Goal: Task Accomplishment & Management: Manage account settings

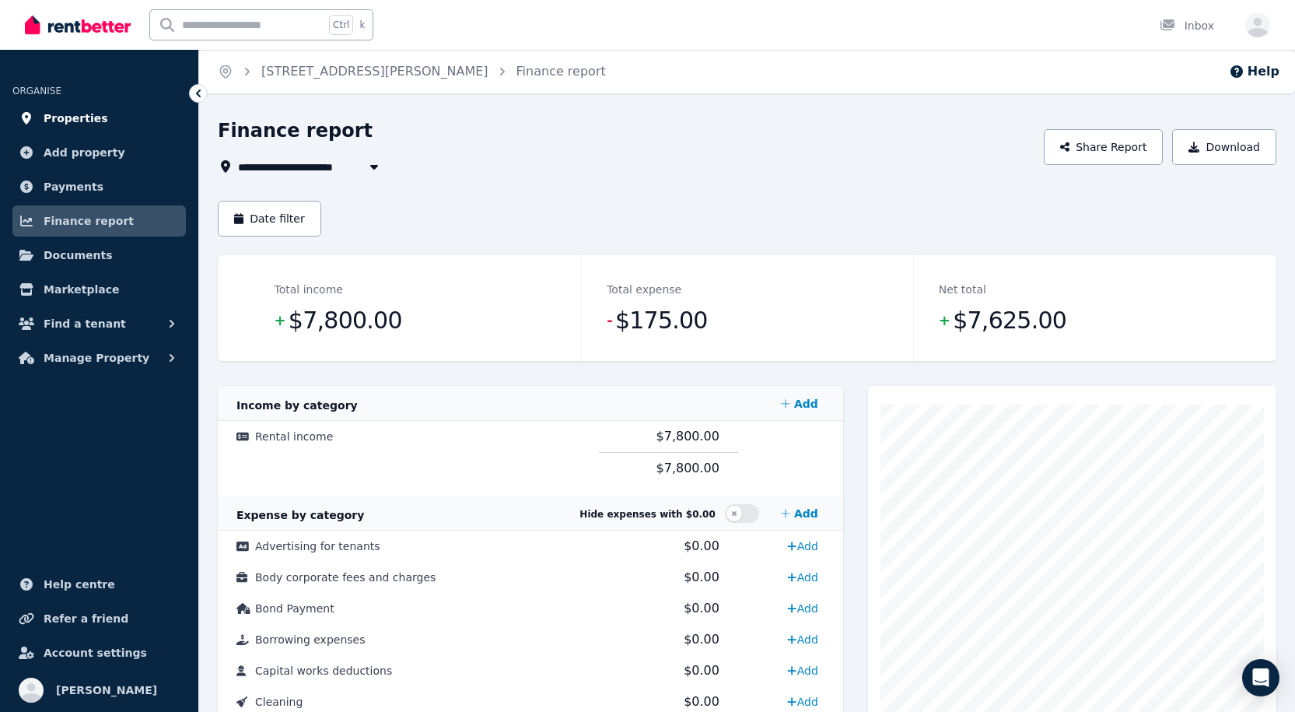
click at [74, 119] on span "Properties" at bounding box center [76, 118] width 65 height 19
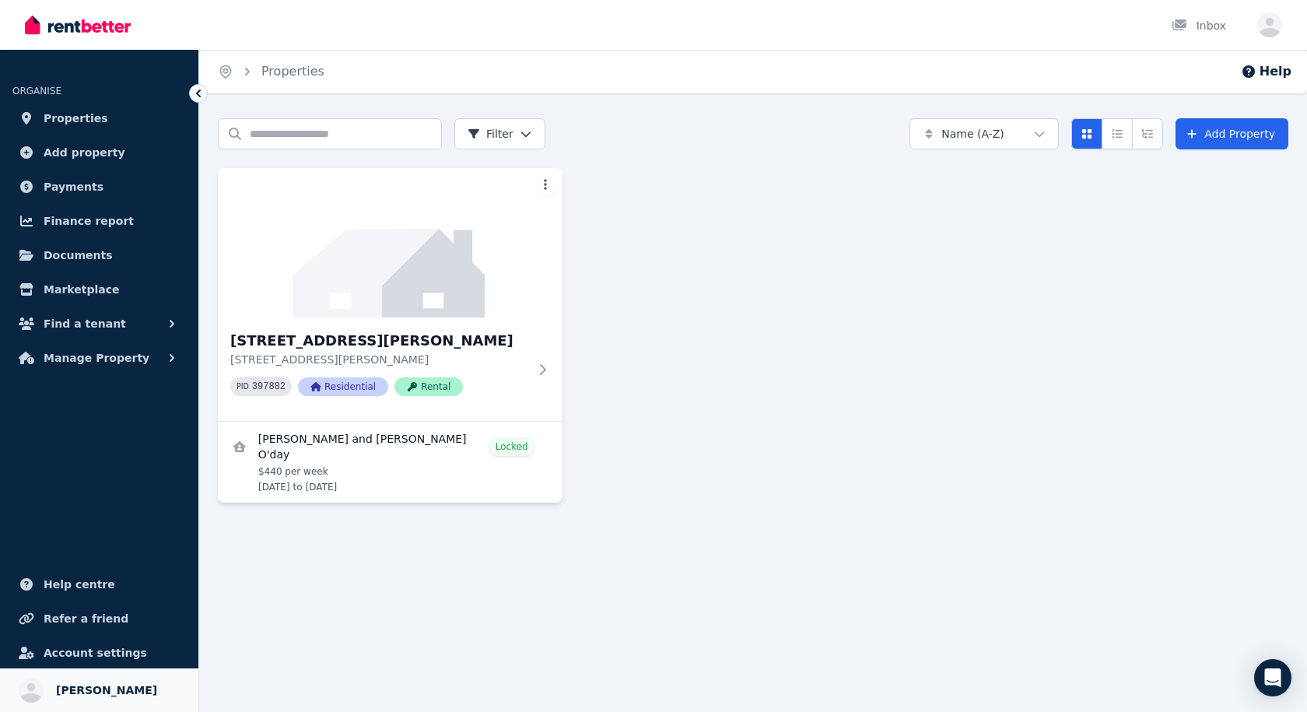
click at [65, 692] on span "Bryce Clarke" at bounding box center [106, 690] width 101 height 19
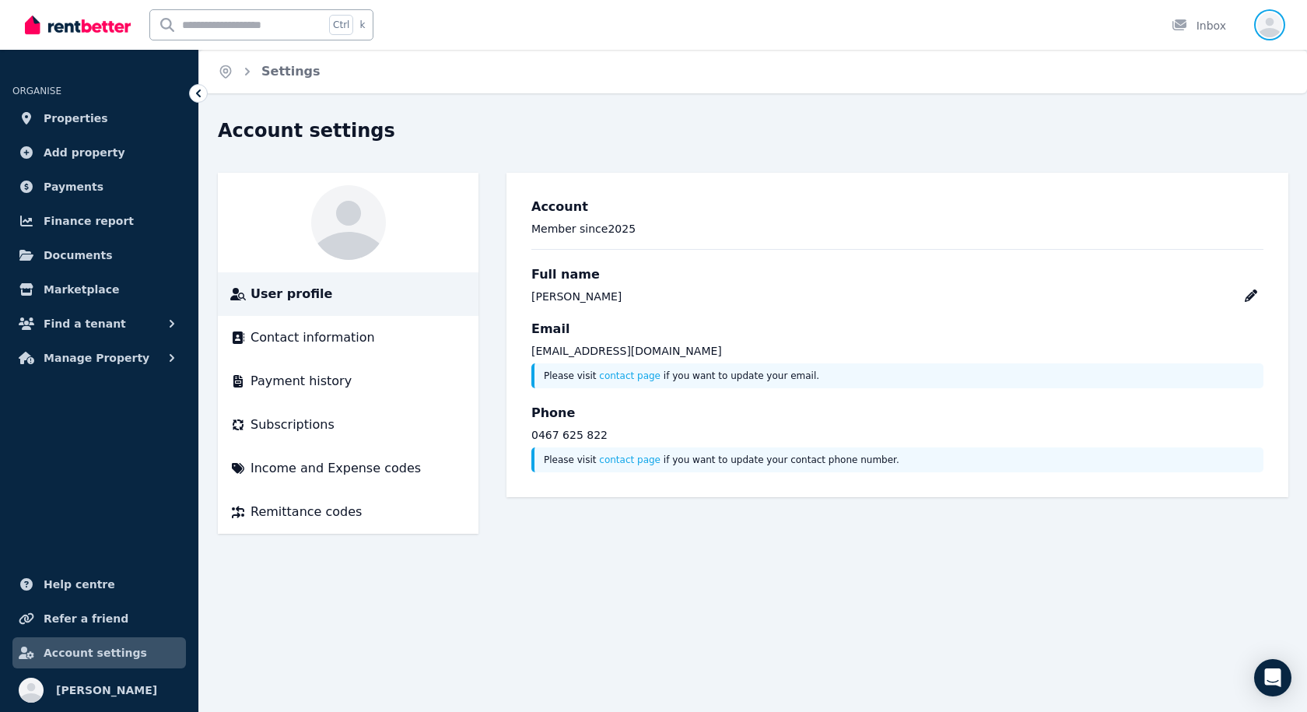
click at [1264, 26] on icon "button" at bounding box center [1269, 24] width 25 height 25
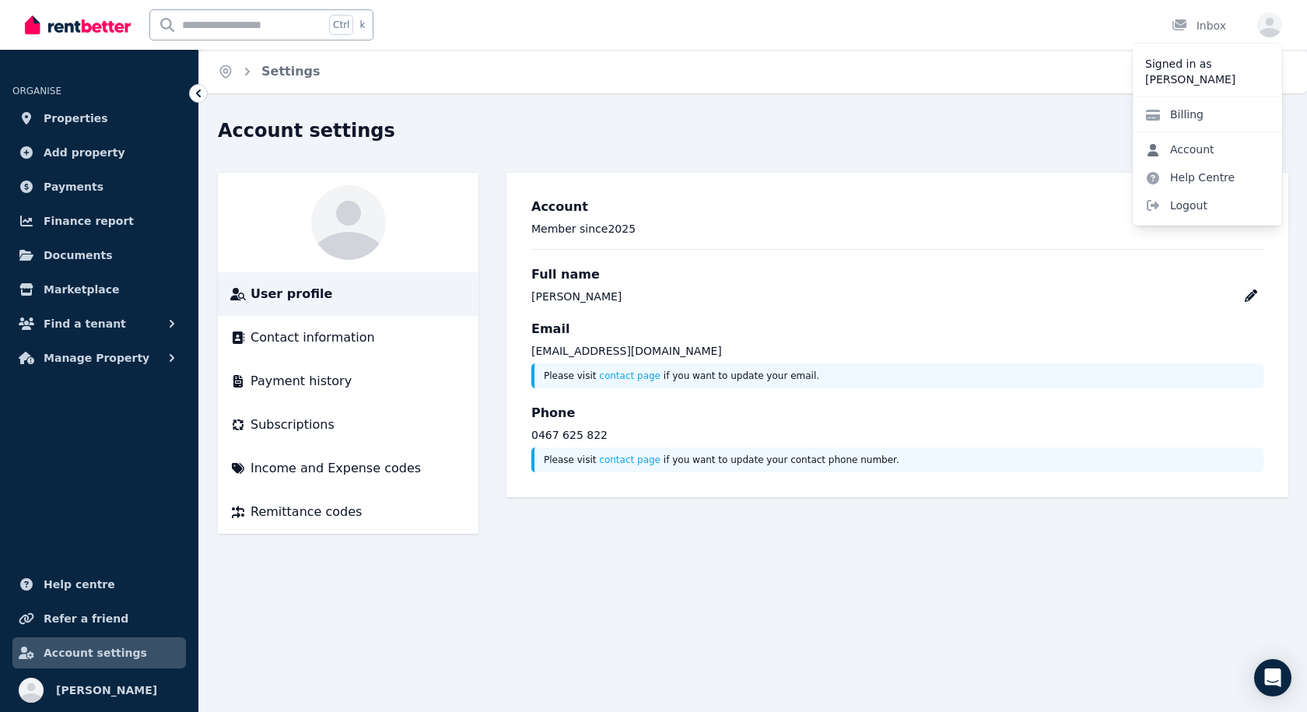
click at [1196, 140] on link "Account" at bounding box center [1180, 149] width 94 height 28
click at [1175, 206] on span "Logout" at bounding box center [1207, 205] width 149 height 28
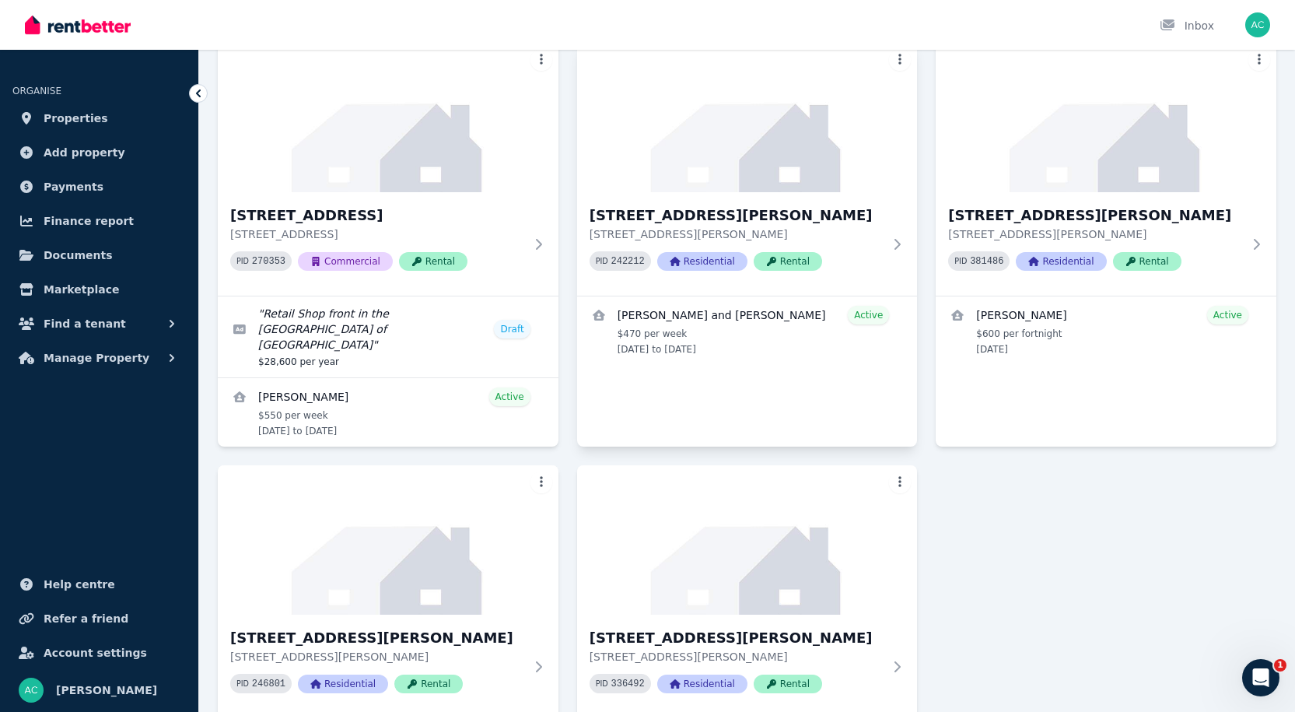
scroll to position [124, 0]
click at [350, 179] on img at bounding box center [388, 118] width 358 height 157
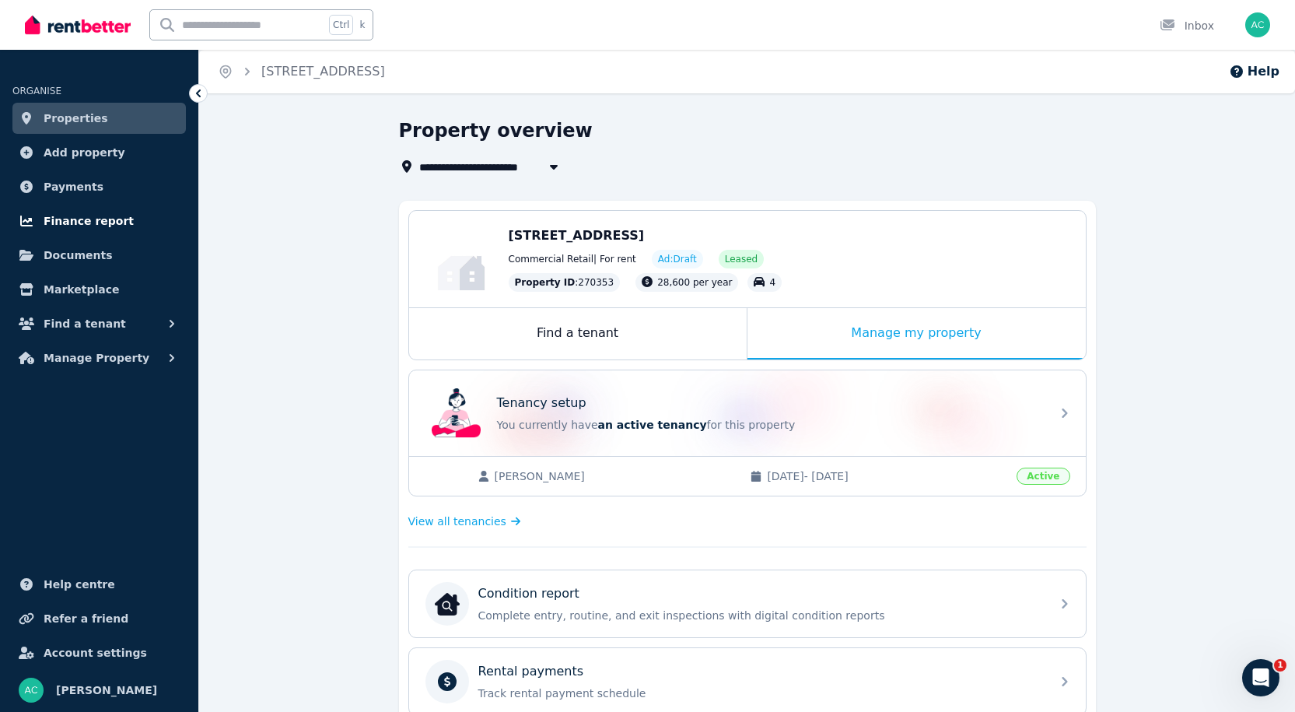
click at [74, 215] on span "Finance report" at bounding box center [89, 221] width 90 height 19
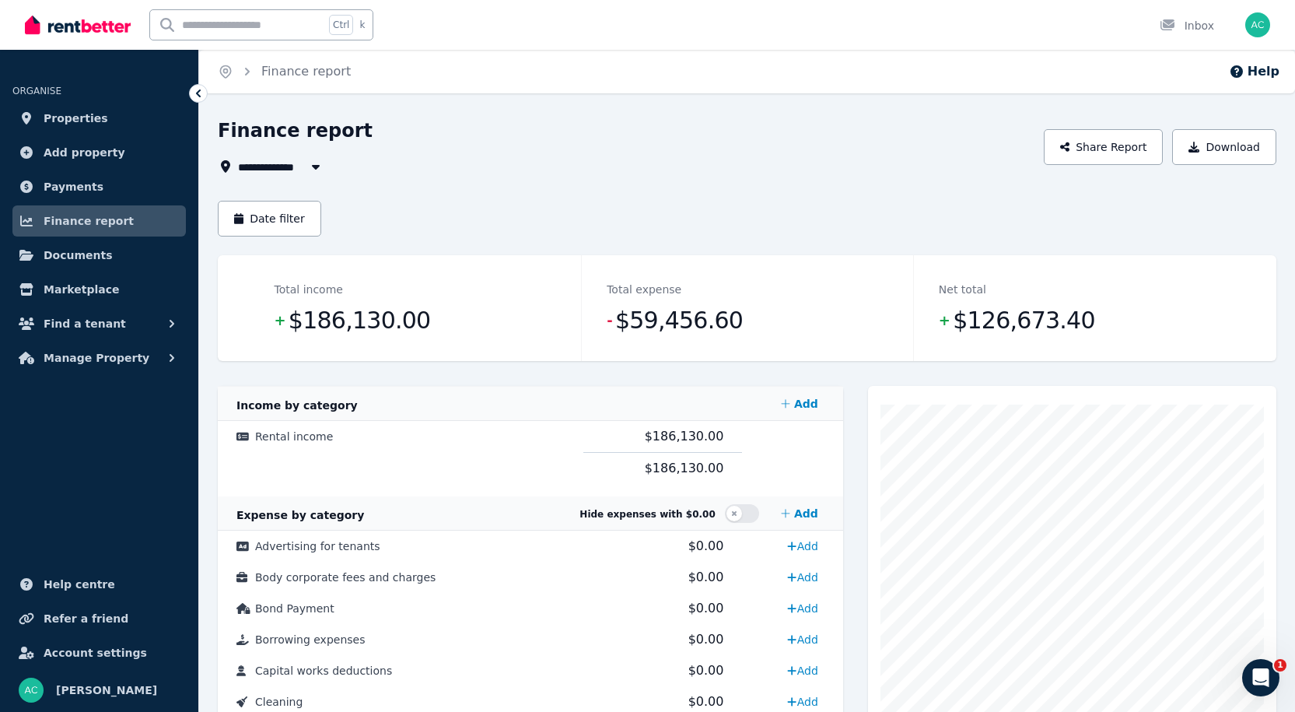
click at [300, 173] on span "All Properties" at bounding box center [288, 166] width 100 height 19
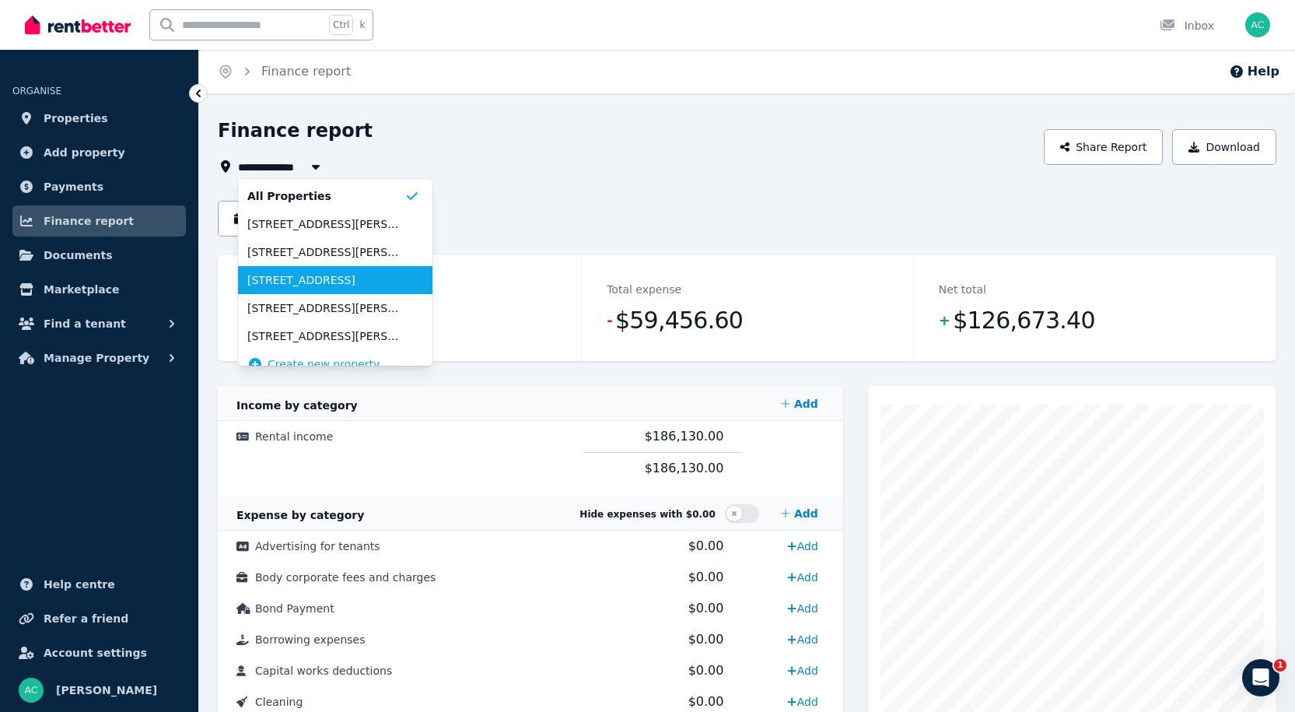
click at [303, 271] on li "[STREET_ADDRESS]" at bounding box center [335, 280] width 194 height 28
type input "**********"
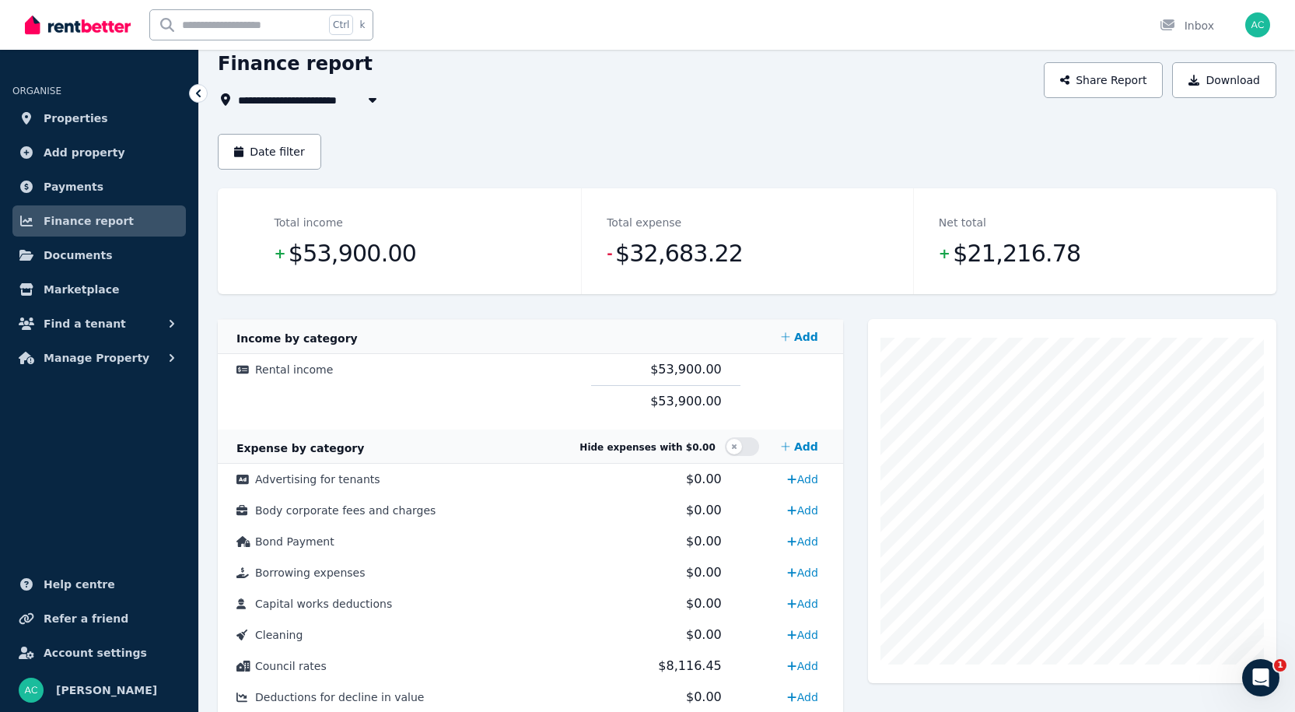
scroll to position [61, 0]
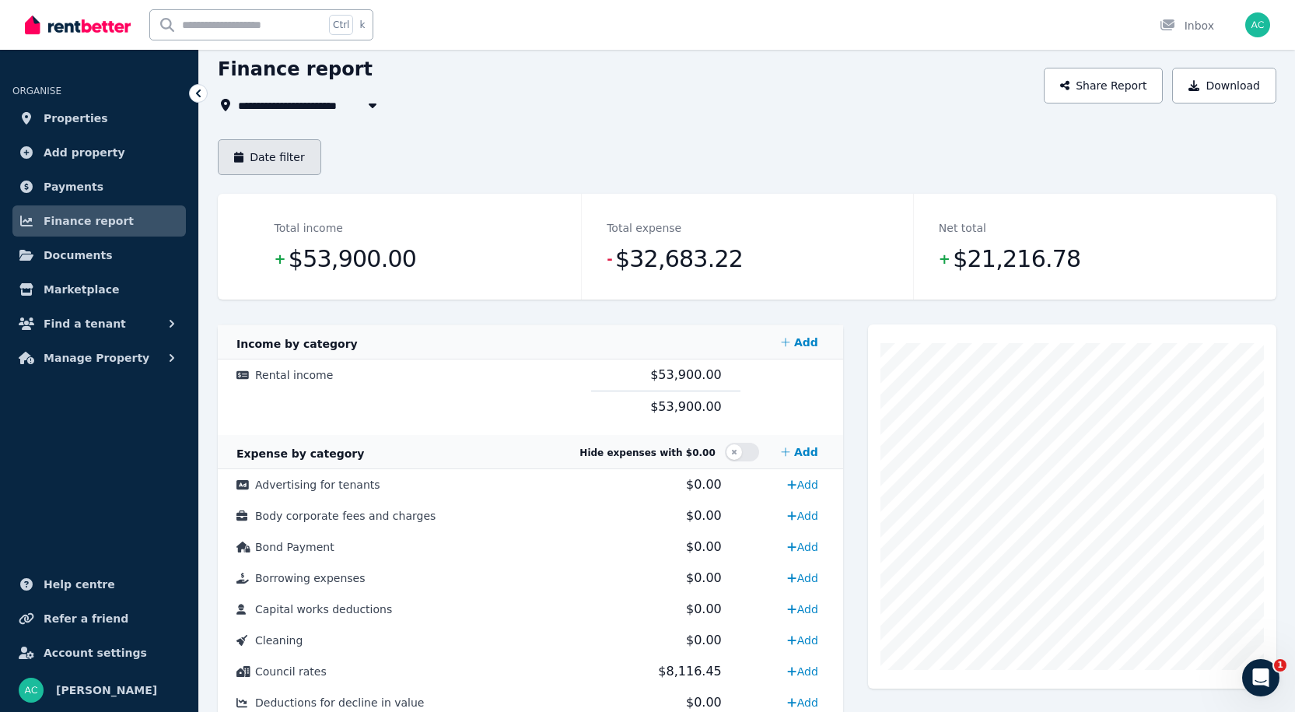
click at [276, 159] on button "Date filter" at bounding box center [269, 157] width 103 height 36
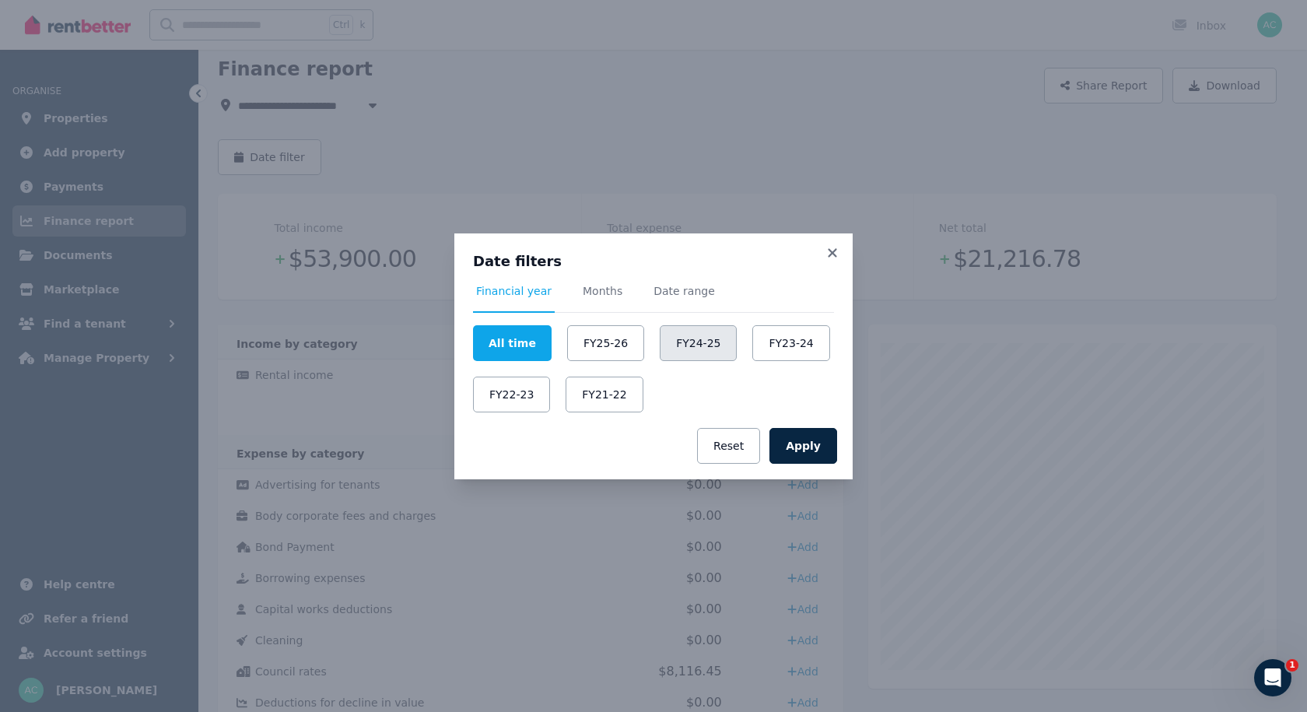
click at [660, 348] on button "FY24-25" at bounding box center [698, 343] width 77 height 36
click at [798, 451] on button "Apply" at bounding box center [803, 446] width 68 height 36
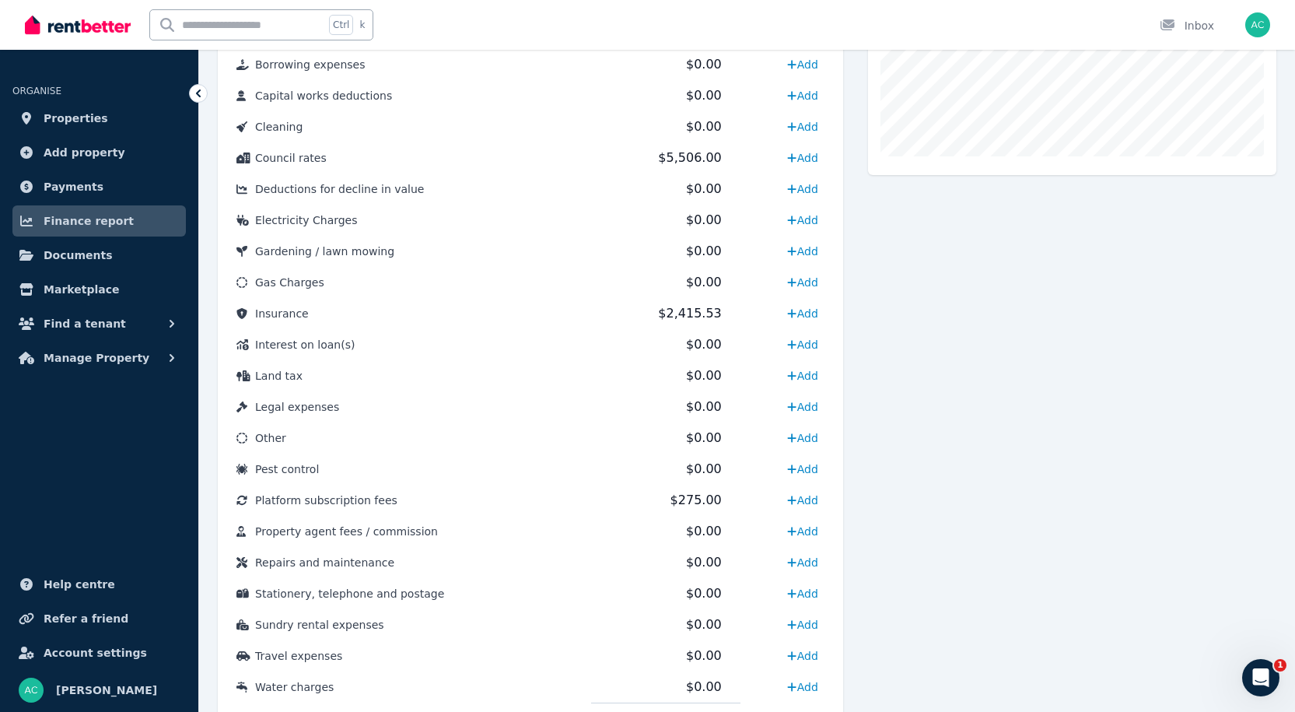
scroll to position [587, 0]
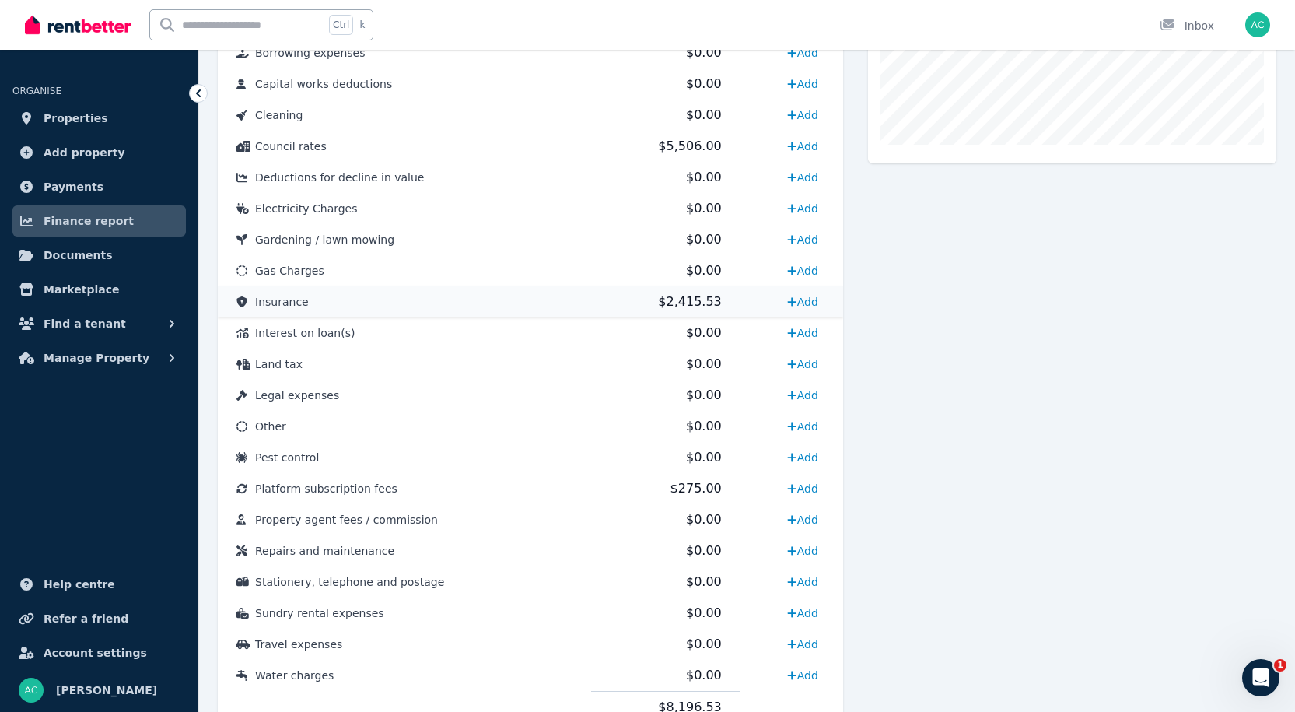
click at [287, 305] on span "Insurance" at bounding box center [282, 302] width 54 height 12
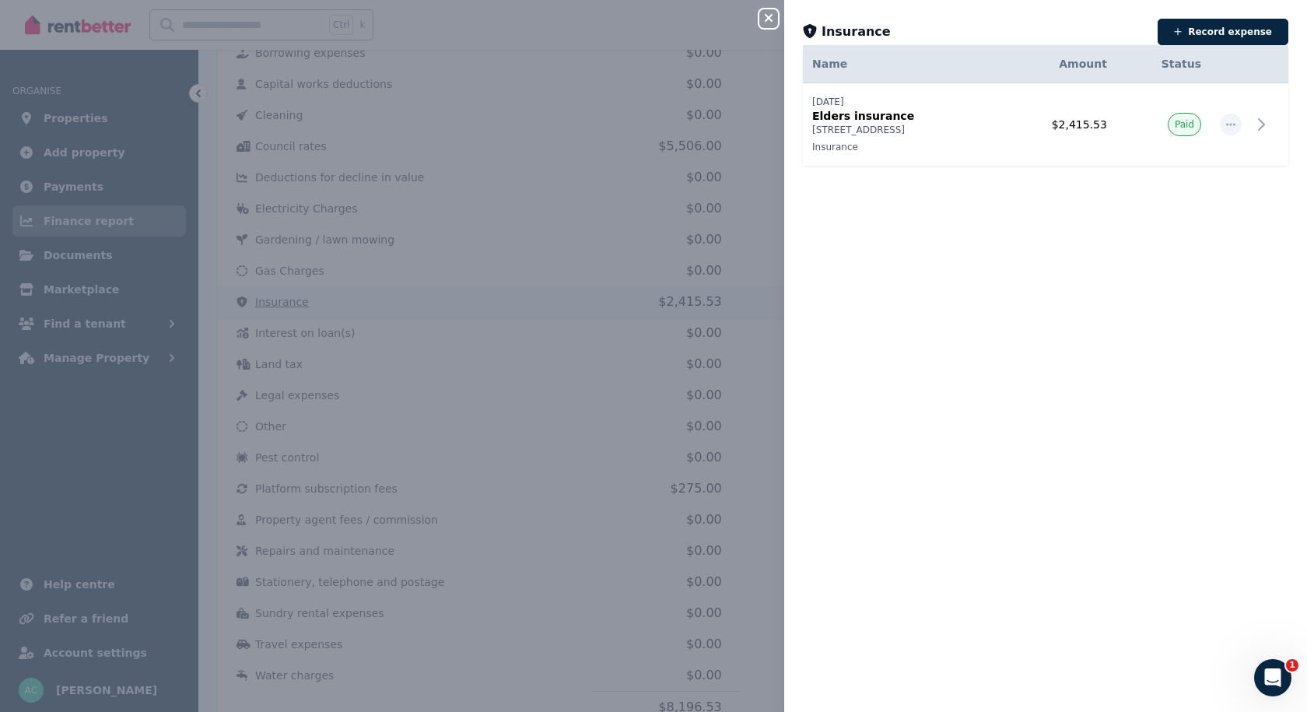
click at [287, 305] on div "Close panel Insurance Record expense Date Name Address Category Amount Status 1…" at bounding box center [653, 356] width 1307 height 712
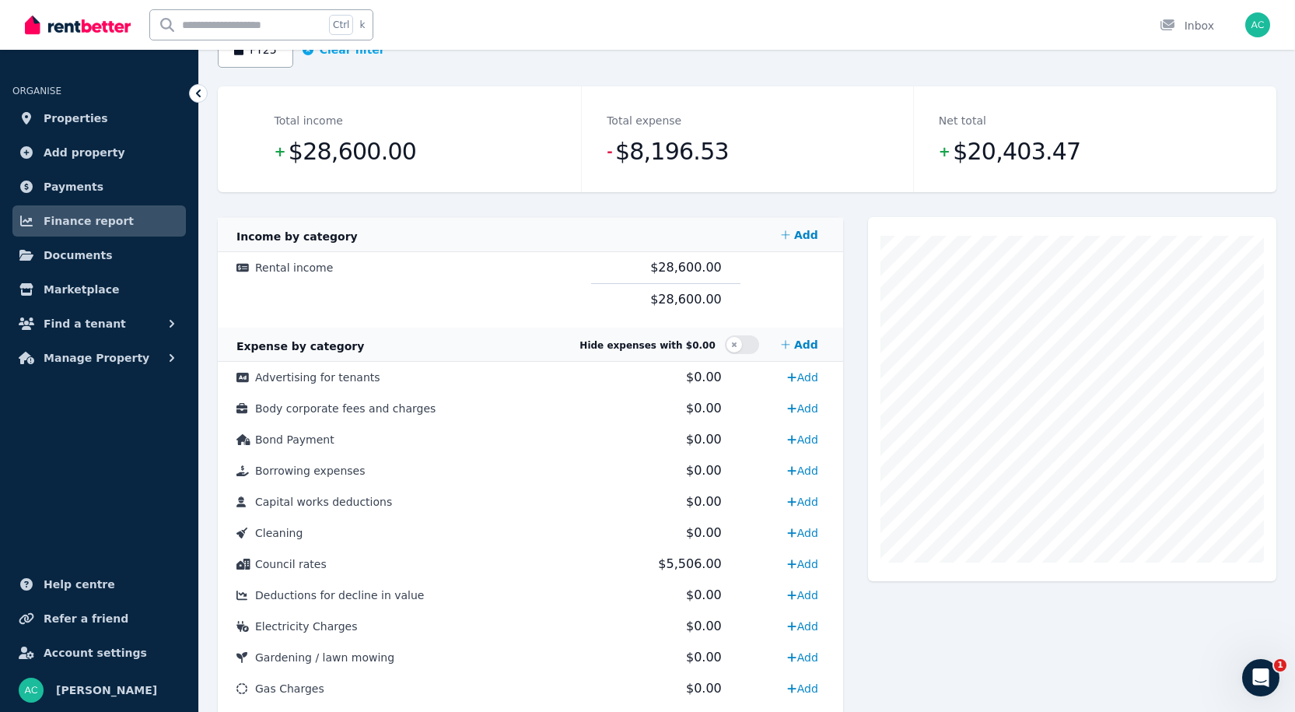
scroll to position [0, 0]
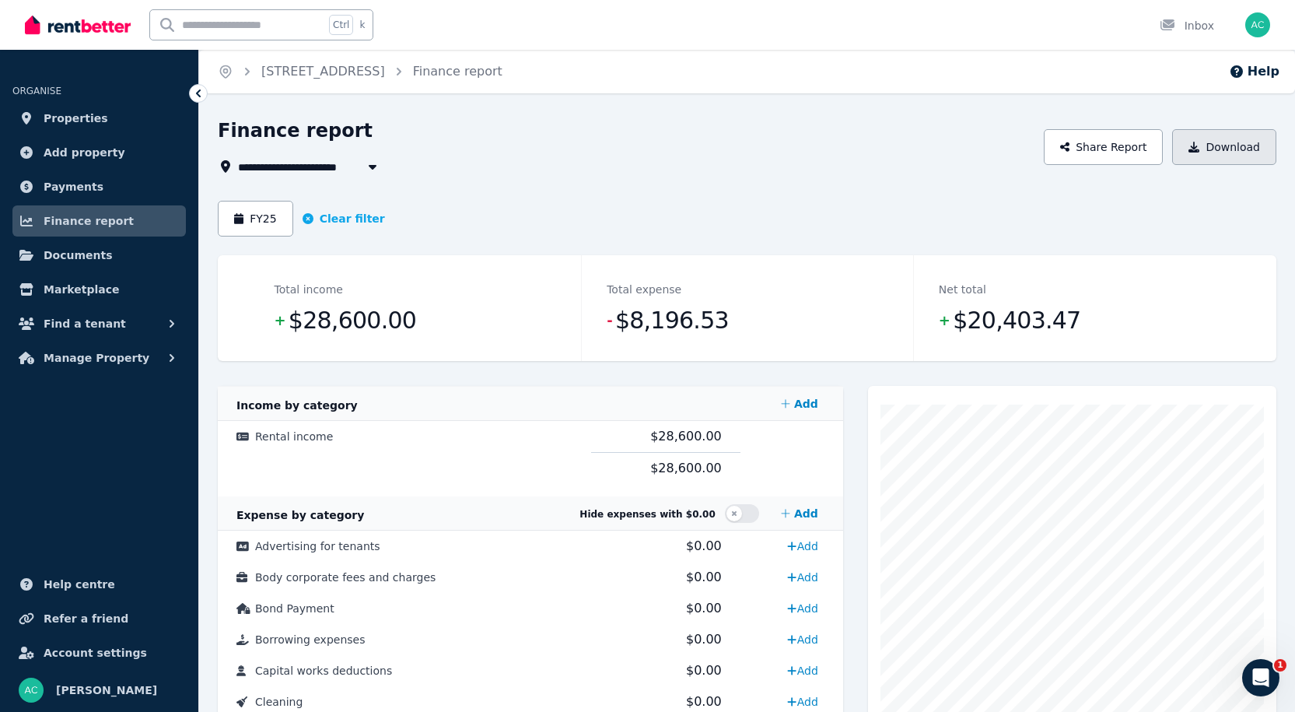
click at [1228, 159] on button "Download" at bounding box center [1224, 147] width 104 height 36
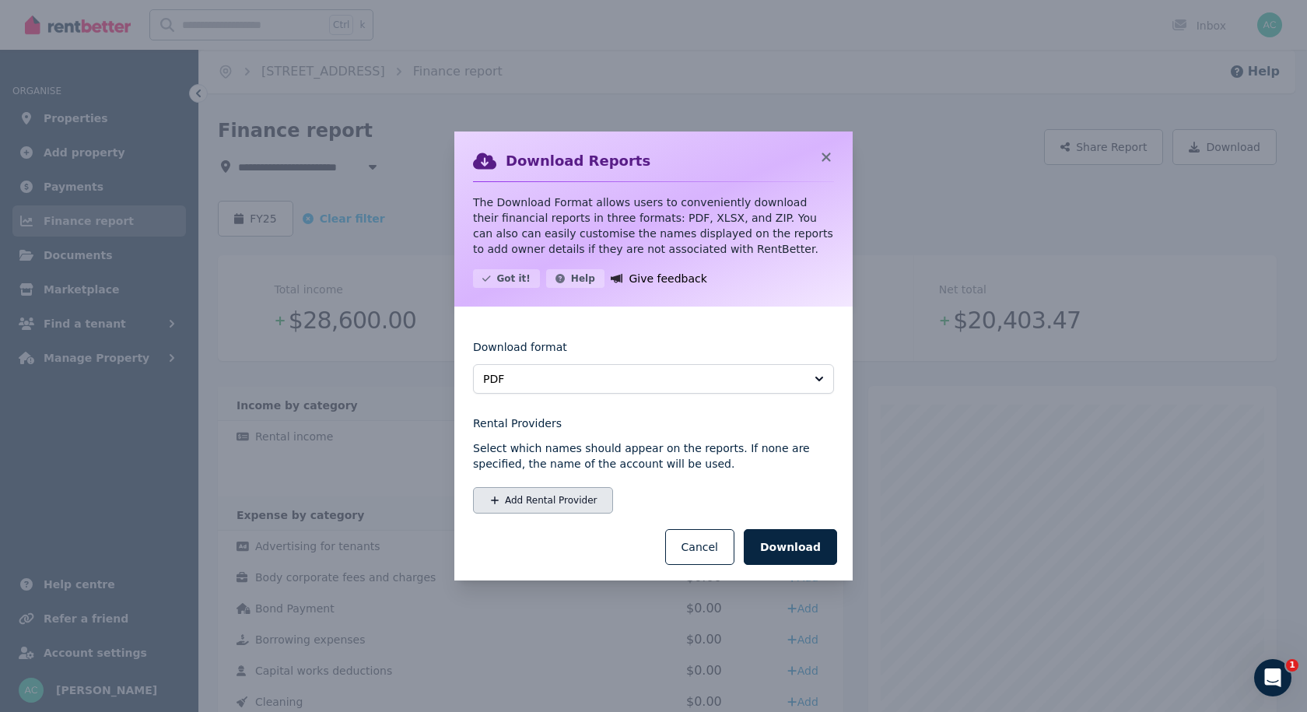
click at [565, 502] on button "Add Rental Provider" at bounding box center [543, 500] width 140 height 26
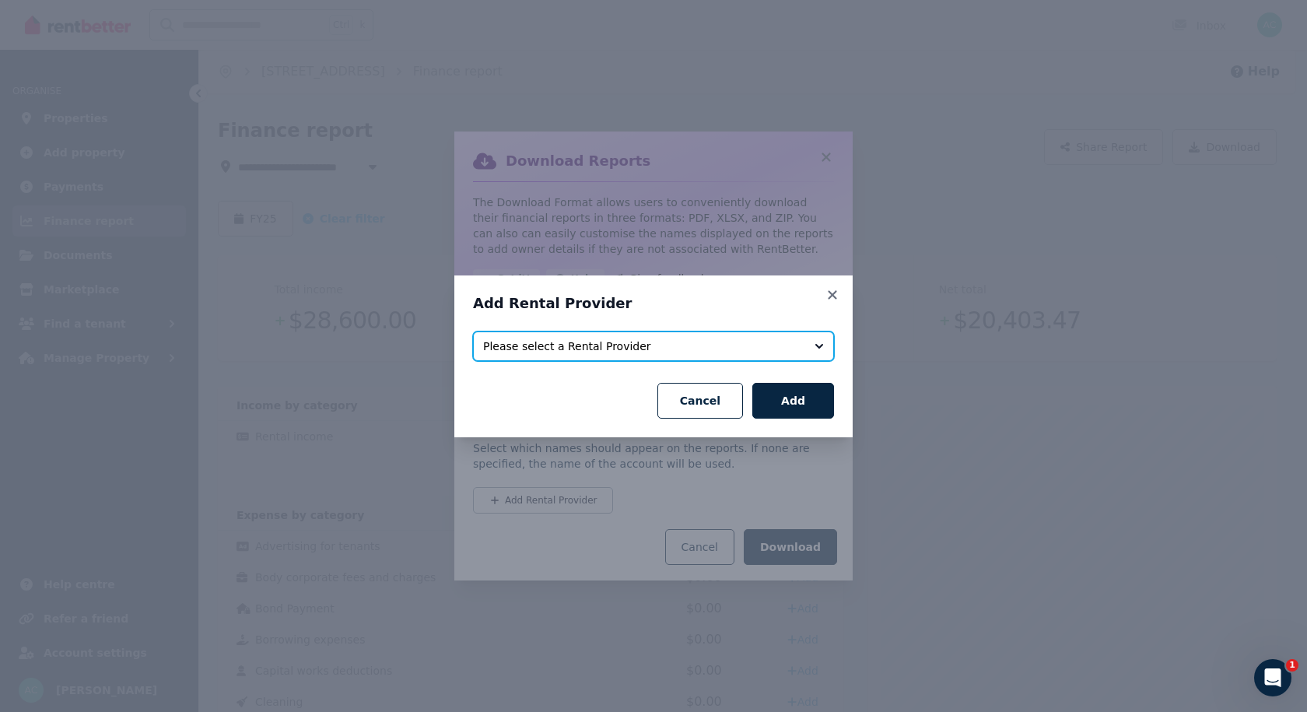
click at [629, 352] on span "Please select a Rental Provider" at bounding box center [642, 346] width 319 height 16
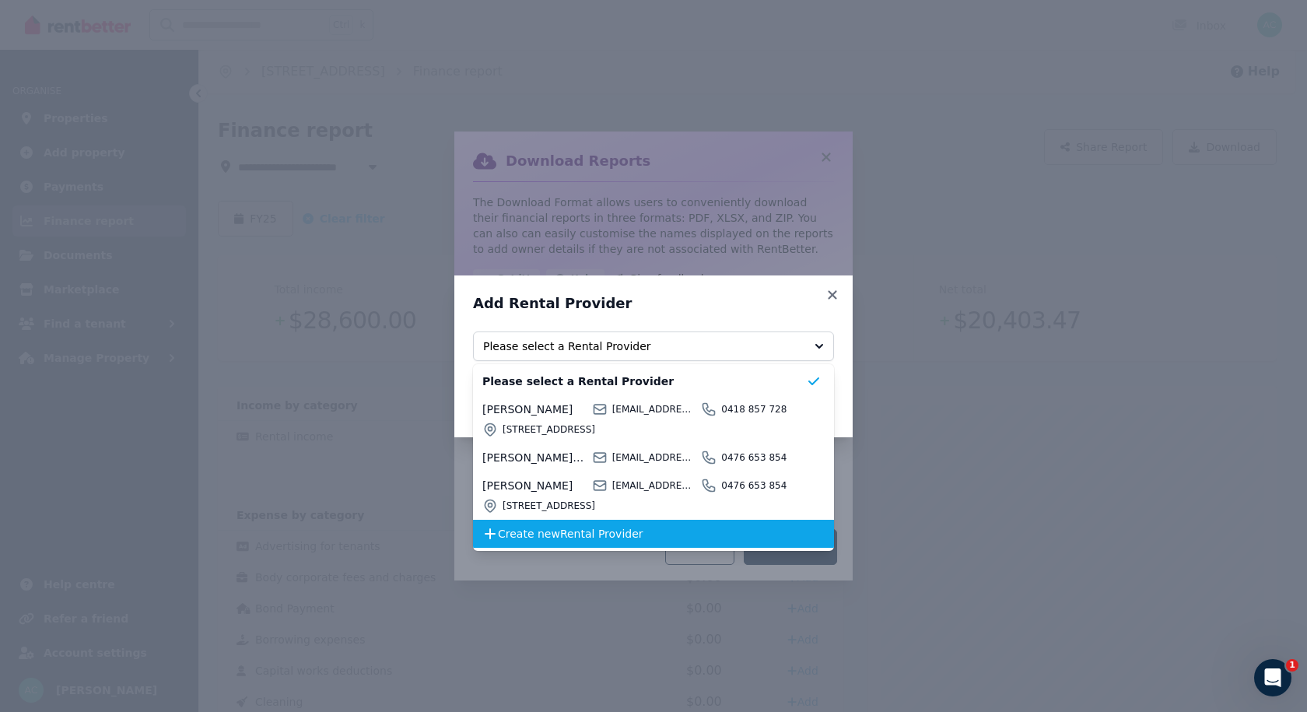
click at [569, 527] on span "Create new Rental Provider" at bounding box center [652, 534] width 308 height 16
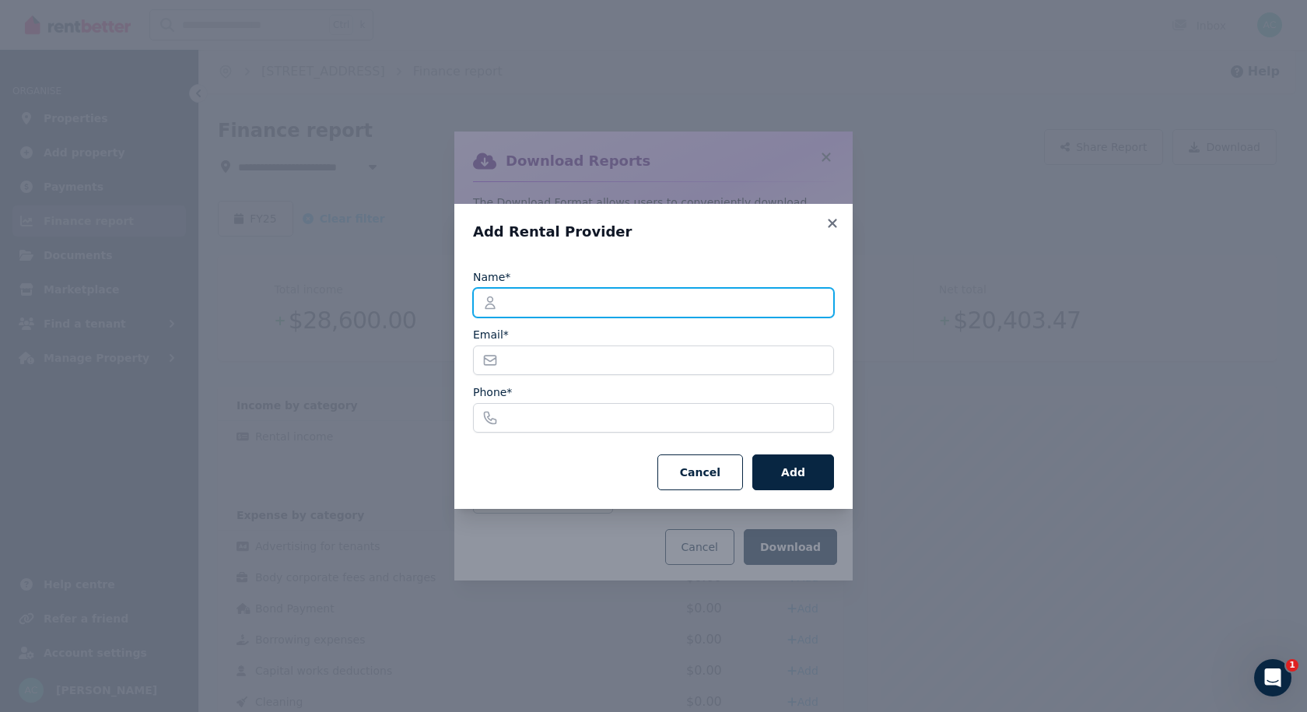
click at [532, 301] on input "Name*" at bounding box center [653, 303] width 361 height 30
type input "**********"
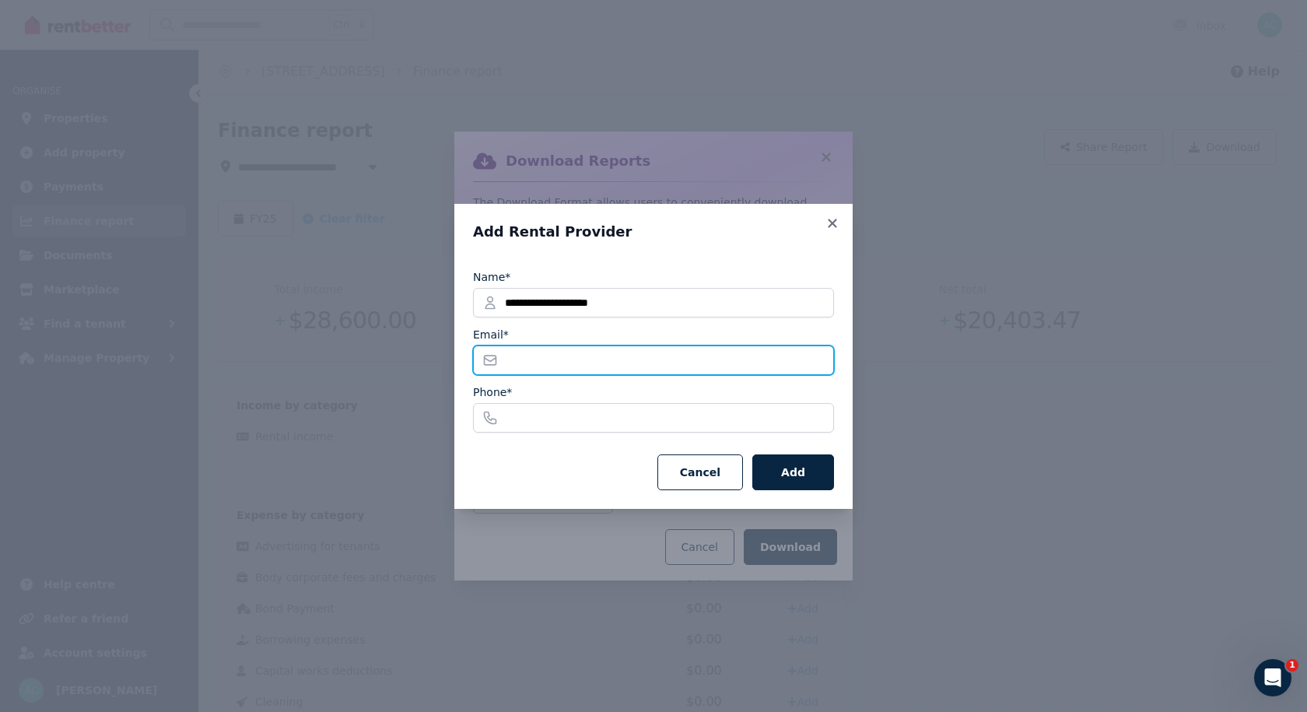
click at [501, 358] on input "Email*" at bounding box center [653, 360] width 361 height 30
type input "**********"
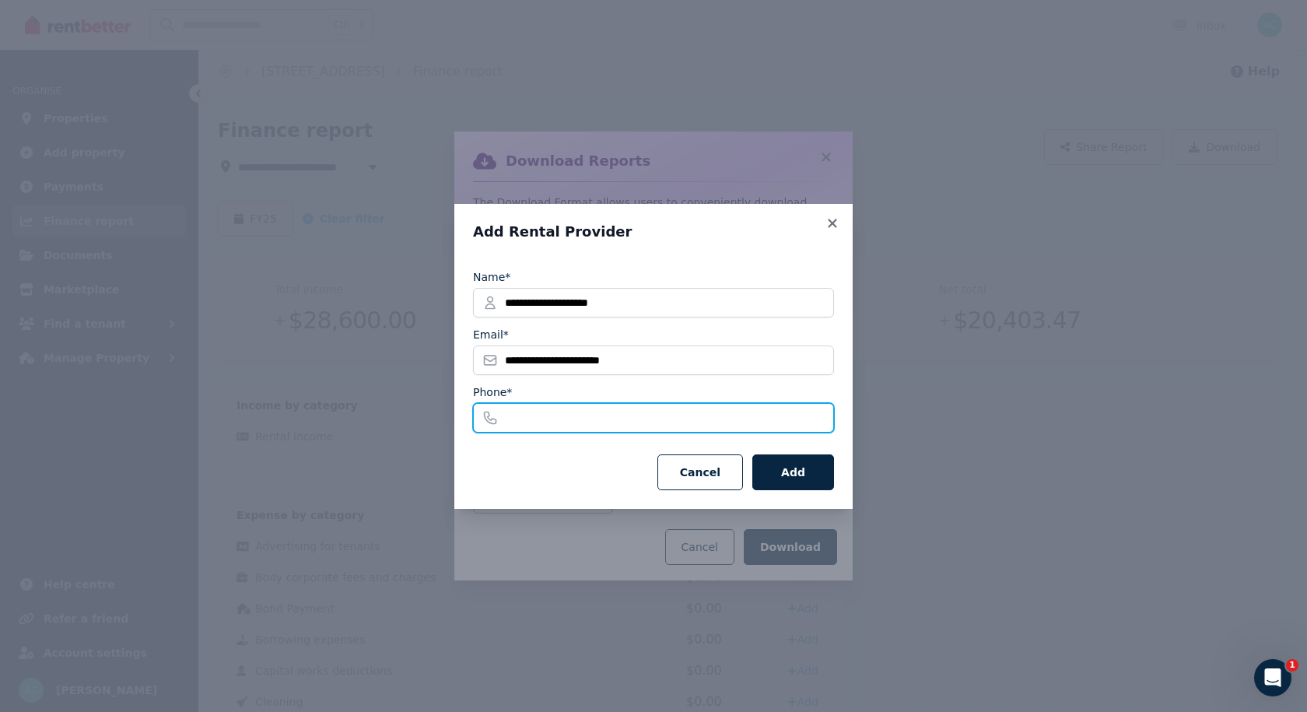
type input "**********"
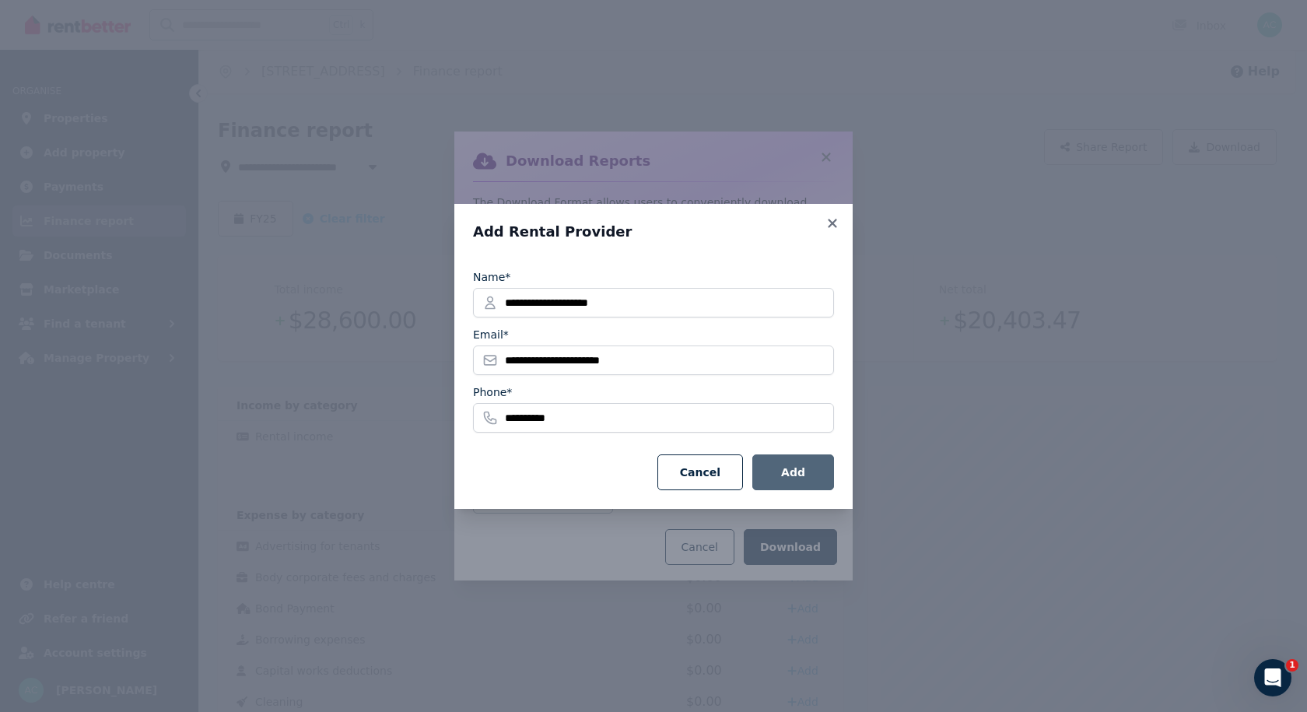
click at [790, 475] on button "Add" at bounding box center [793, 472] width 82 height 36
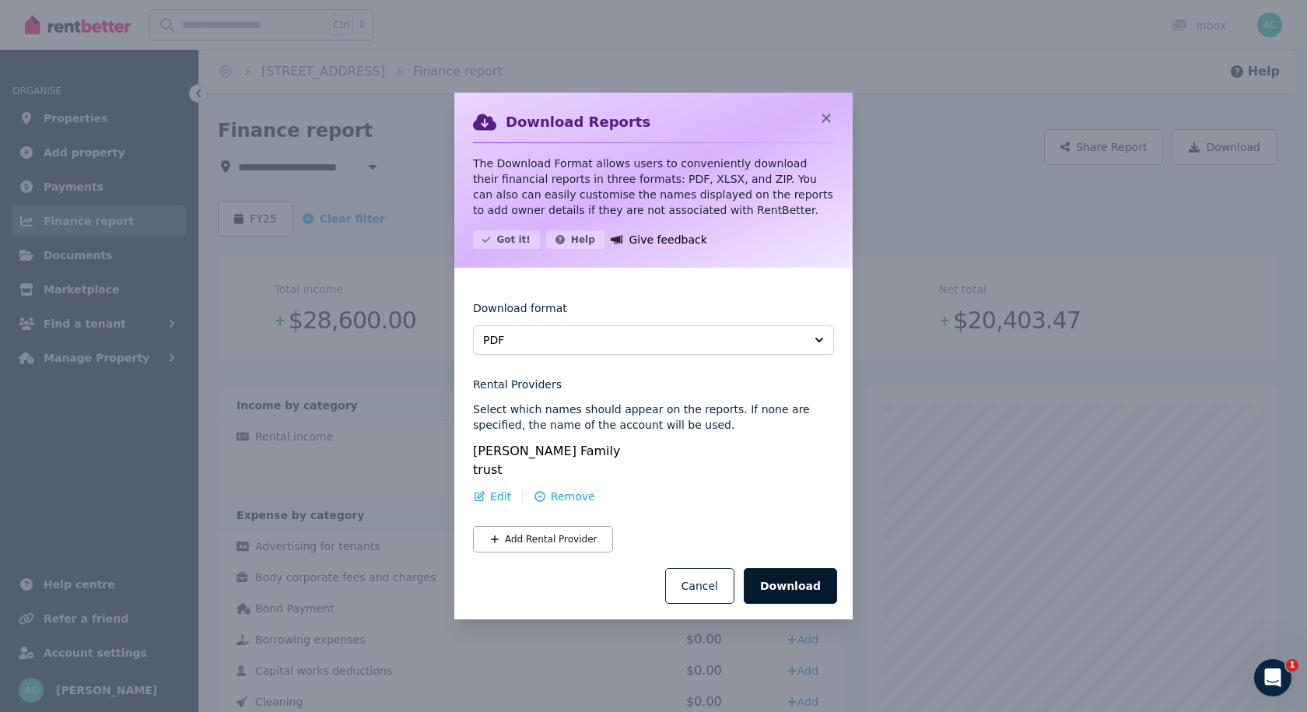
click at [793, 570] on button "Download" at bounding box center [790, 586] width 93 height 36
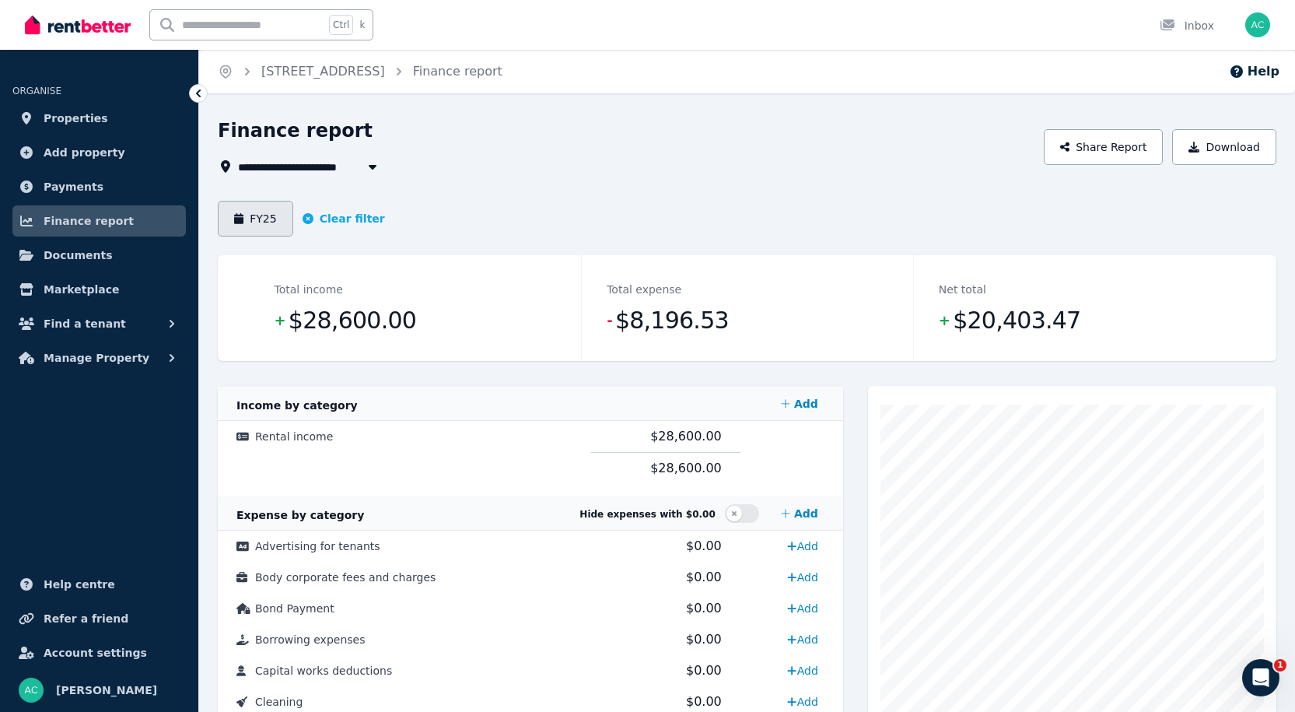
click at [261, 224] on button "FY25" at bounding box center [255, 219] width 75 height 36
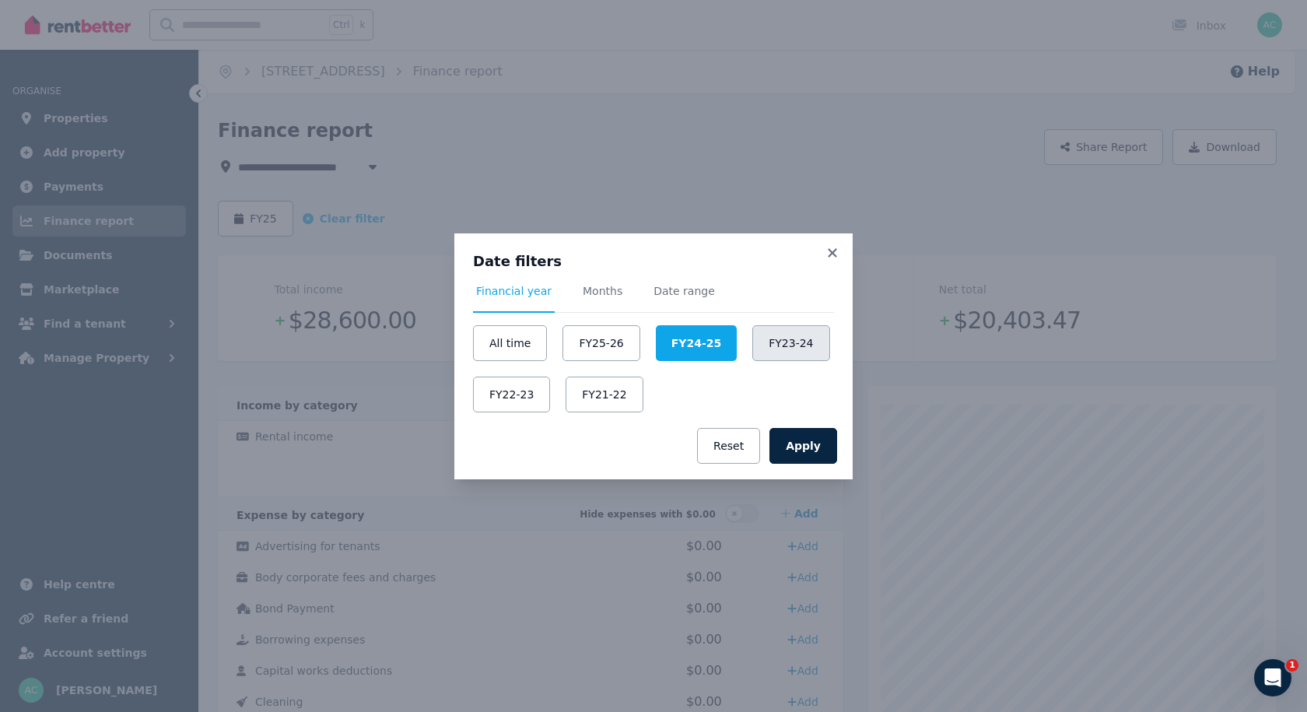
click at [757, 335] on button "FY23-24" at bounding box center [790, 343] width 77 height 36
click at [805, 447] on button "Apply" at bounding box center [803, 446] width 68 height 36
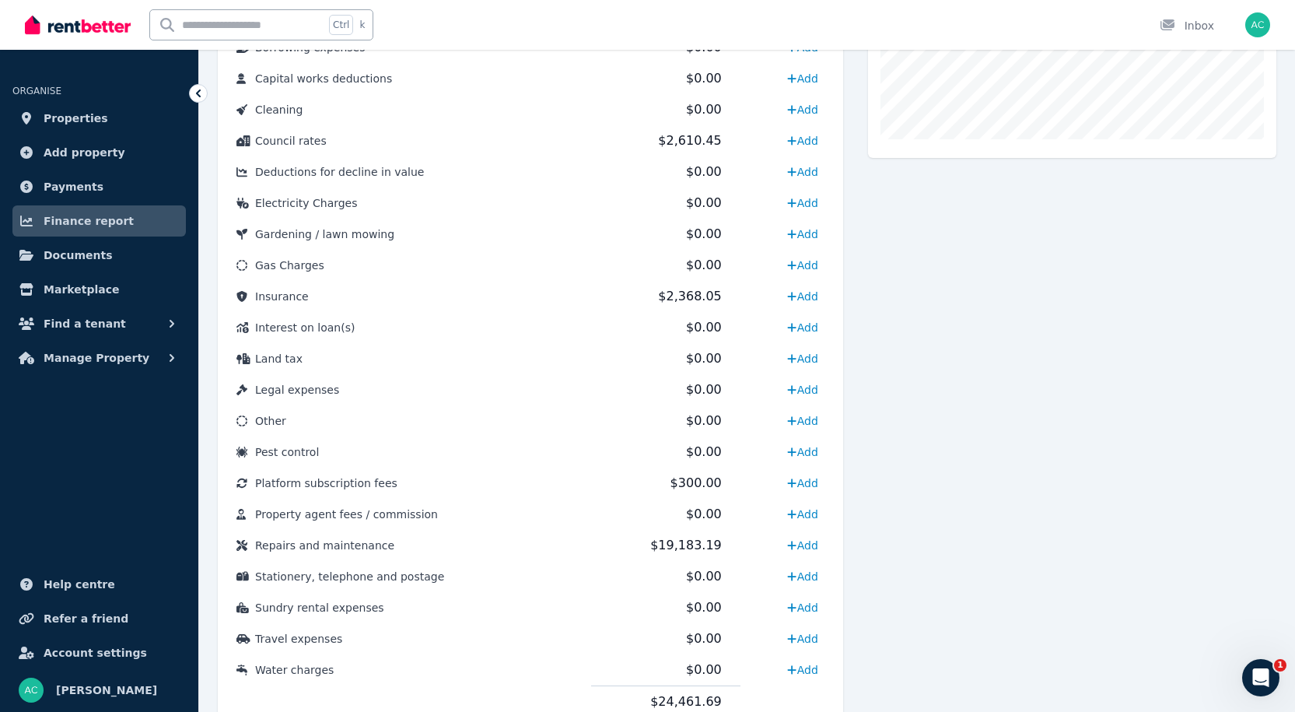
scroll to position [558, 0]
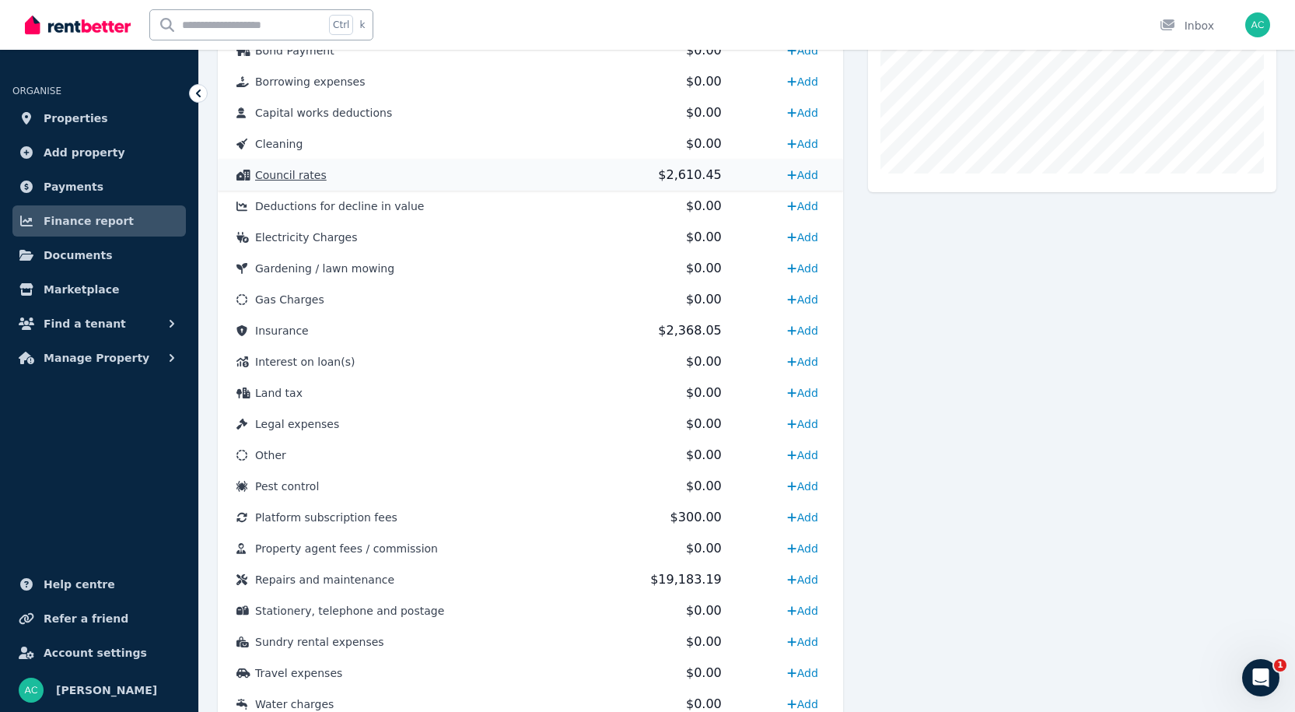
click at [667, 179] on span "$2,610.45" at bounding box center [689, 174] width 63 height 15
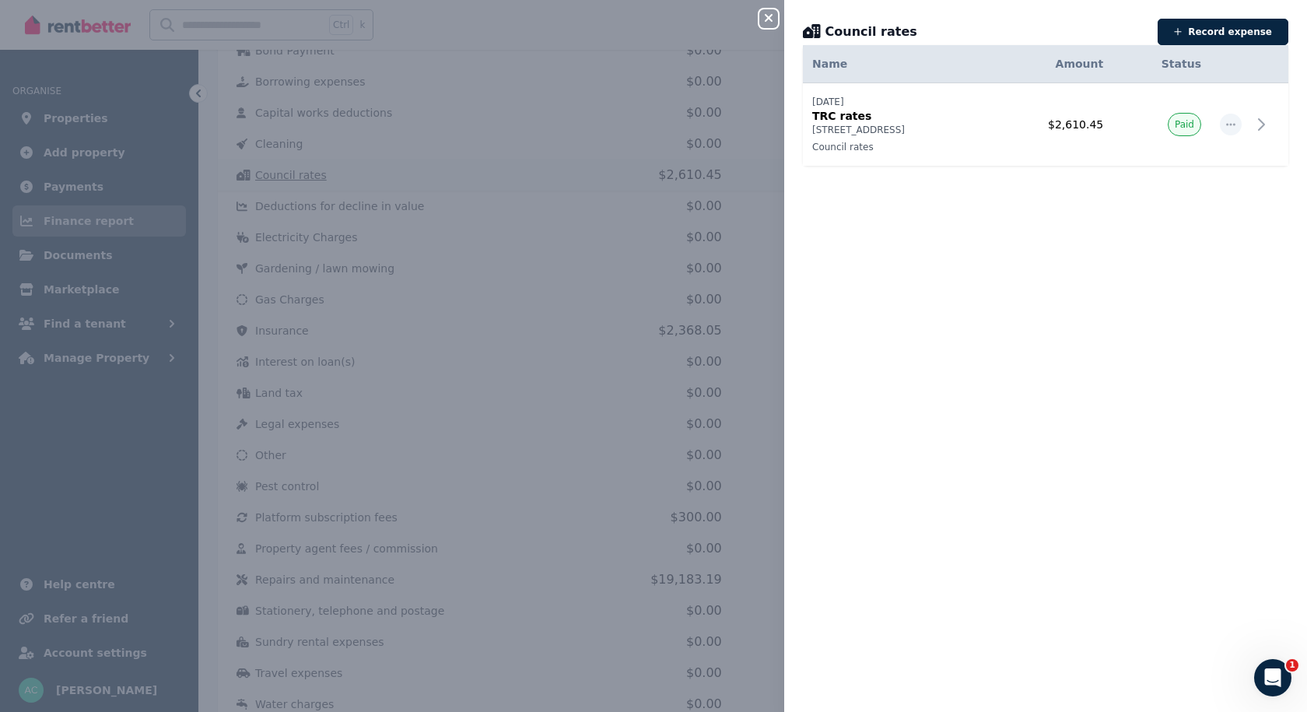
click at [667, 179] on div "Close panel Council rates Record expense Date Name Address Category Amount Stat…" at bounding box center [653, 356] width 1307 height 712
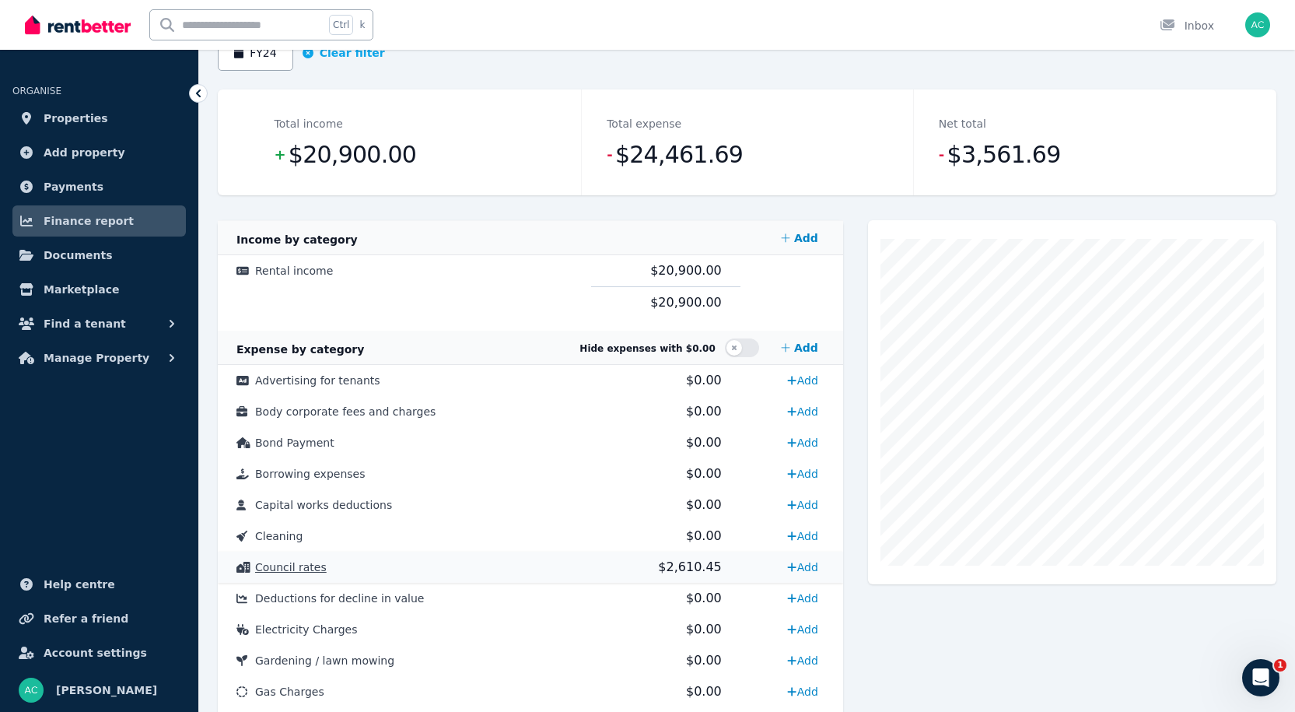
scroll to position [0, 0]
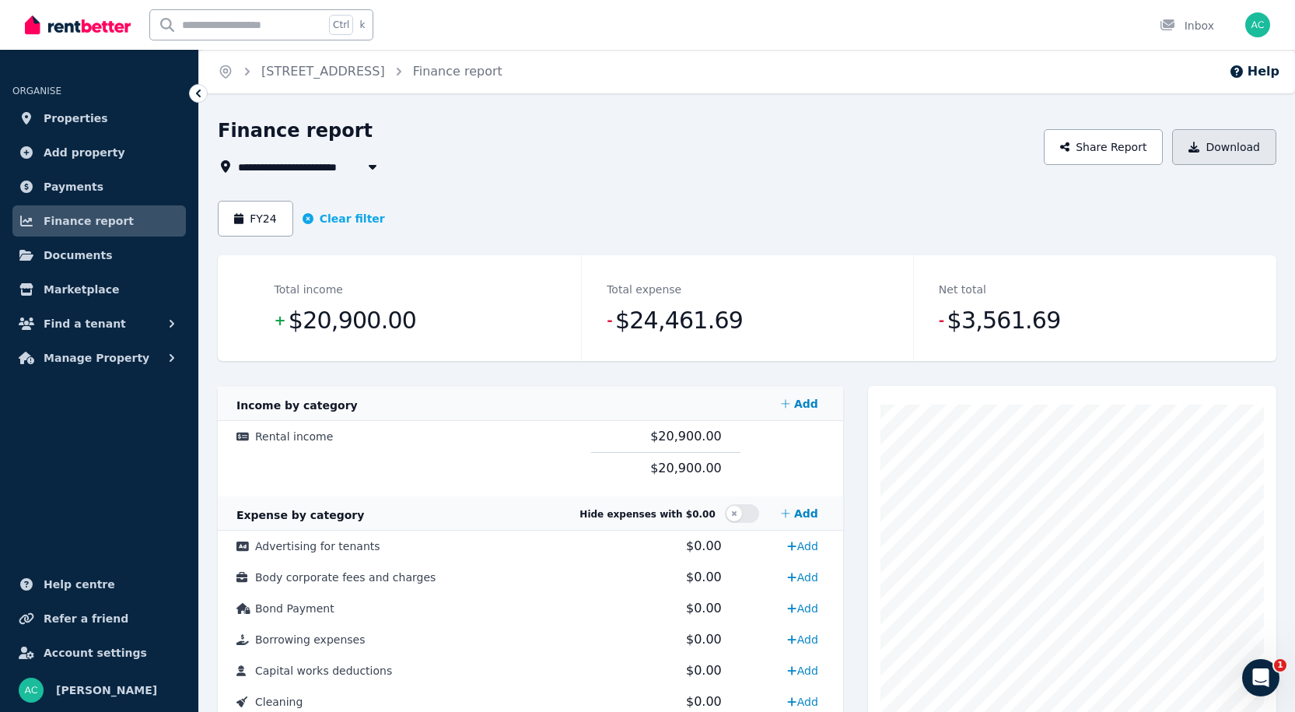
click at [1200, 146] on icon "button" at bounding box center [1194, 147] width 11 height 11
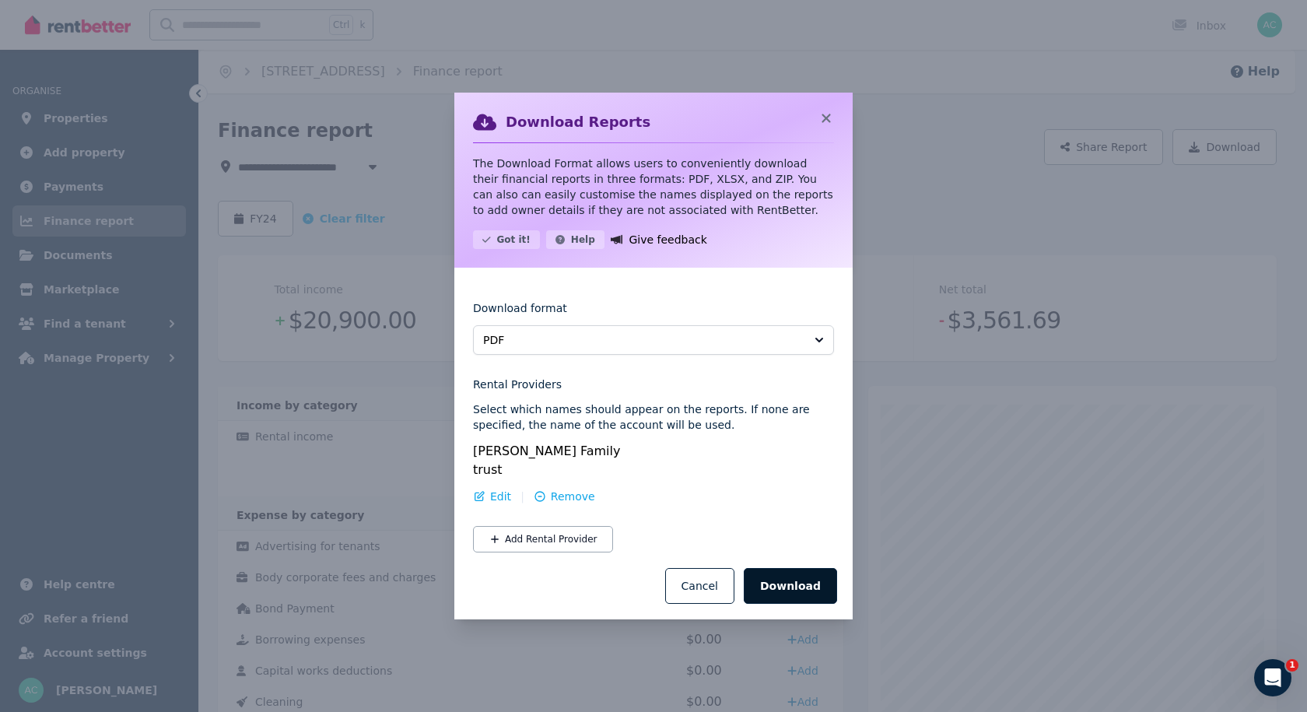
click at [798, 575] on button "Download" at bounding box center [790, 586] width 93 height 36
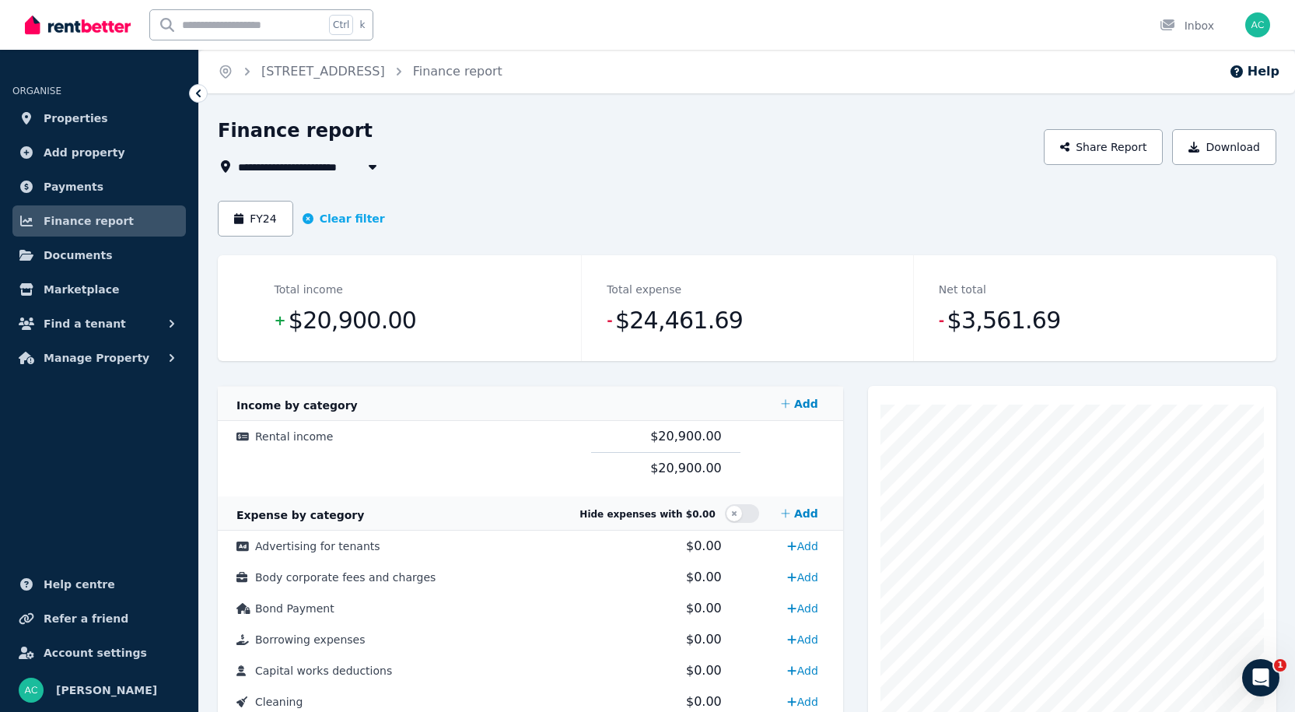
click at [337, 167] on span "[STREET_ADDRESS]" at bounding box center [306, 166] width 136 height 19
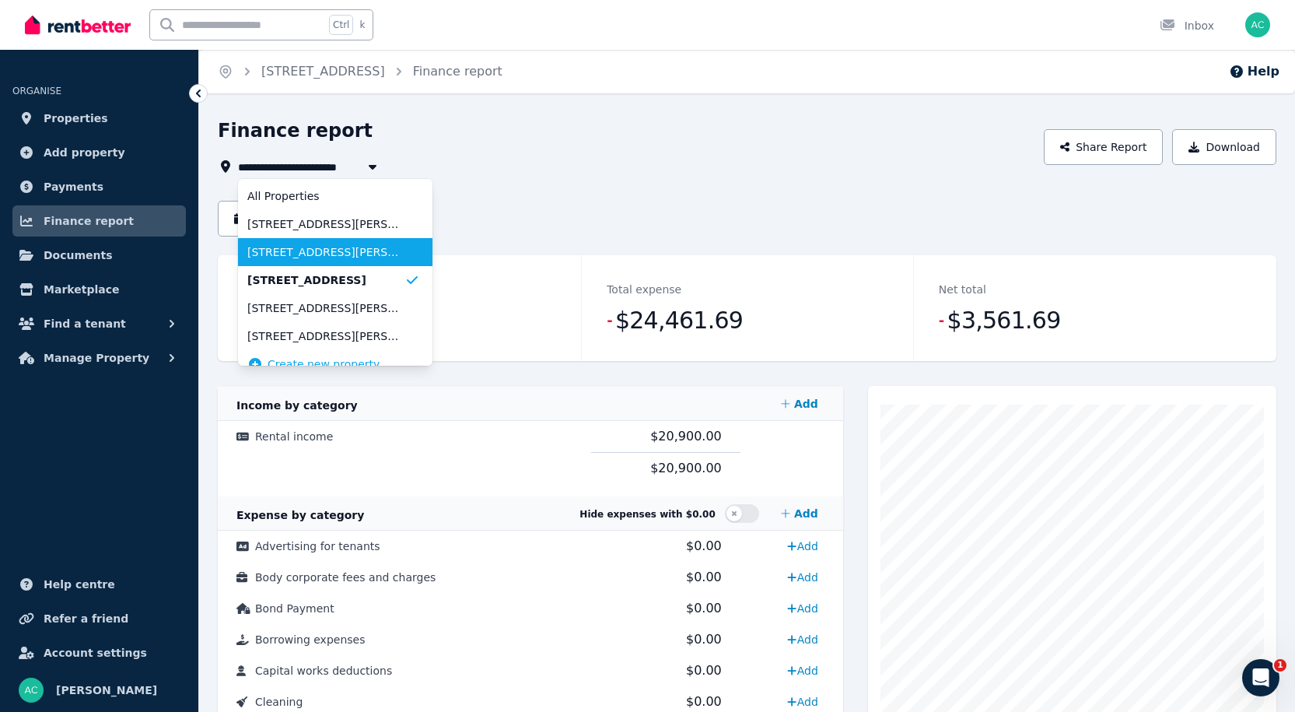
click at [324, 247] on span "[STREET_ADDRESS][PERSON_NAME]" at bounding box center [325, 252] width 157 height 16
type input "**********"
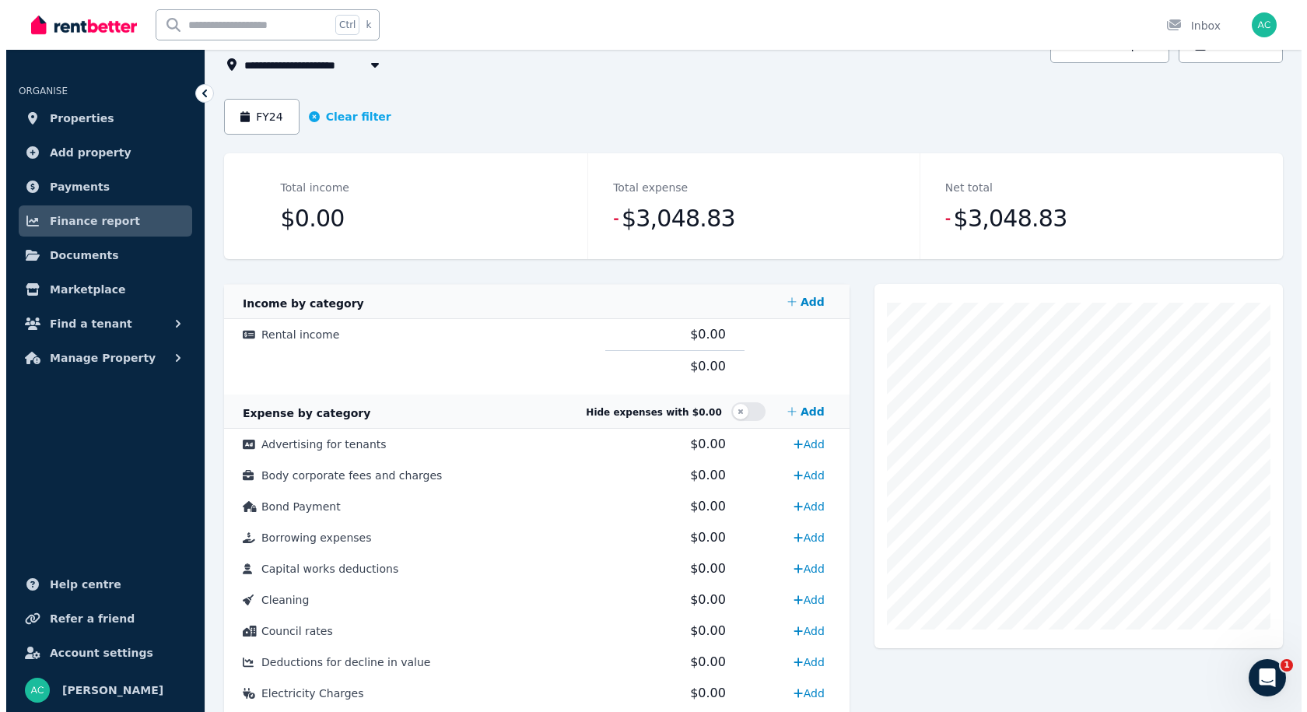
scroll to position [99, 0]
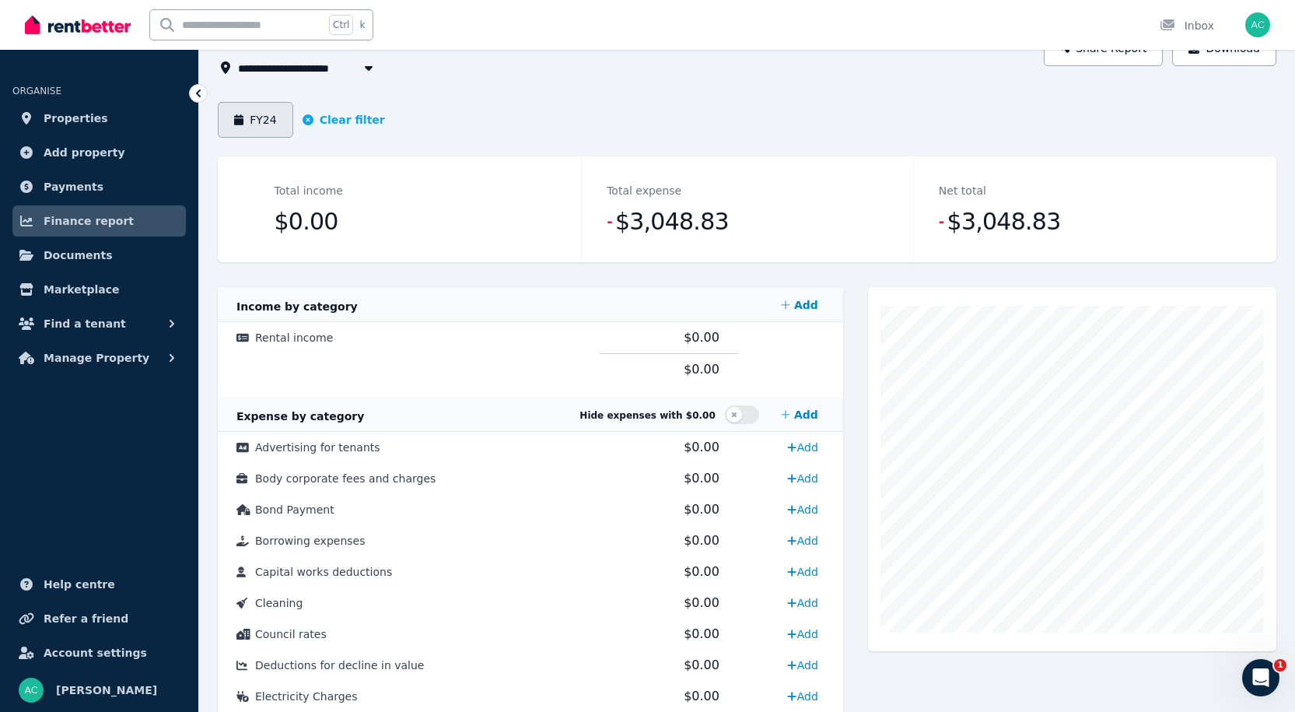
click at [255, 124] on button "FY24" at bounding box center [255, 120] width 75 height 36
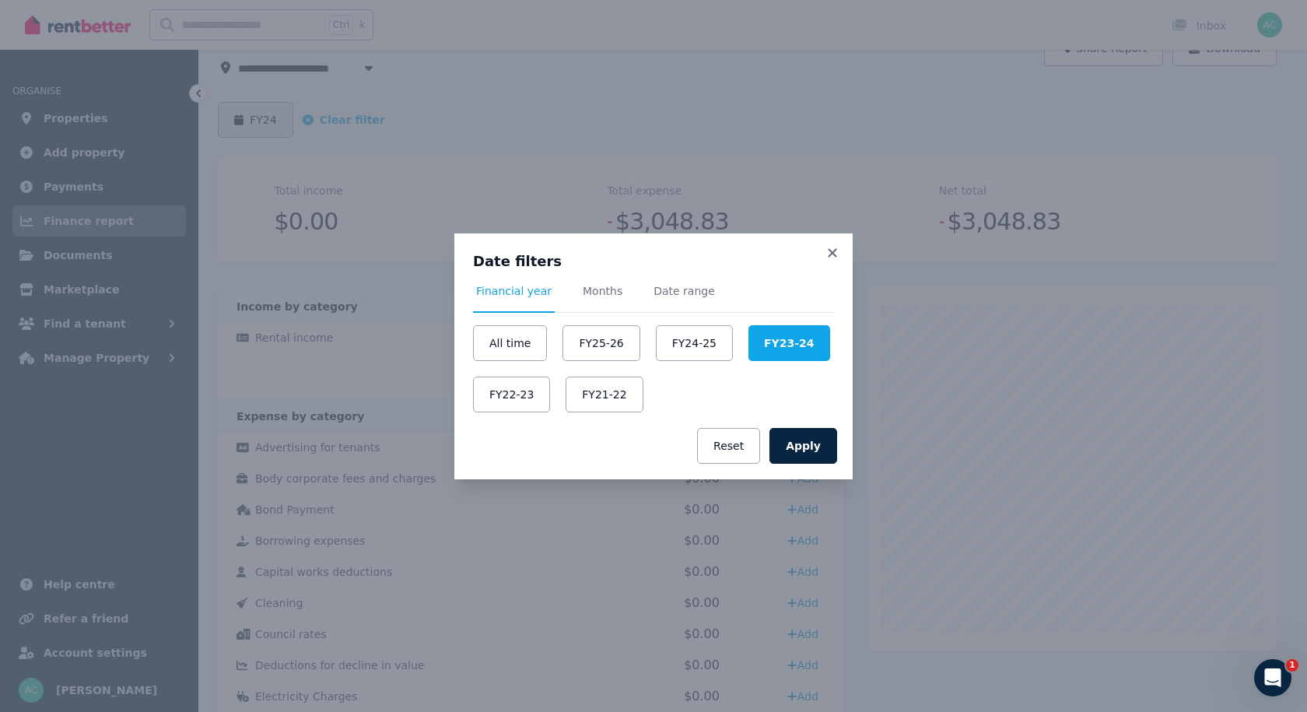
click at [255, 124] on div "Date filters Financial year Months Date range All time FY25-26 FY24-25 FY23-24 …" at bounding box center [653, 356] width 1307 height 712
click at [673, 345] on button "FY24-25" at bounding box center [694, 343] width 77 height 36
click at [801, 457] on button "Apply" at bounding box center [803, 446] width 68 height 36
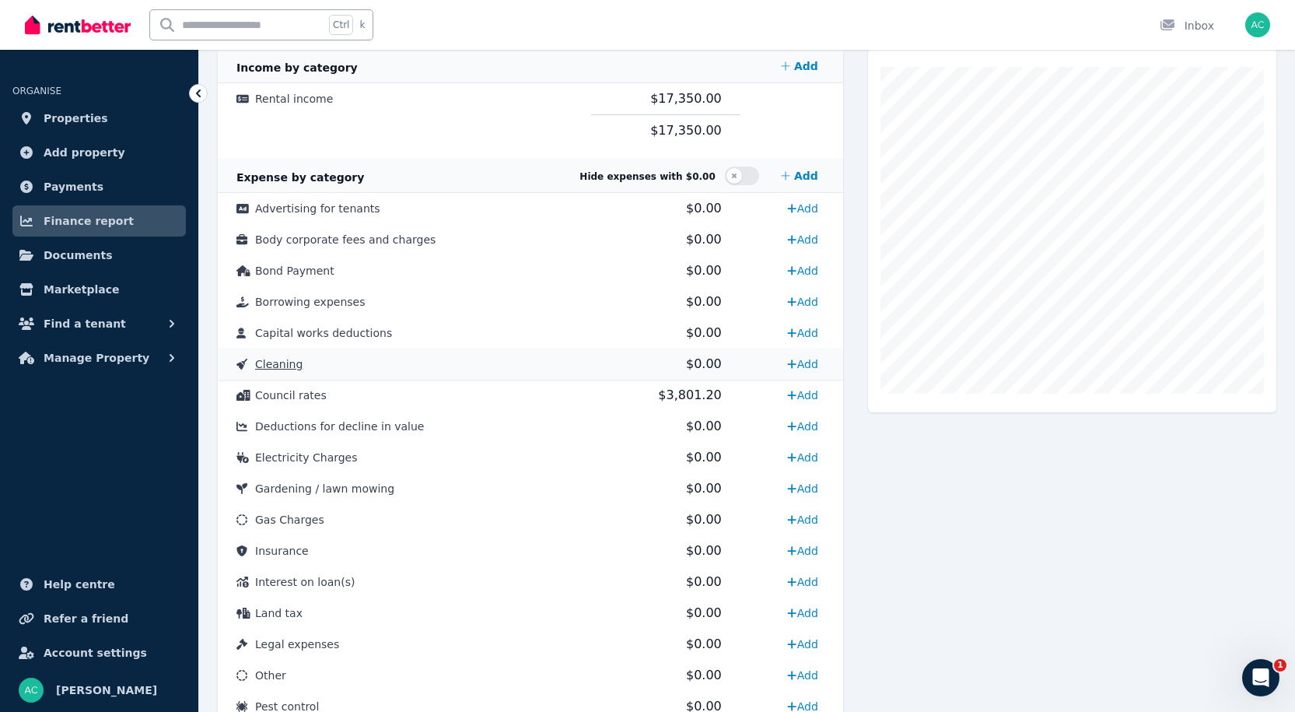
scroll to position [338, 0]
click at [802, 549] on link "Add" at bounding box center [802, 550] width 43 height 25
select select "**********"
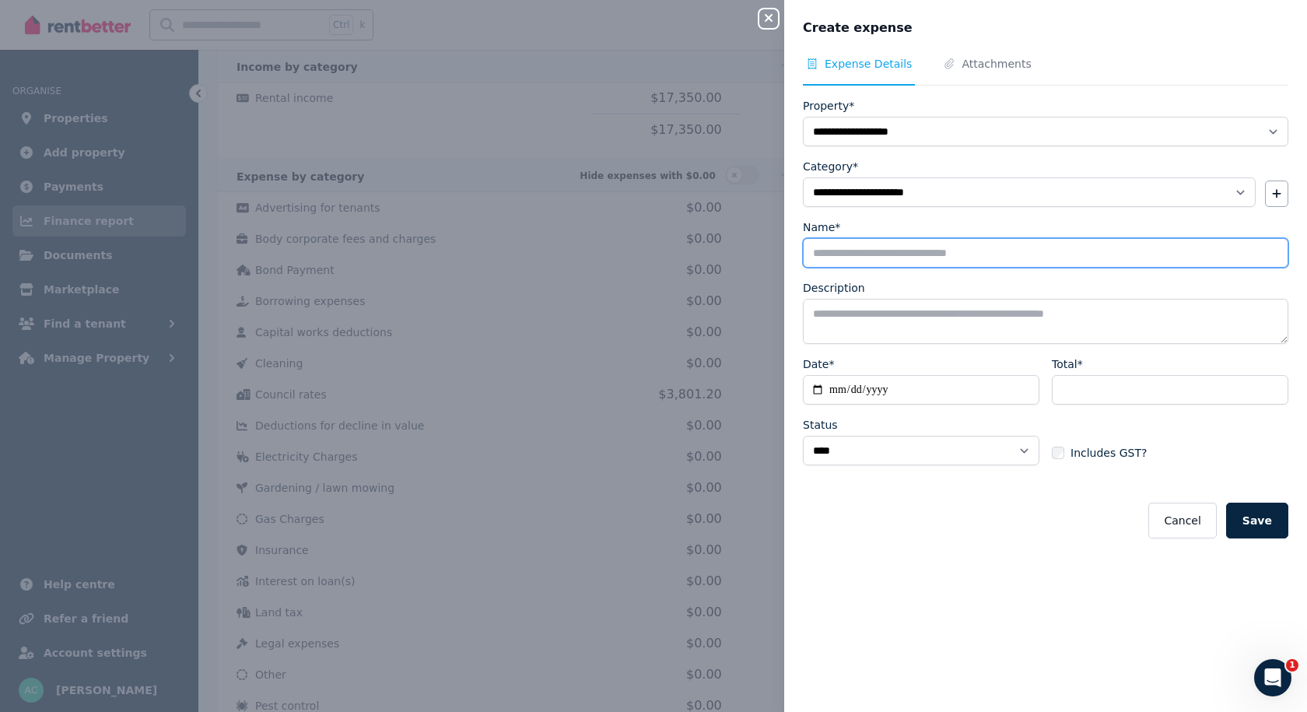
click at [910, 262] on input "Name*" at bounding box center [1045, 253] width 485 height 30
type input "**********"
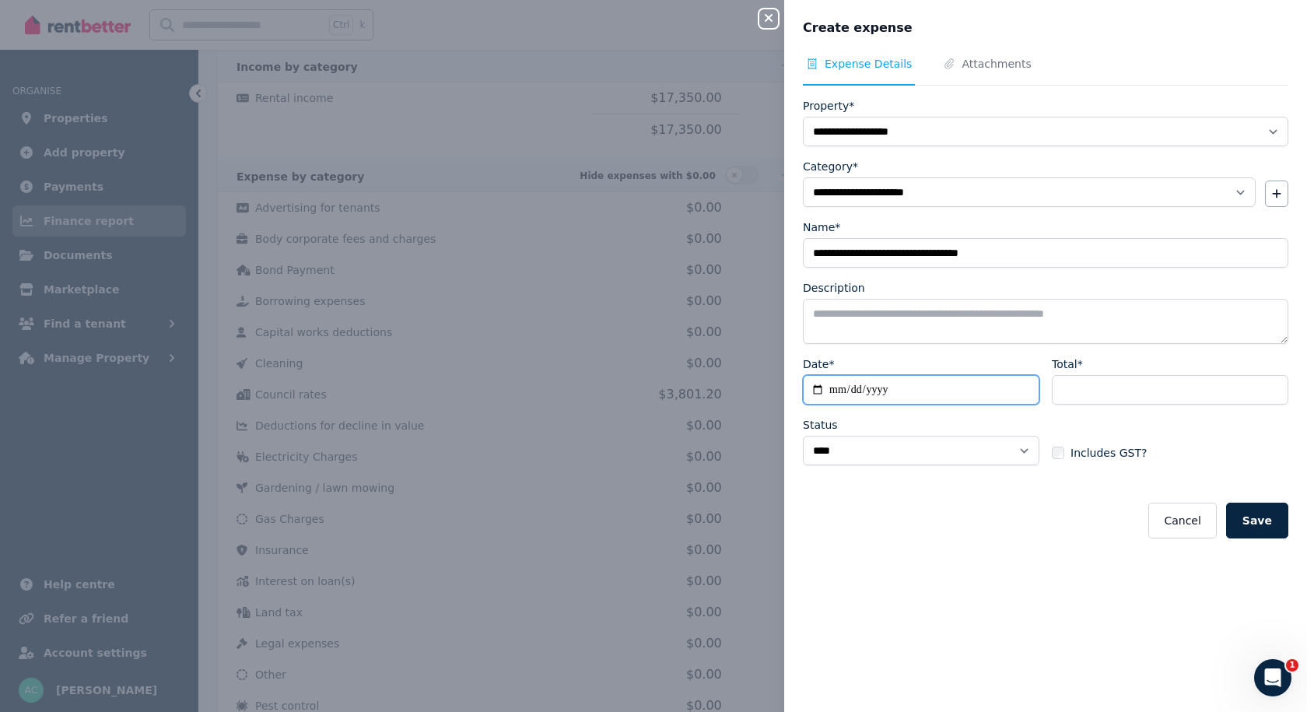
click at [885, 390] on input "Date*" at bounding box center [921, 390] width 236 height 30
drag, startPoint x: 898, startPoint y: 391, endPoint x: 815, endPoint y: 396, distance: 82.6
click at [815, 396] on input "Date*" at bounding box center [921, 390] width 236 height 30
type input "**********"
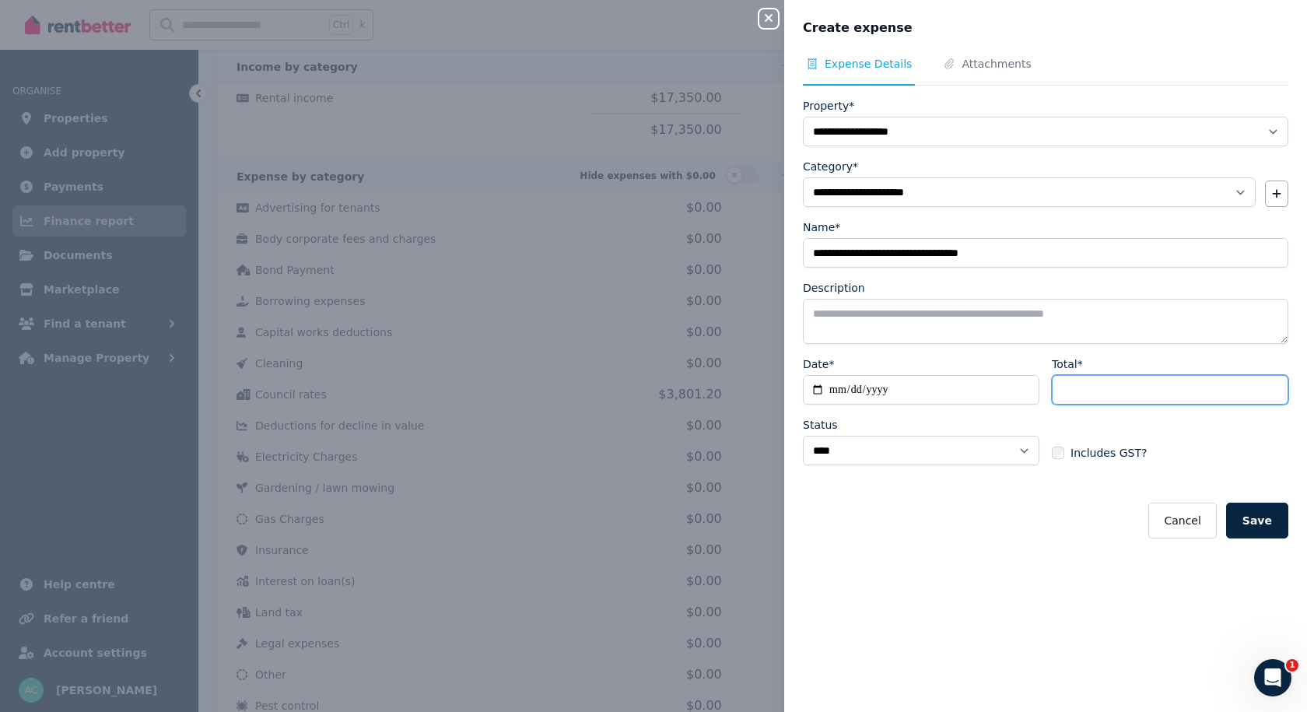
click at [1064, 392] on input "Total*" at bounding box center [1170, 390] width 236 height 30
type input "*******"
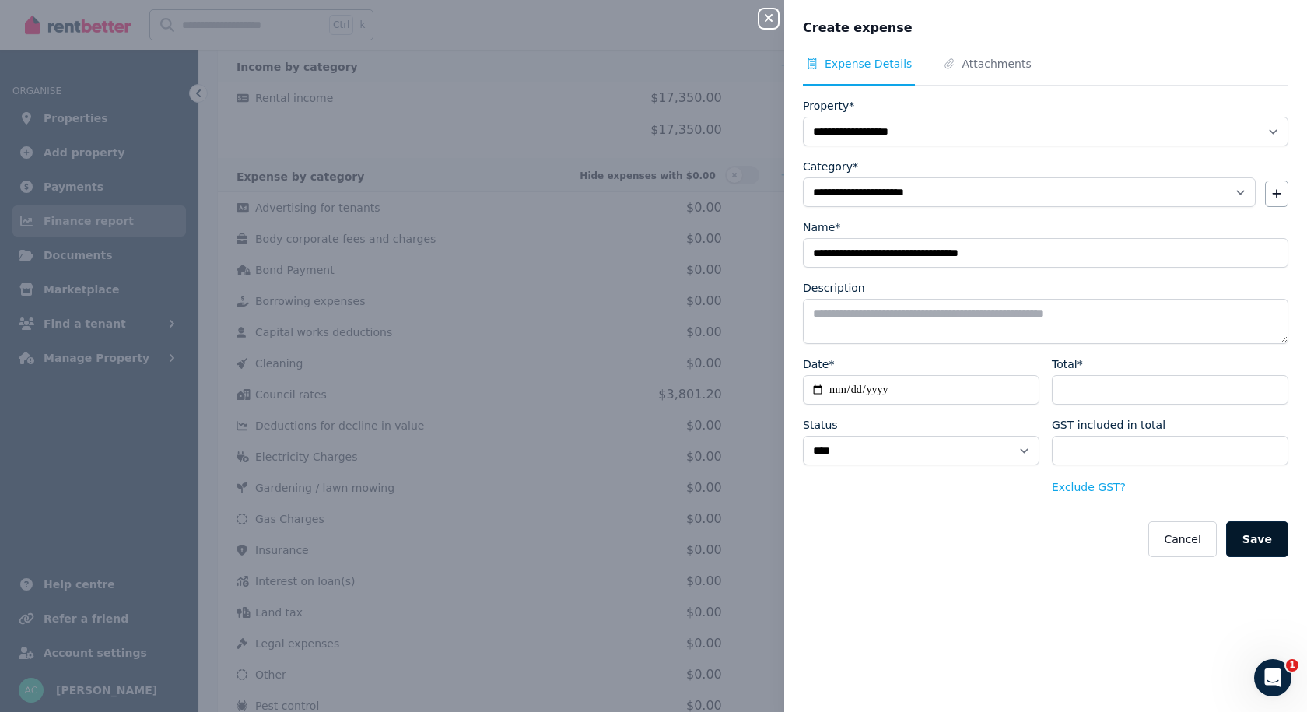
click at [1244, 541] on button "Save" at bounding box center [1257, 539] width 62 height 36
select select
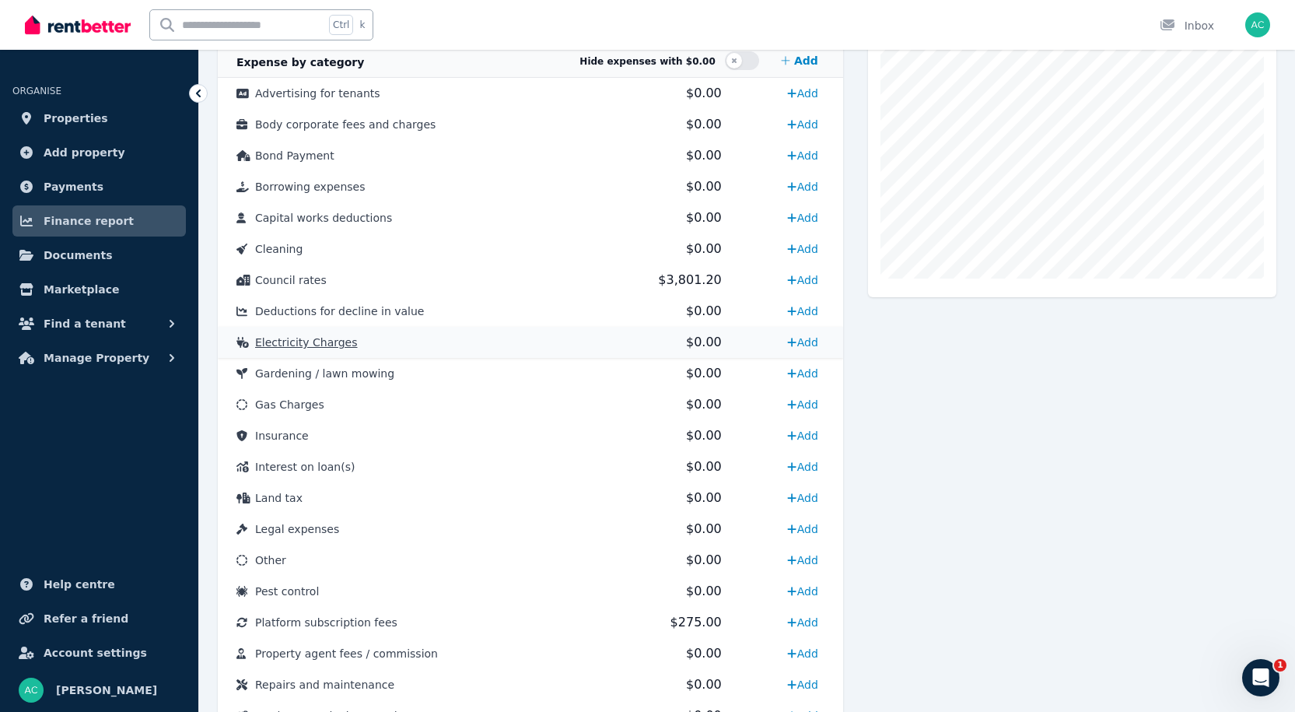
scroll to position [454, 0]
click at [811, 436] on link "Add" at bounding box center [802, 434] width 43 height 25
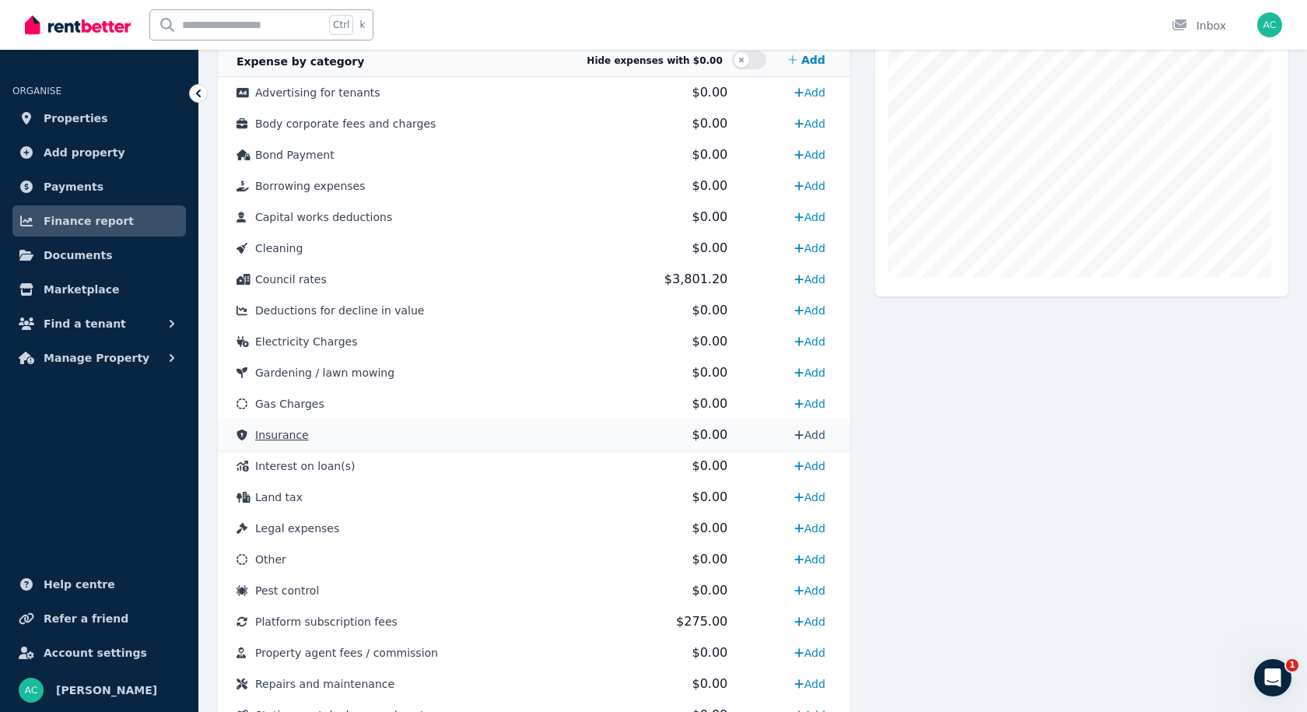
select select "**********"
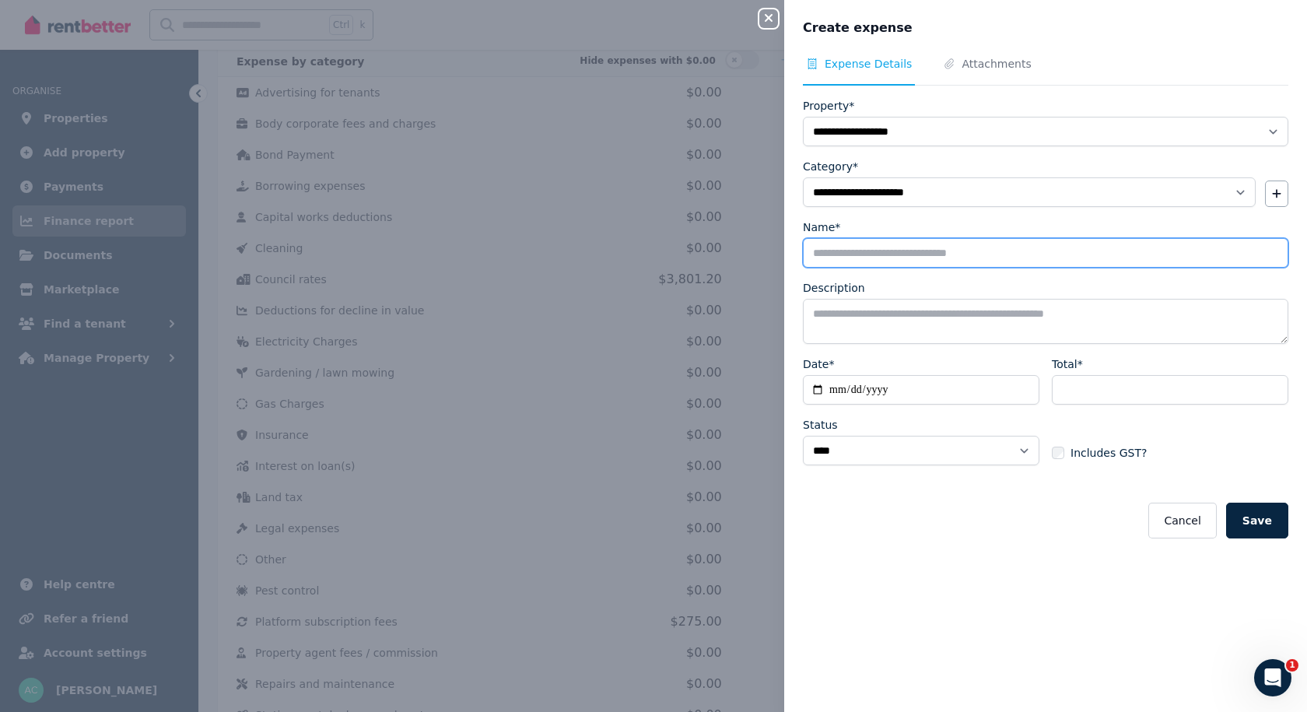
click at [866, 252] on input "Name*" at bounding box center [1045, 253] width 485 height 30
type input "**********"
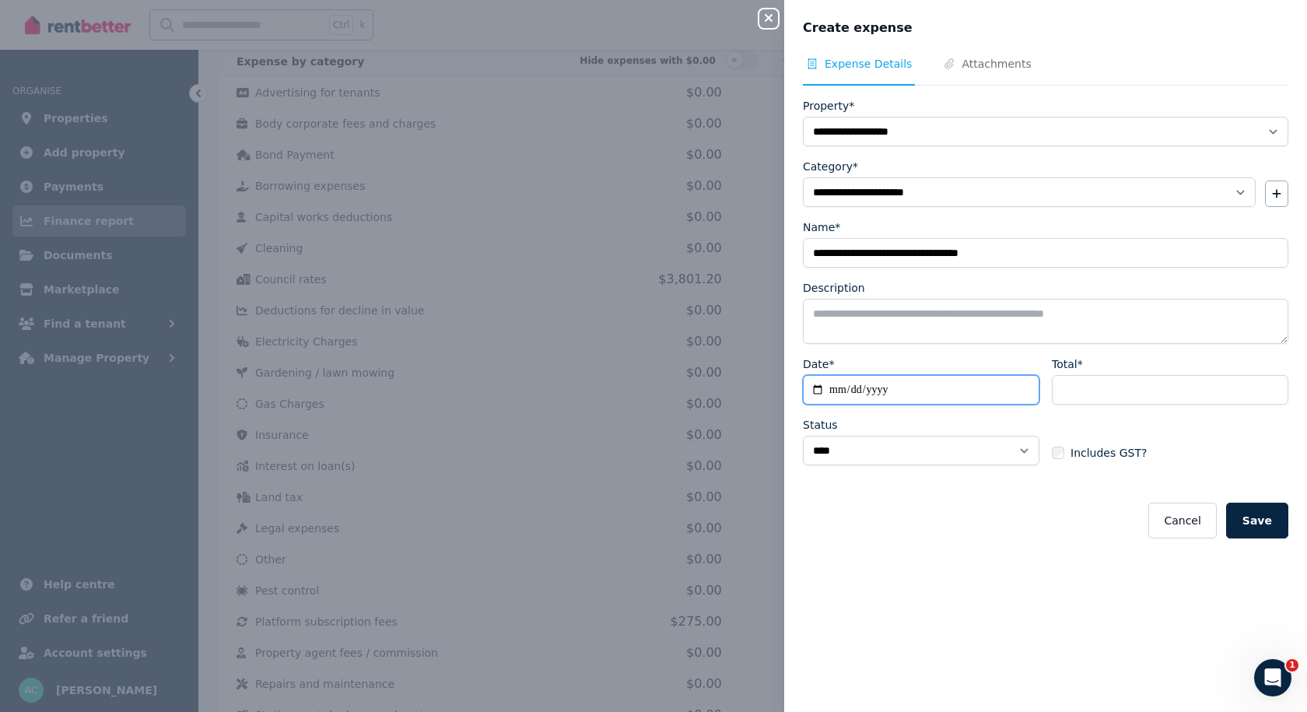
click at [819, 388] on input "Date*" at bounding box center [921, 390] width 236 height 30
type input "**********"
click at [1068, 386] on input "Total*" at bounding box center [1170, 390] width 236 height 30
type input "*******"
click at [1070, 456] on span "Includes GST?" at bounding box center [1108, 453] width 76 height 16
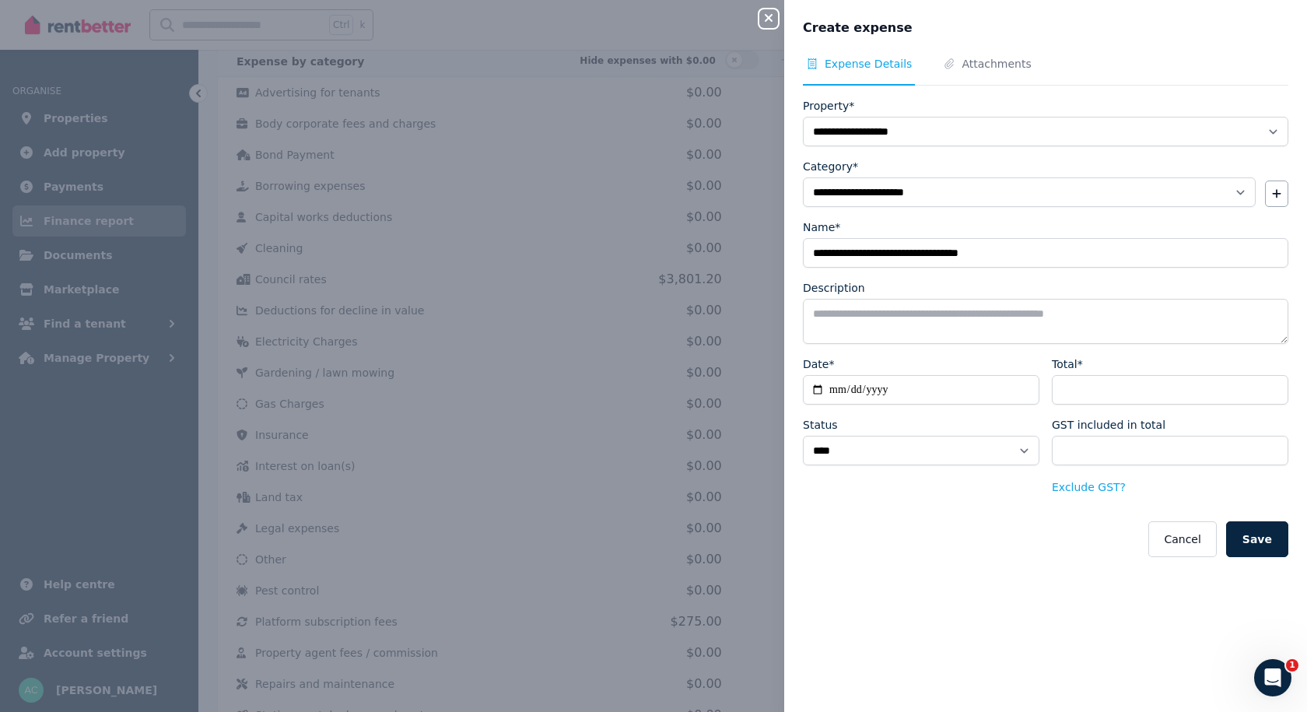
click at [1050, 505] on form "**********" at bounding box center [1045, 327] width 485 height 459
click at [962, 61] on span "Attachments" at bounding box center [996, 64] width 69 height 16
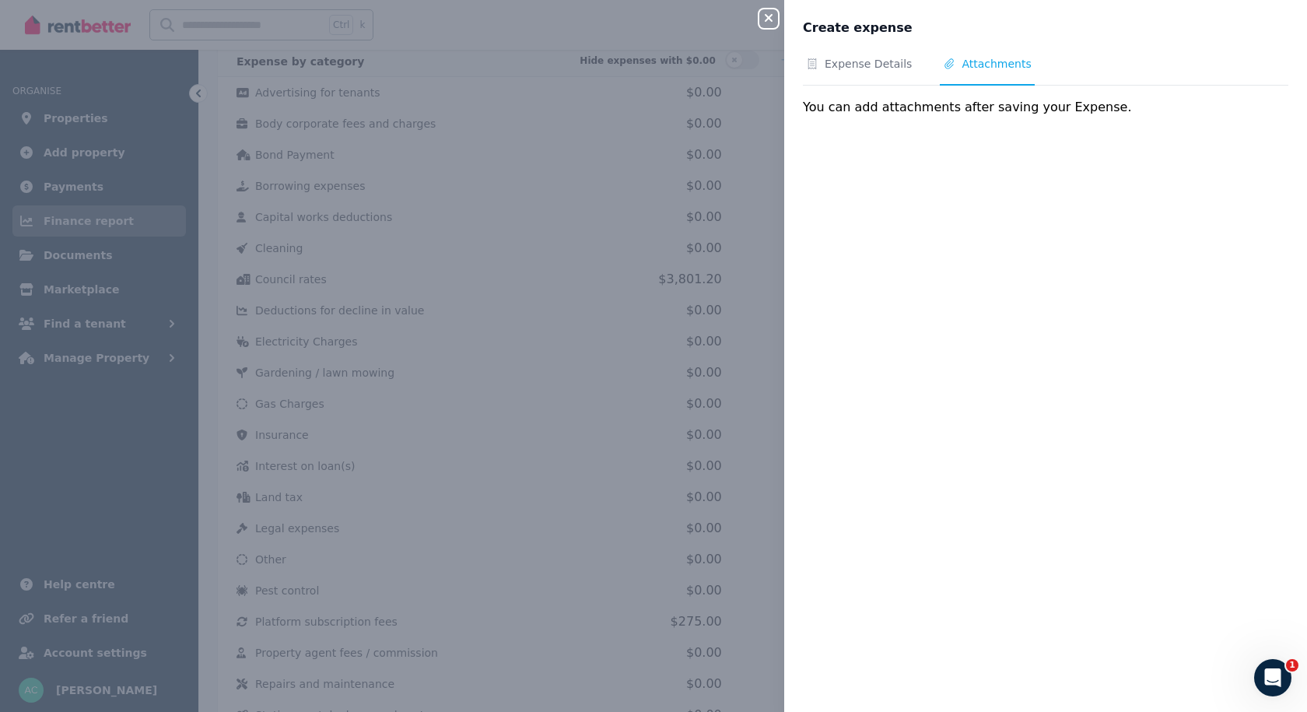
click at [941, 67] on icon "Tabs" at bounding box center [949, 63] width 16 height 11
click at [874, 65] on span "Expense Details" at bounding box center [868, 64] width 87 height 16
select select "**********"
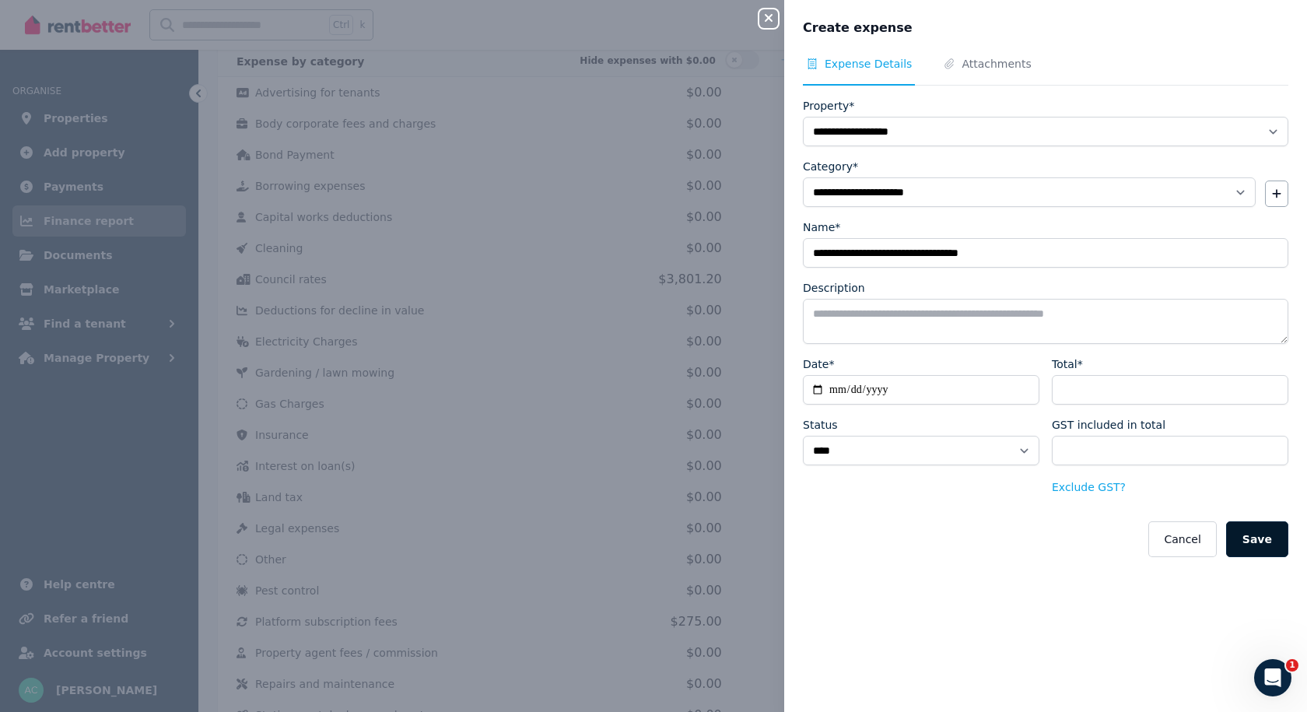
click at [1238, 535] on button "Save" at bounding box center [1257, 539] width 62 height 36
select select
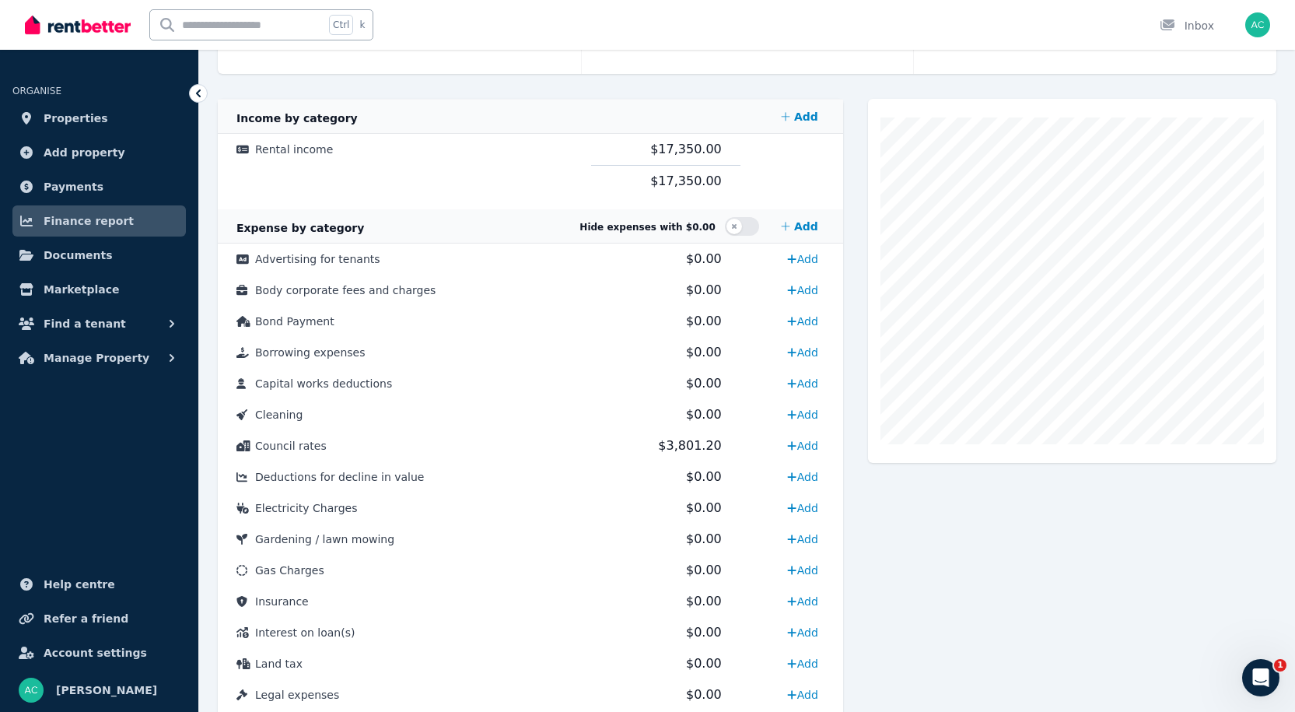
scroll to position [286, 0]
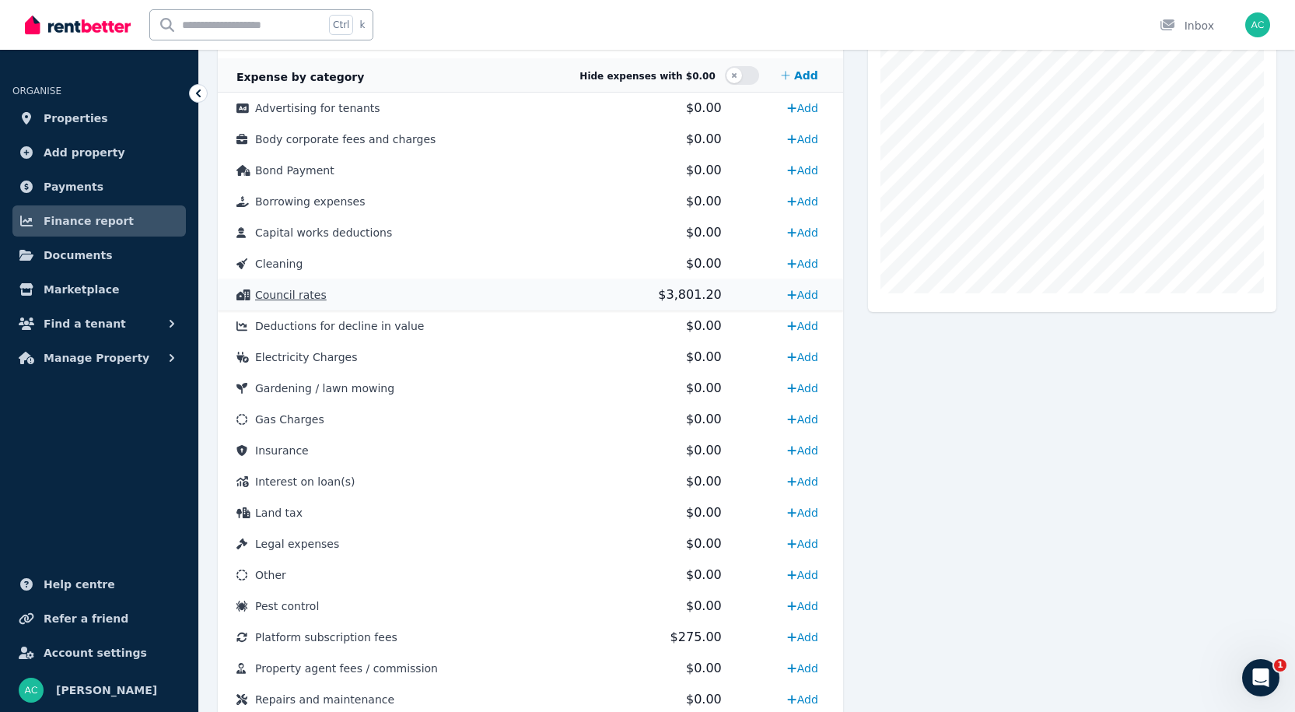
scroll to position [440, 0]
click at [794, 448] on icon at bounding box center [792, 447] width 9 height 9
select select "**********"
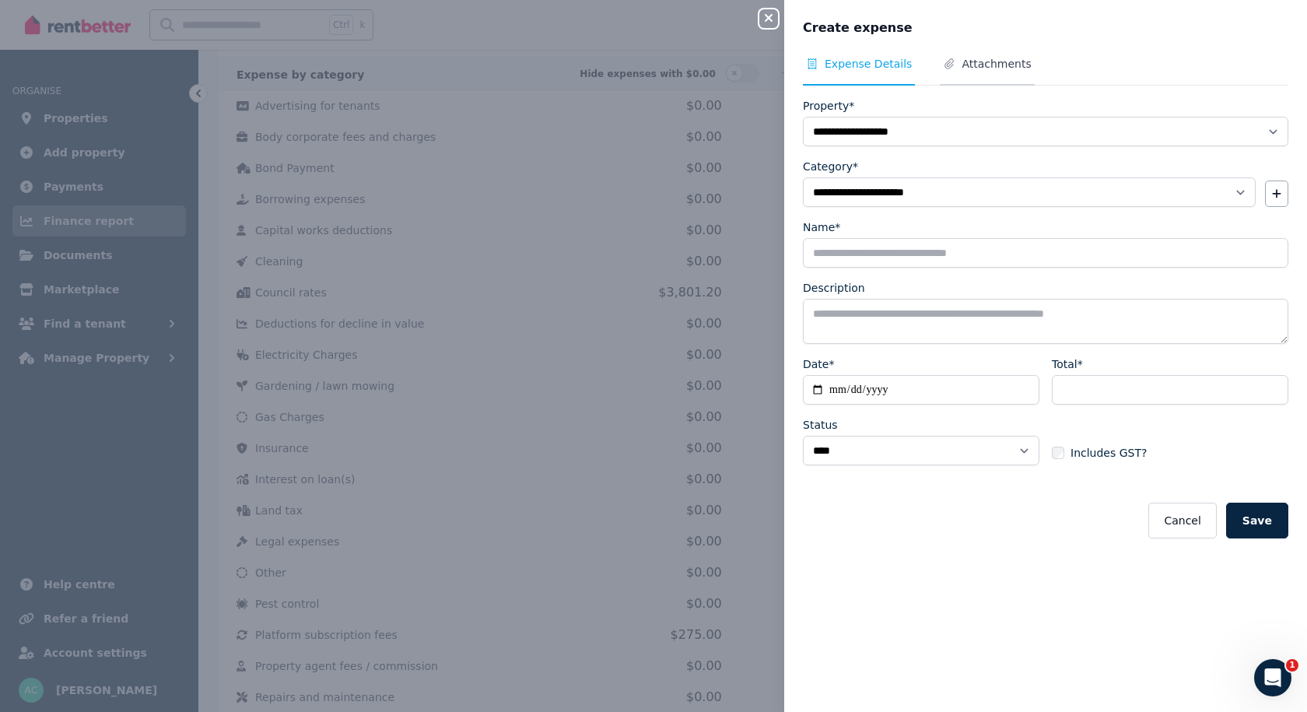
click at [949, 65] on span "Attachments" at bounding box center [987, 71] width 94 height 30
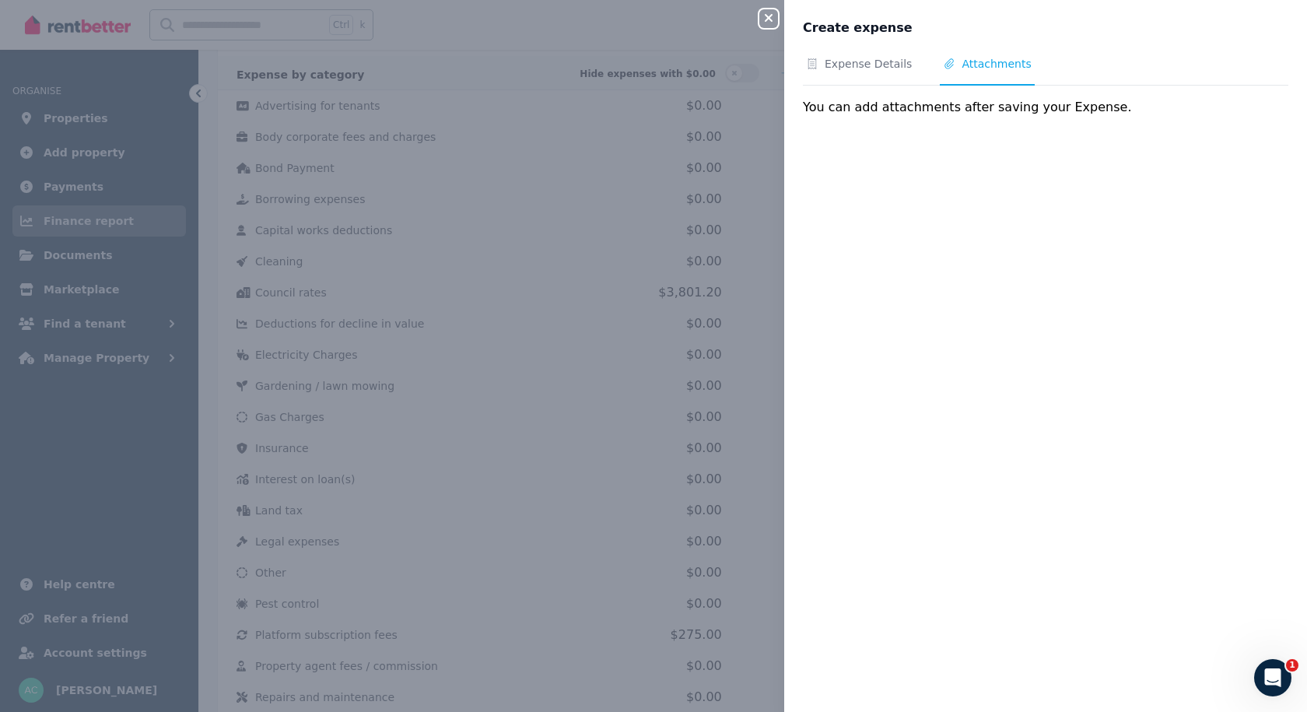
click at [948, 107] on div "You can add attachments after saving your Expense." at bounding box center [1045, 107] width 485 height 19
click at [830, 60] on span "Expense Details" at bounding box center [868, 64] width 87 height 16
select select "**********"
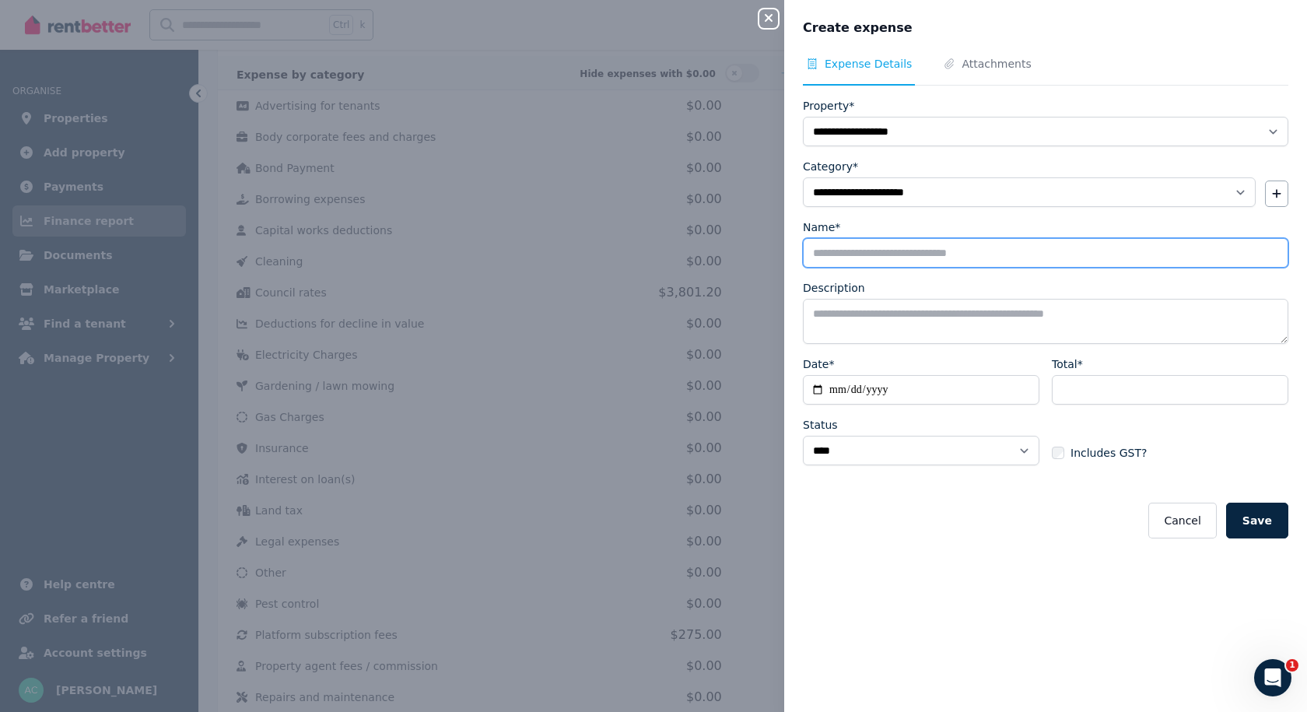
click at [832, 246] on input "Name*" at bounding box center [1045, 253] width 485 height 30
type input "**********"
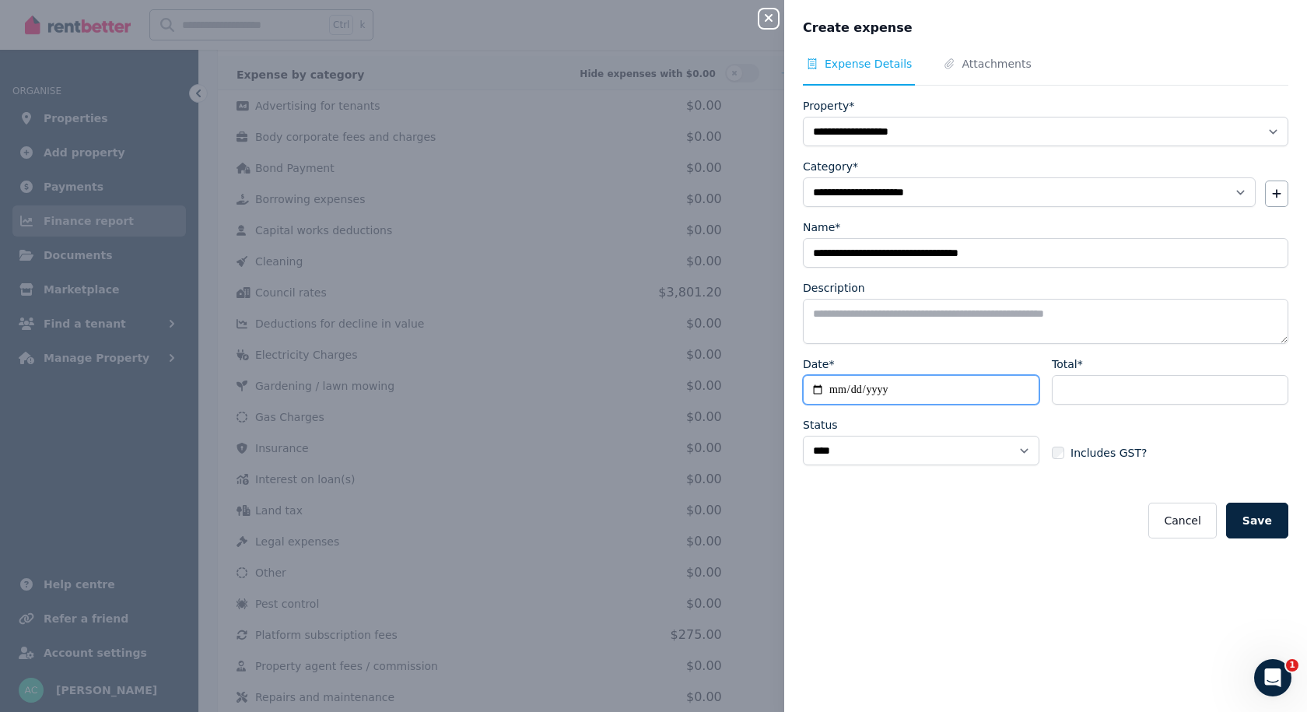
click at [818, 403] on input "Date*" at bounding box center [921, 390] width 236 height 30
click at [815, 383] on input "Date*" at bounding box center [921, 390] width 236 height 30
type input "**********"
click at [1053, 377] on input "Total*" at bounding box center [1170, 390] width 236 height 30
type input "*******"
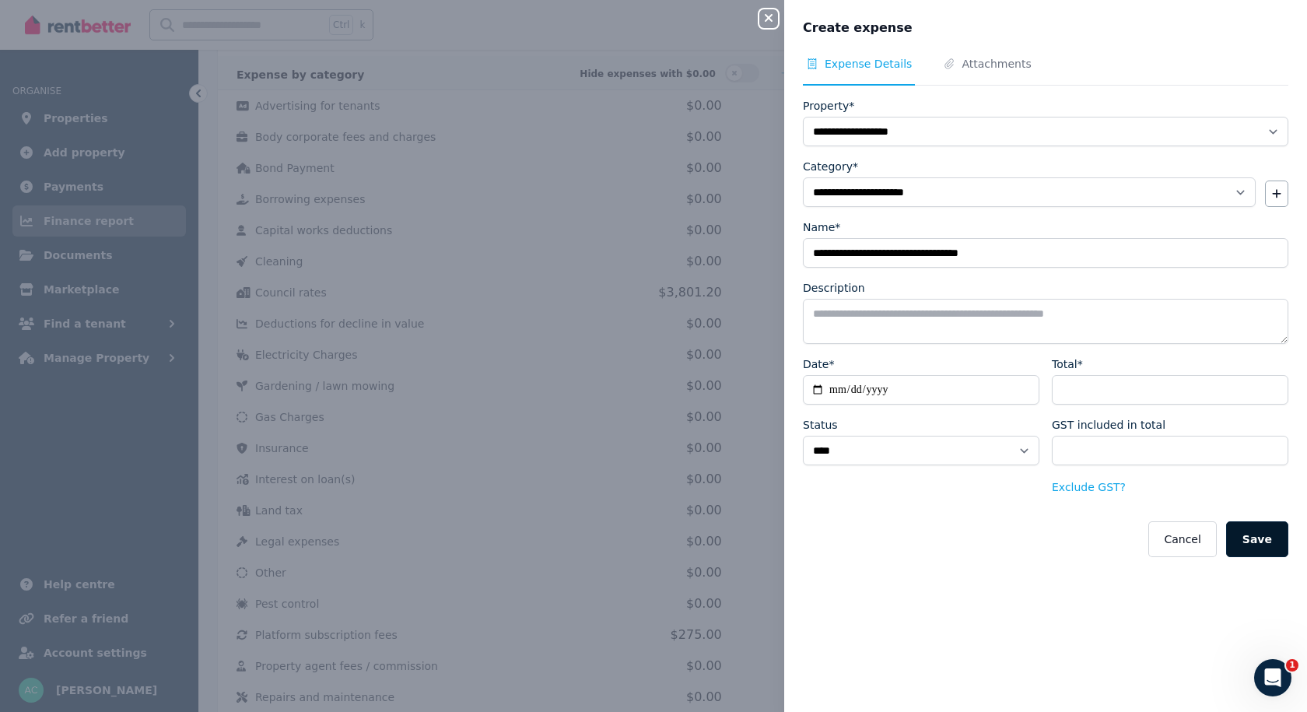
click at [1238, 550] on button "Save" at bounding box center [1257, 539] width 62 height 36
select select
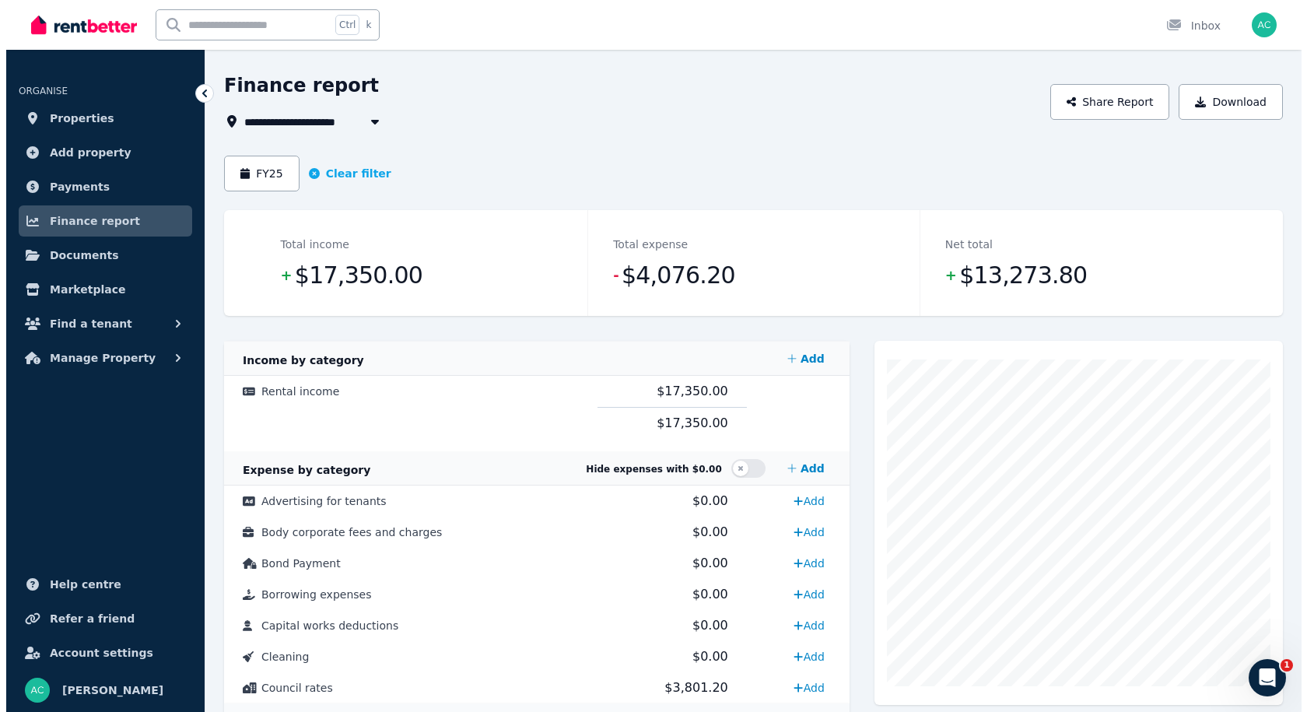
scroll to position [44, 0]
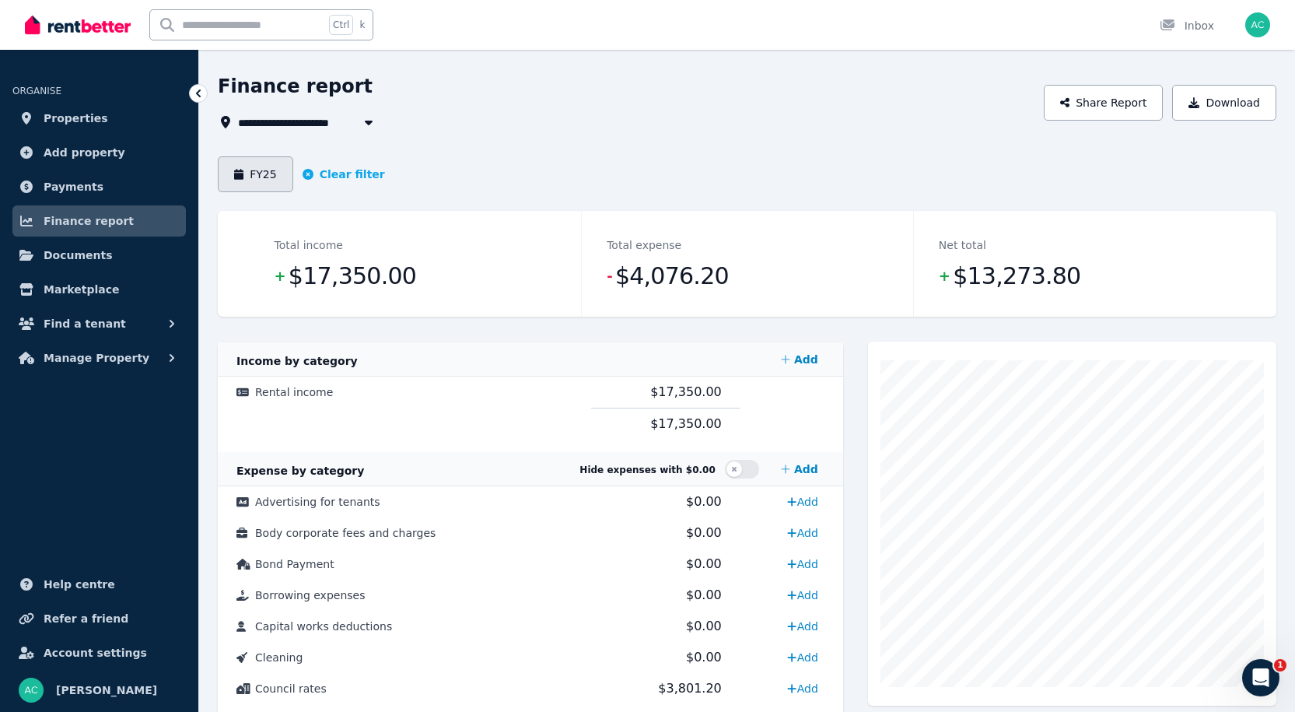
click at [259, 174] on button "FY25" at bounding box center [255, 174] width 75 height 36
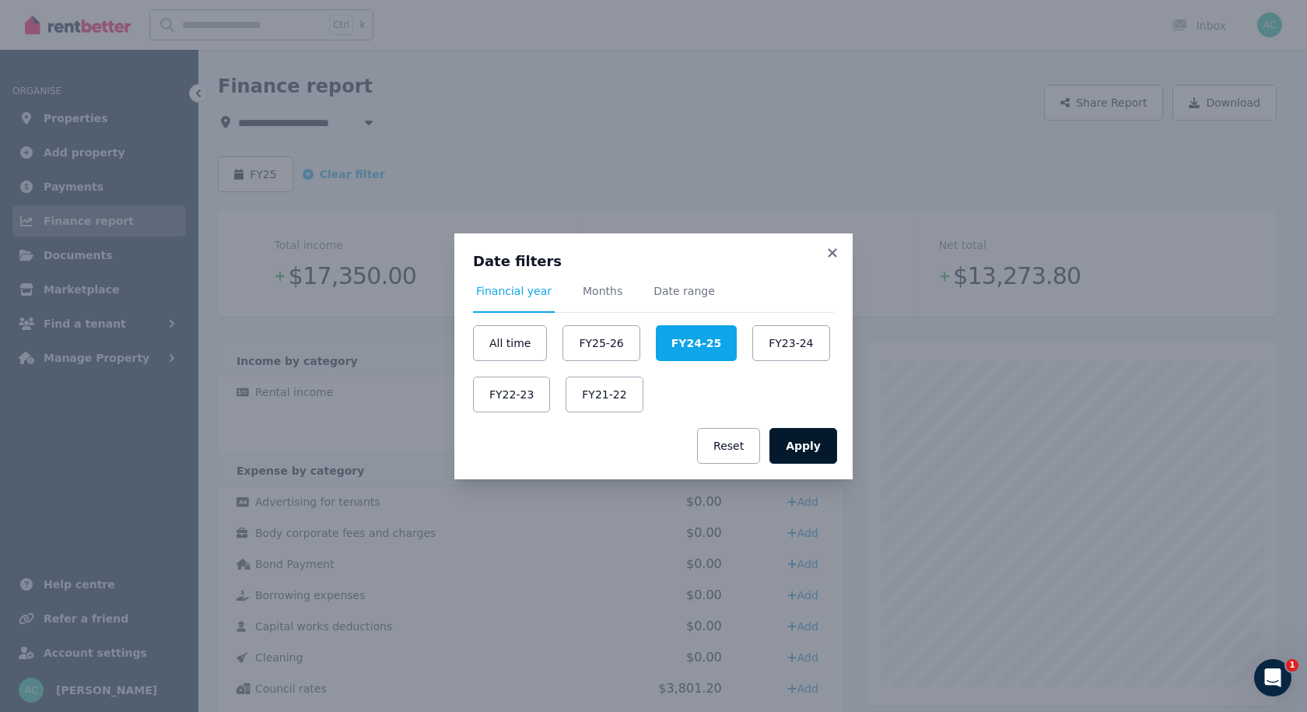
click at [786, 438] on button "Apply" at bounding box center [803, 446] width 68 height 36
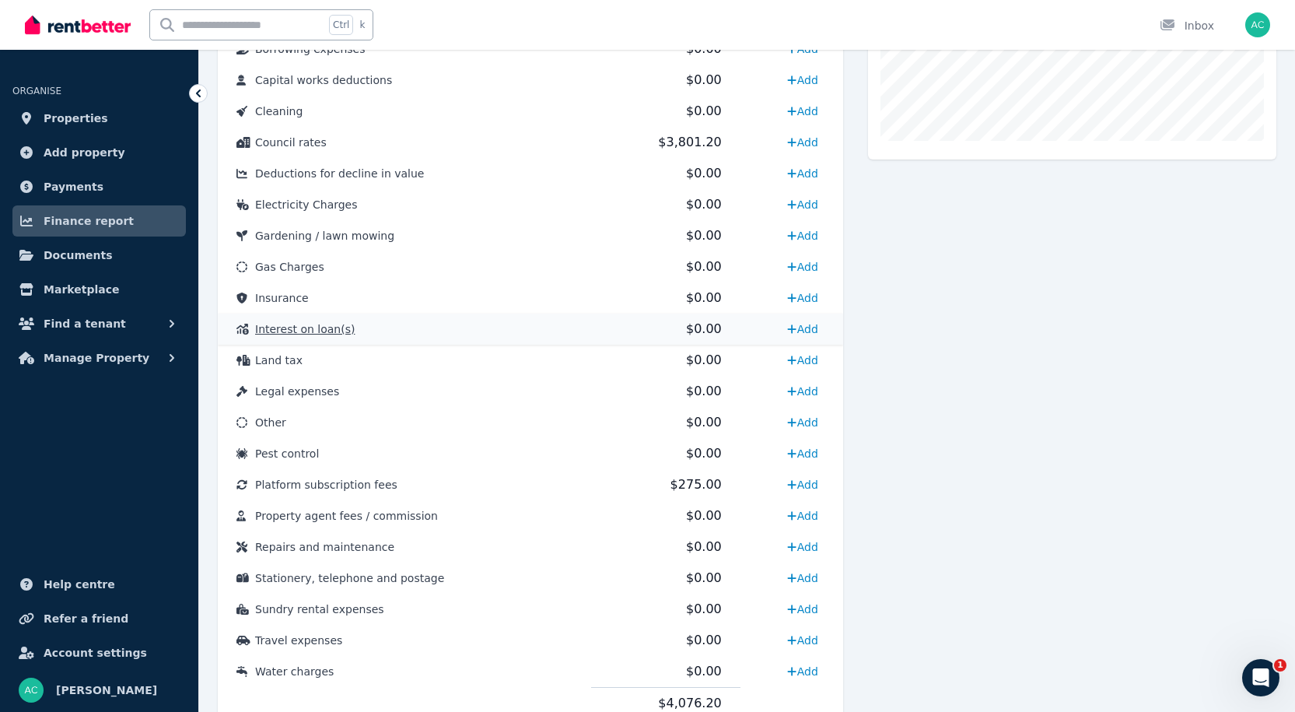
scroll to position [599, 0]
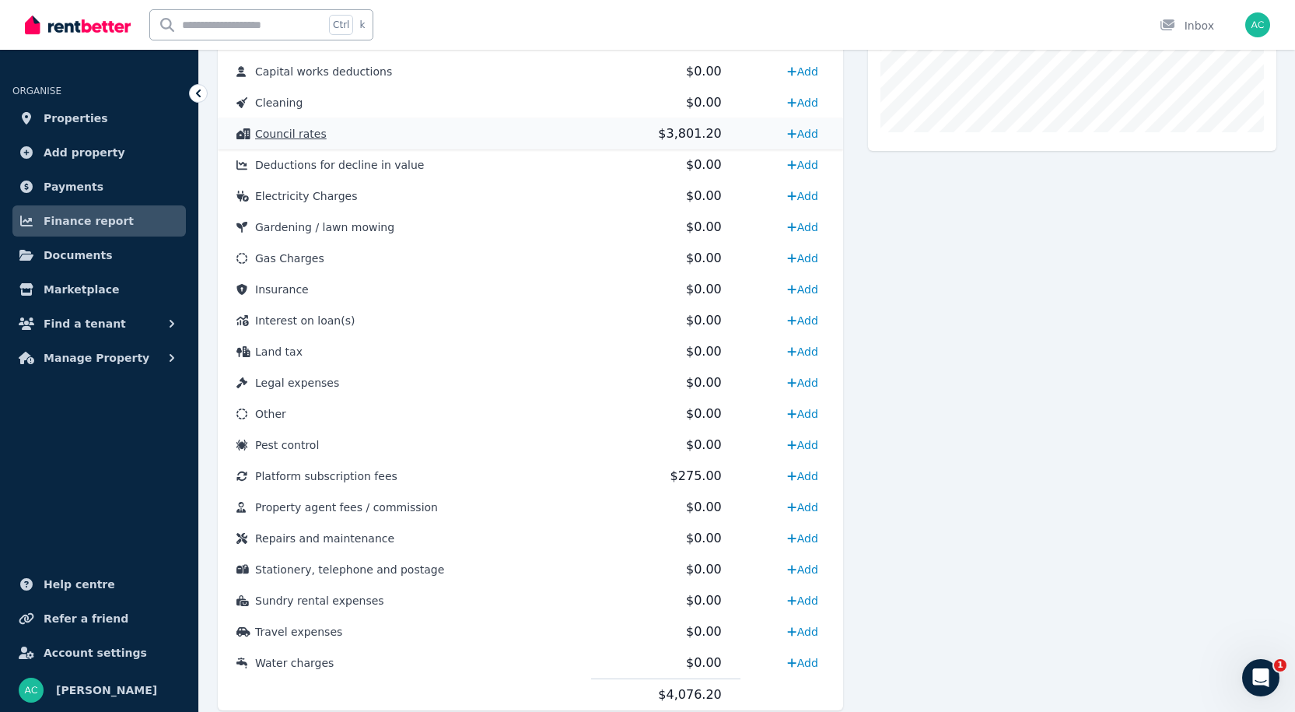
click at [293, 140] on span "Council rates" at bounding box center [291, 134] width 72 height 12
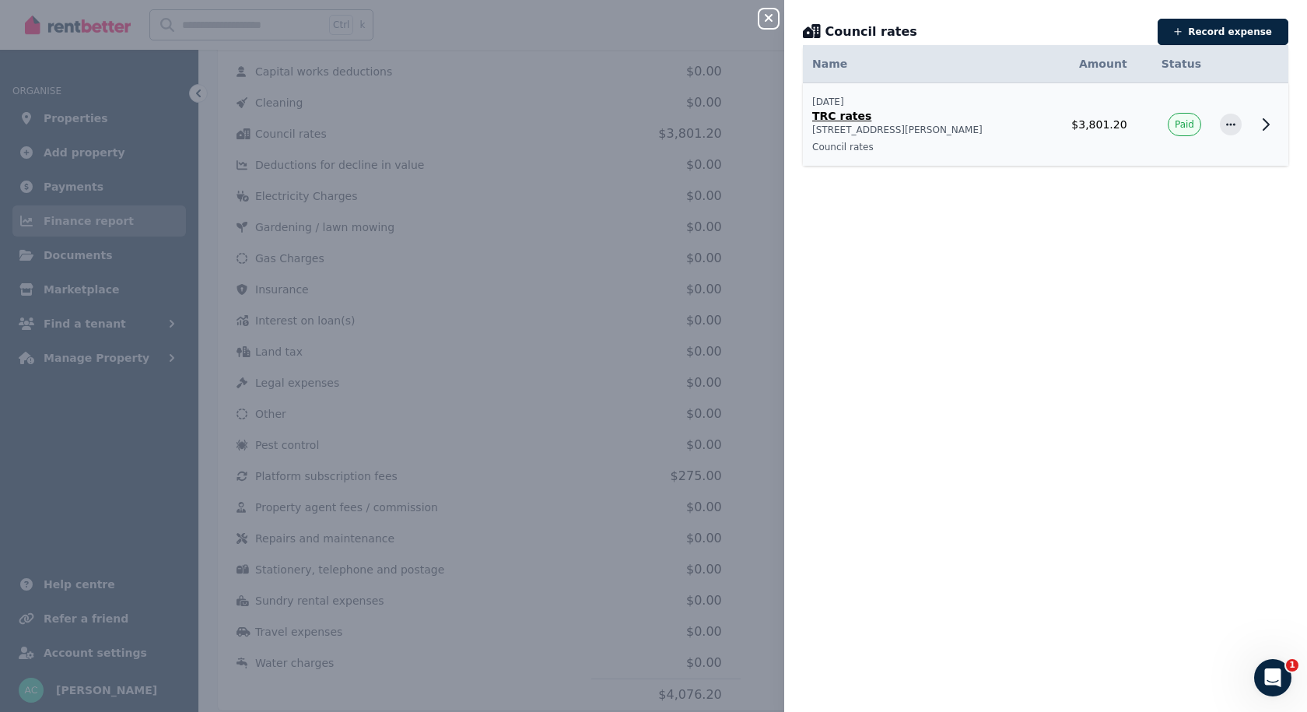
click at [826, 128] on p "[STREET_ADDRESS][PERSON_NAME]" at bounding box center [922, 130] width 221 height 12
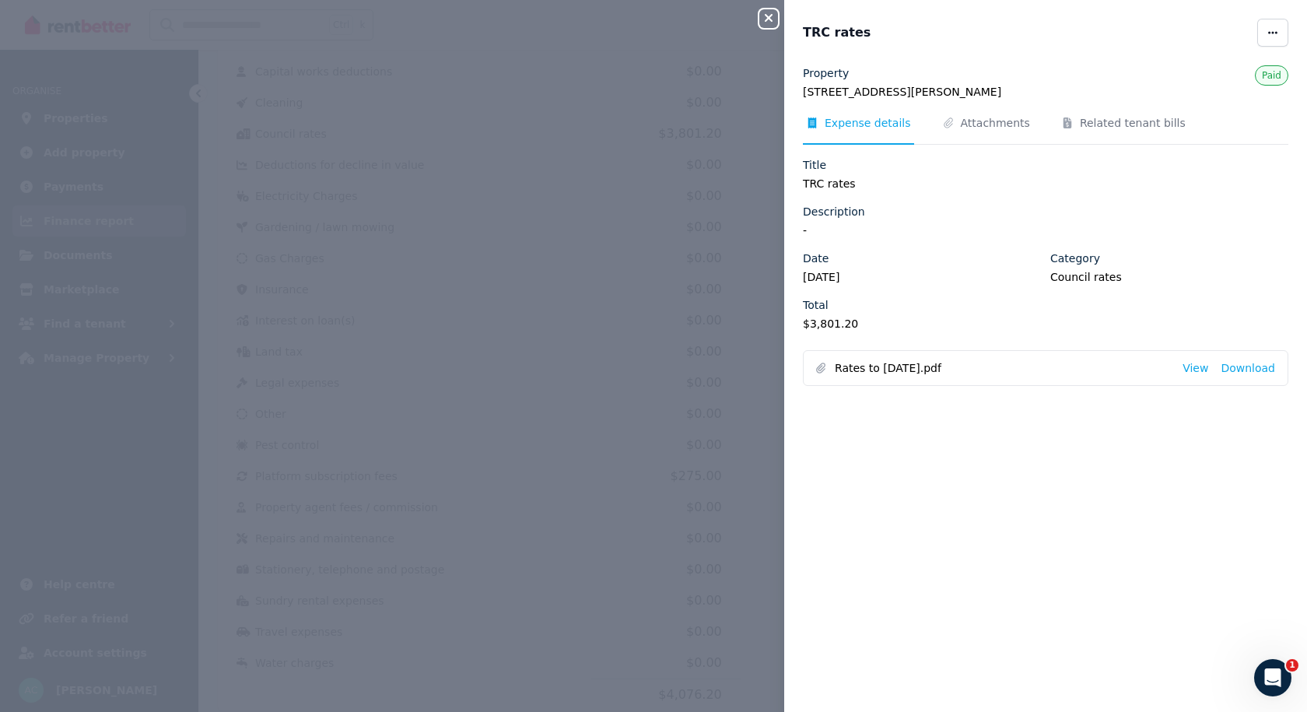
click at [765, 16] on icon "button" at bounding box center [769, 18] width 8 height 8
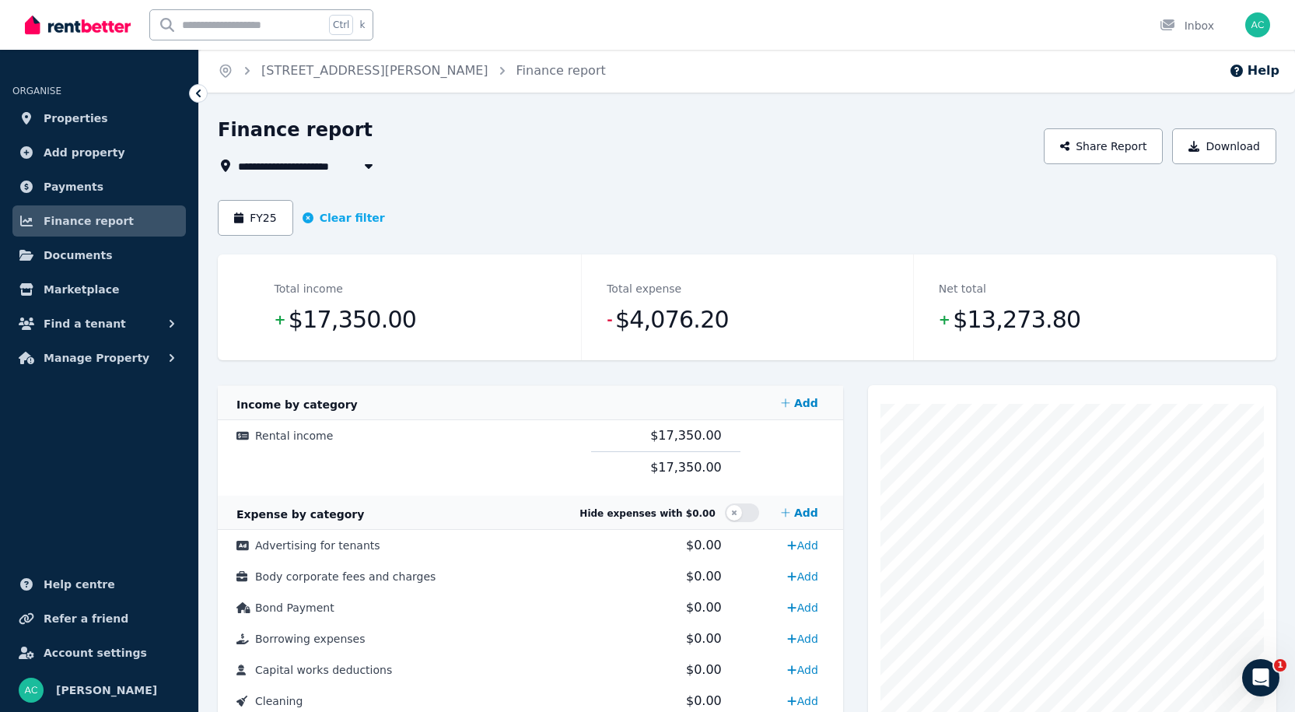
scroll to position [0, 0]
click at [78, 127] on span "Properties" at bounding box center [76, 118] width 65 height 19
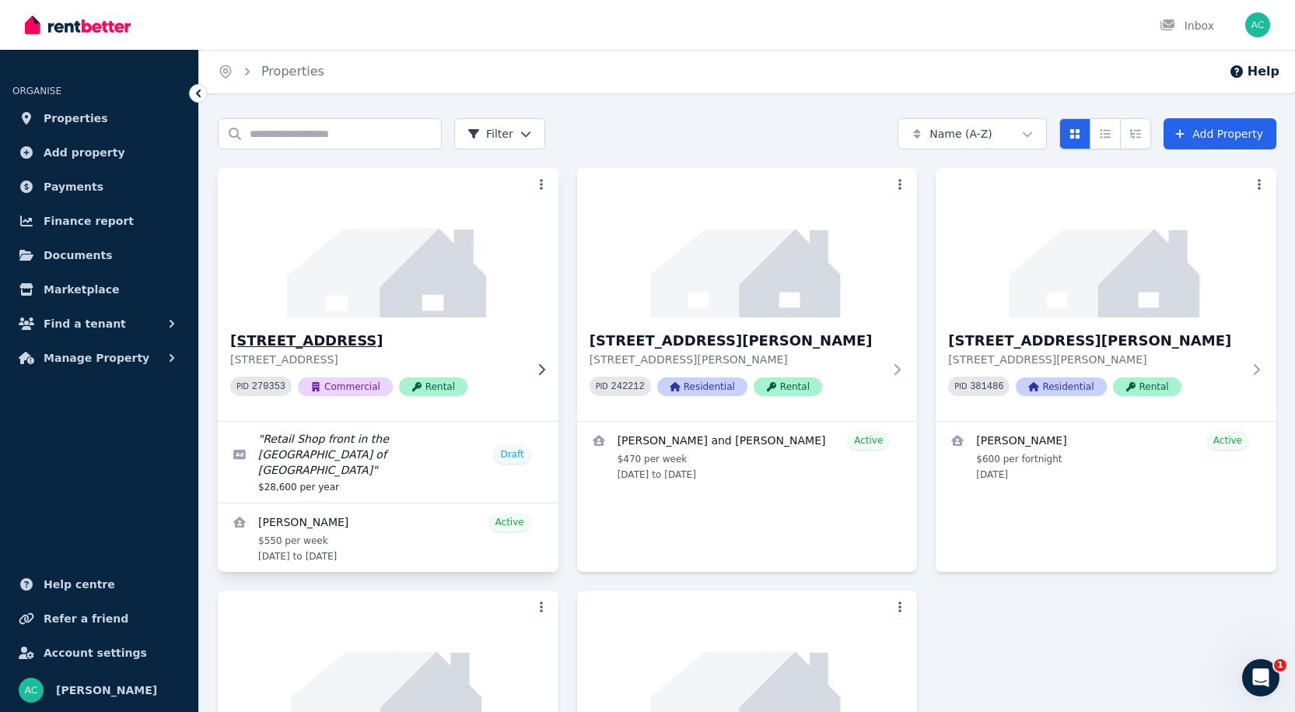
click at [436, 314] on img at bounding box center [388, 242] width 358 height 157
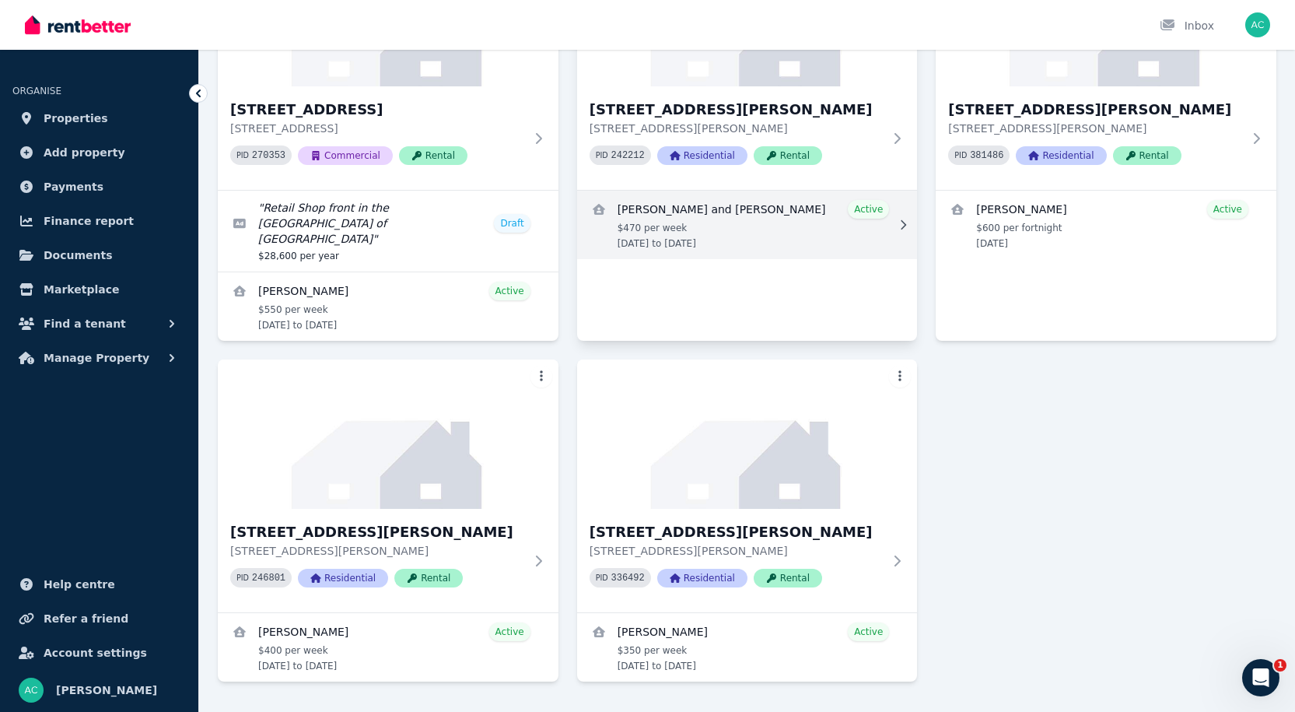
scroll to position [233, 0]
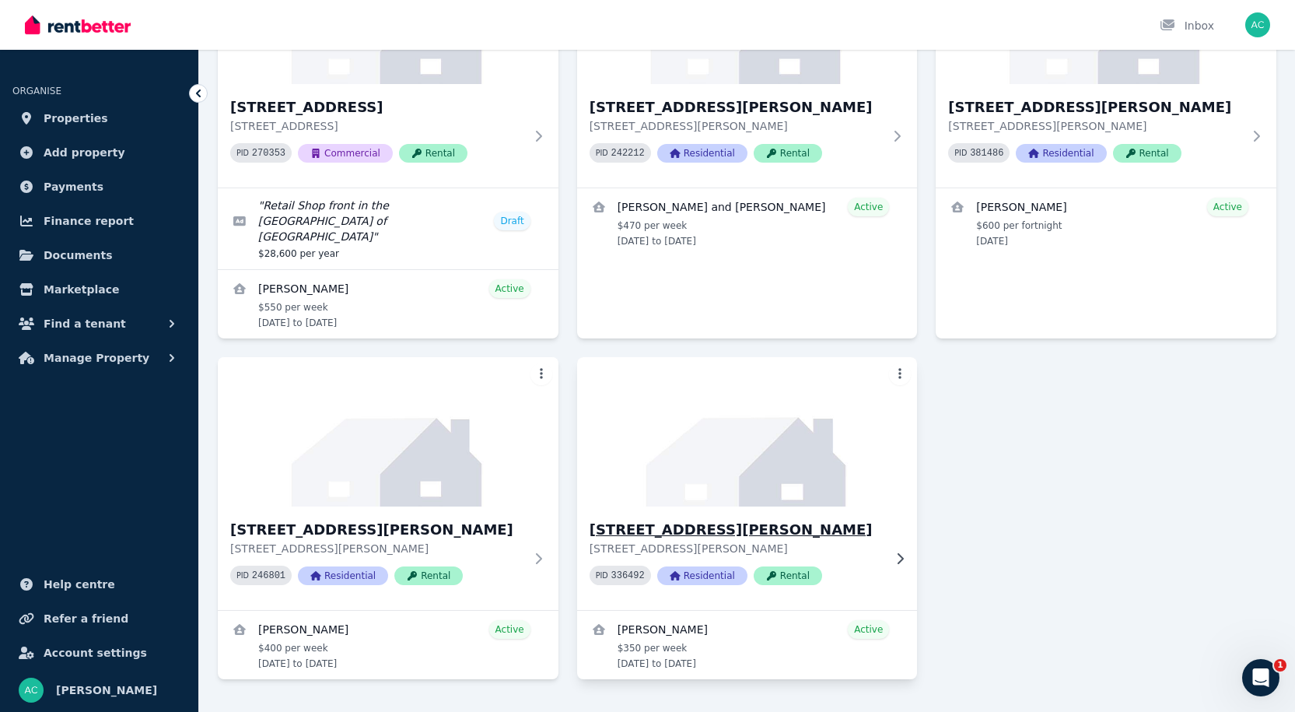
click at [704, 426] on img at bounding box center [748, 431] width 358 height 157
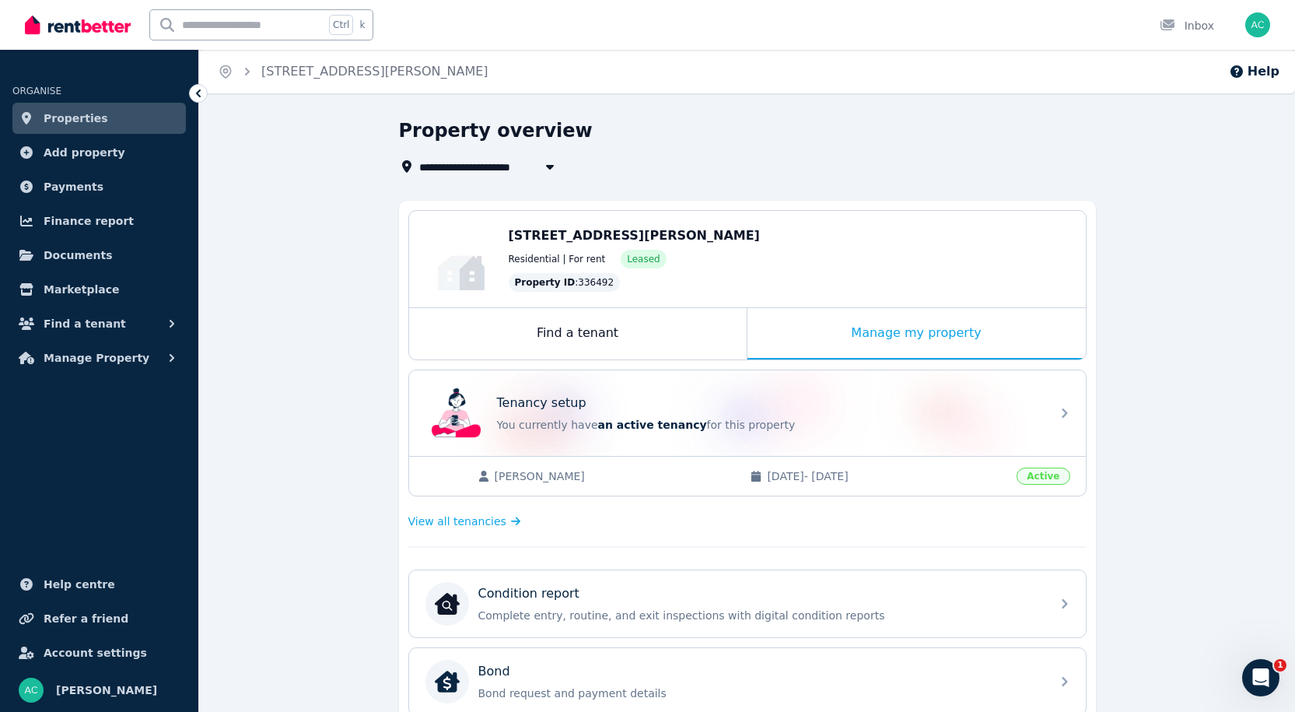
drag, startPoint x: 371, startPoint y: 454, endPoint x: 310, endPoint y: 457, distance: 61.5
click at [310, 457] on div "**********" at bounding box center [747, 645] width 1096 height 1055
click at [82, 218] on span "Finance report" at bounding box center [89, 221] width 90 height 19
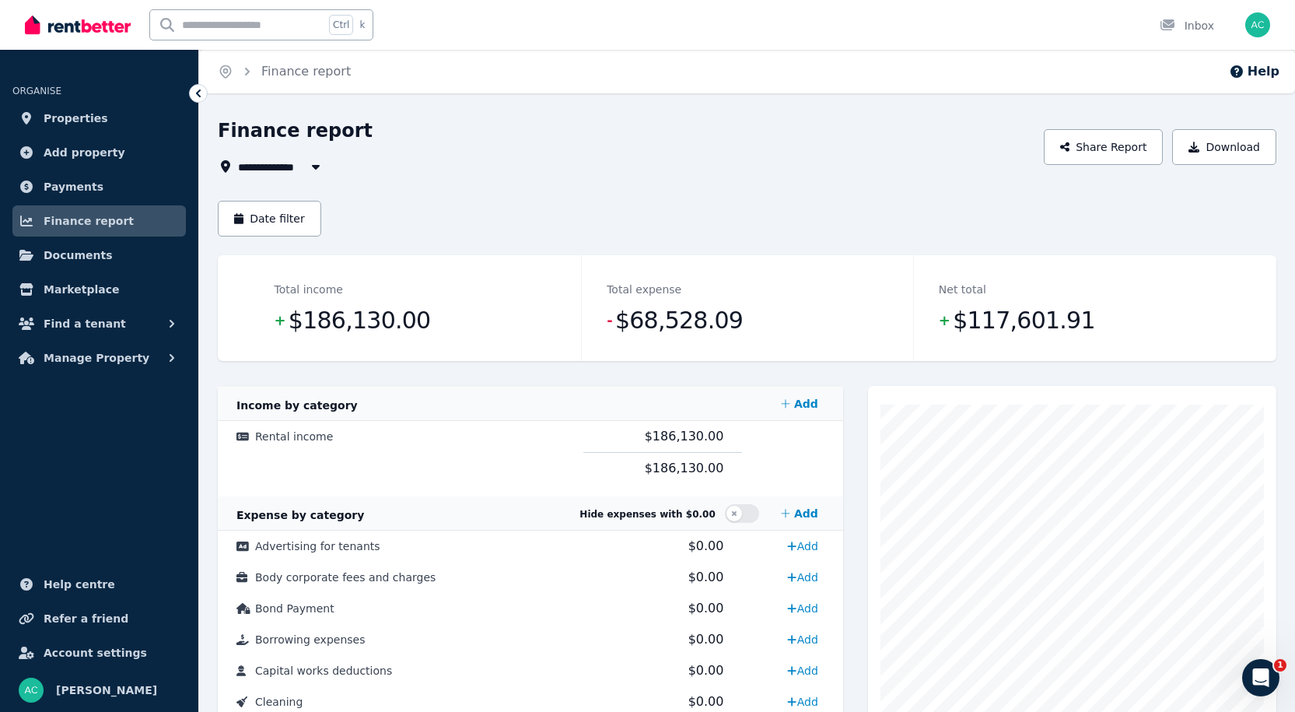
click at [301, 170] on span "All Properties" at bounding box center [288, 166] width 100 height 19
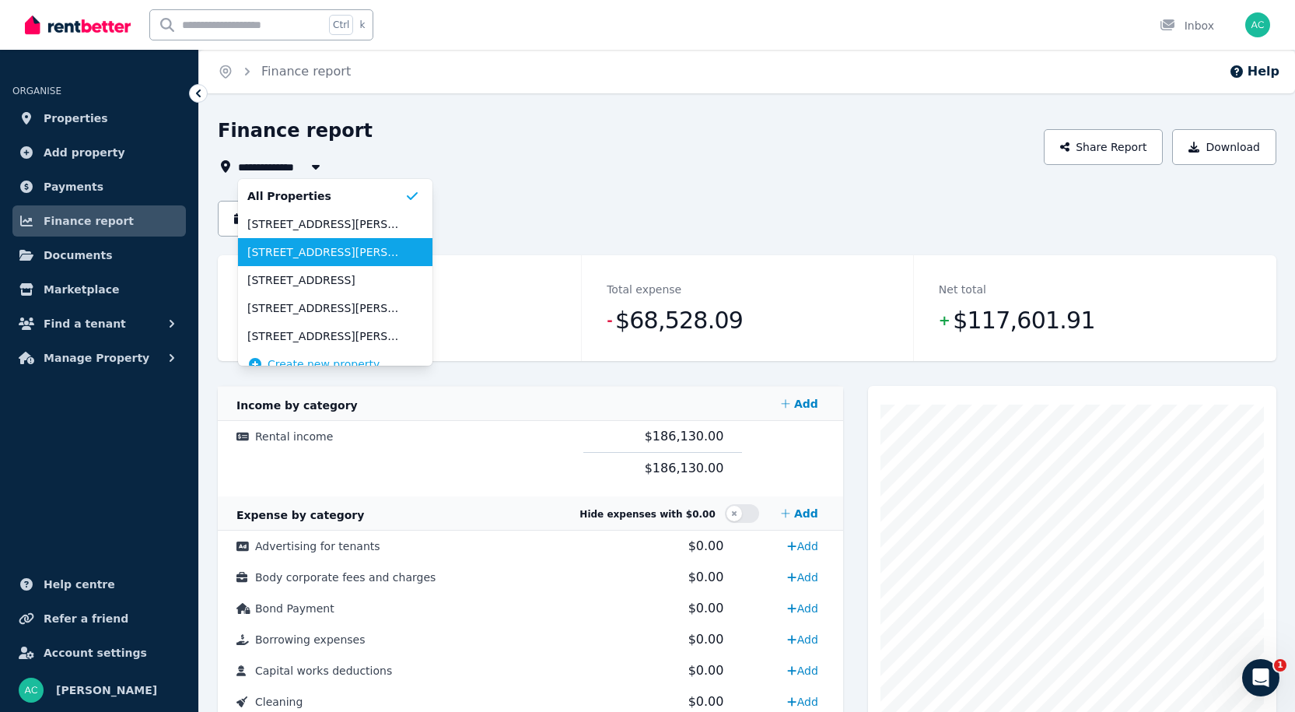
click at [298, 247] on span "[STREET_ADDRESS][PERSON_NAME]" at bounding box center [325, 252] width 157 height 16
type input "**********"
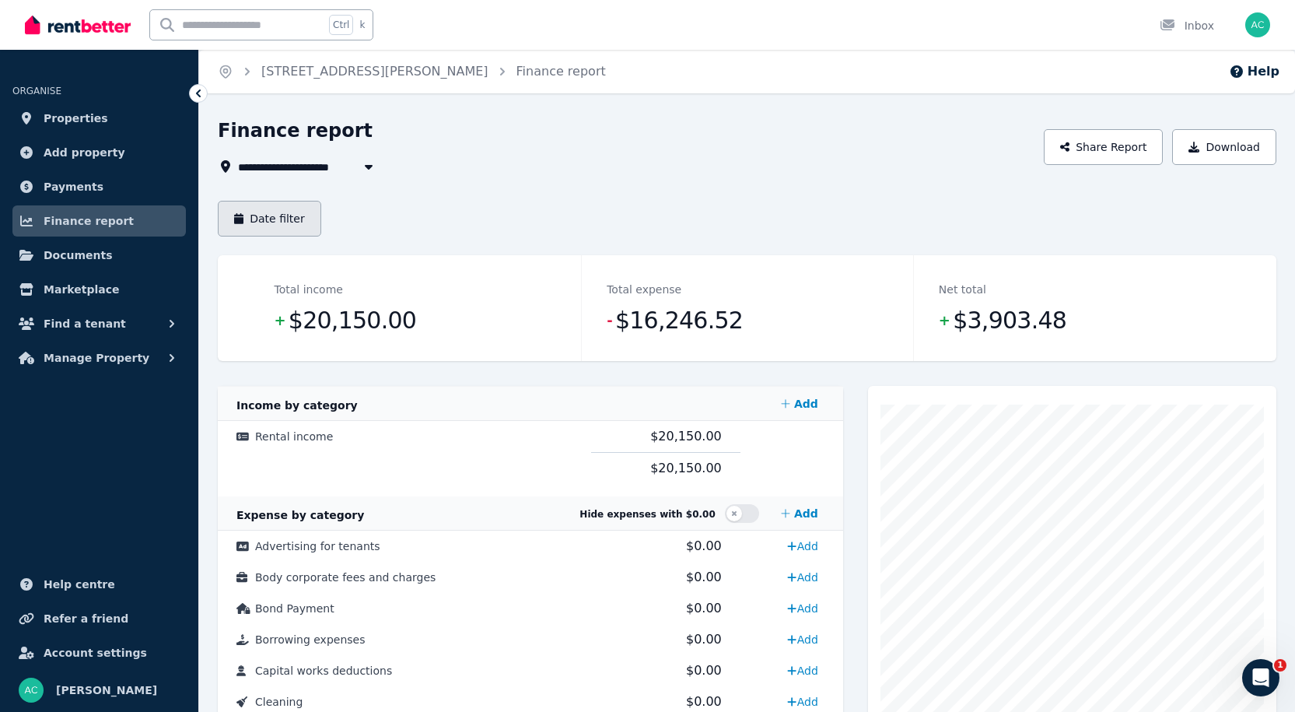
click at [300, 229] on button "Date filter" at bounding box center [269, 219] width 103 height 36
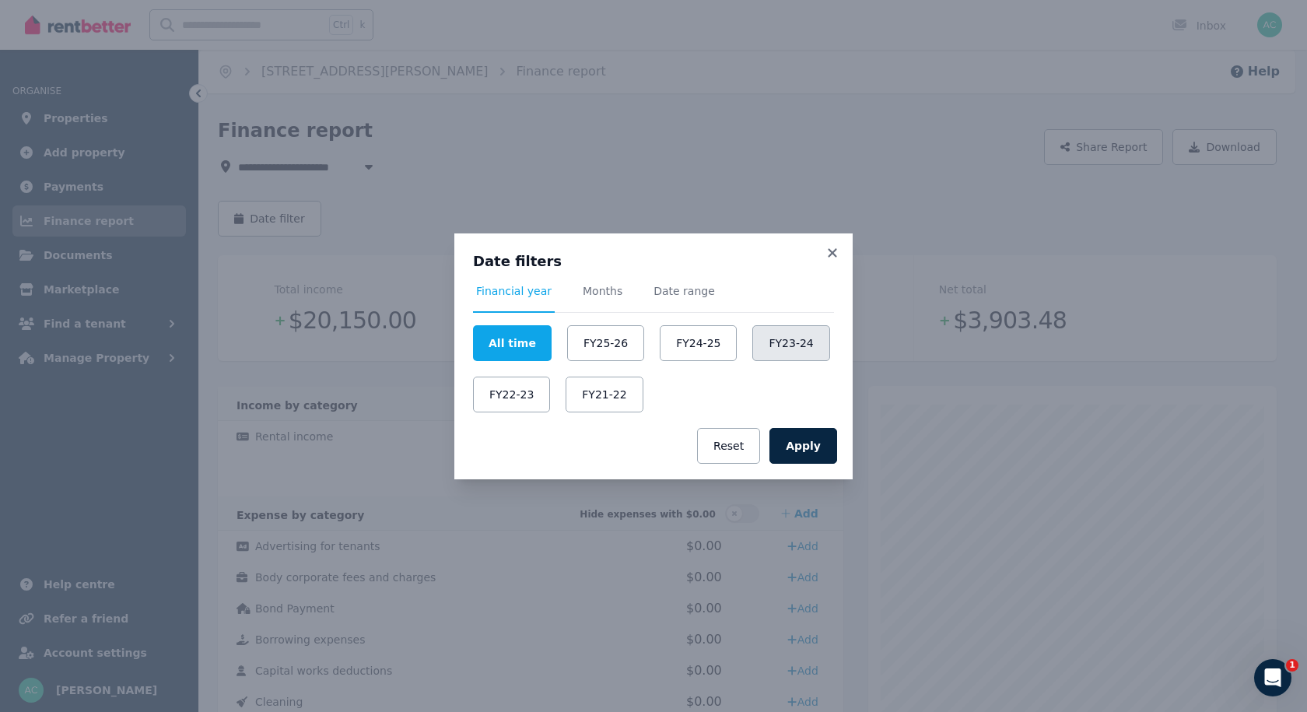
click at [760, 356] on button "FY23-24" at bounding box center [790, 343] width 77 height 36
click at [802, 464] on div "Apply Reset" at bounding box center [653, 445] width 398 height 67
click at [804, 449] on button "Apply" at bounding box center [803, 446] width 68 height 36
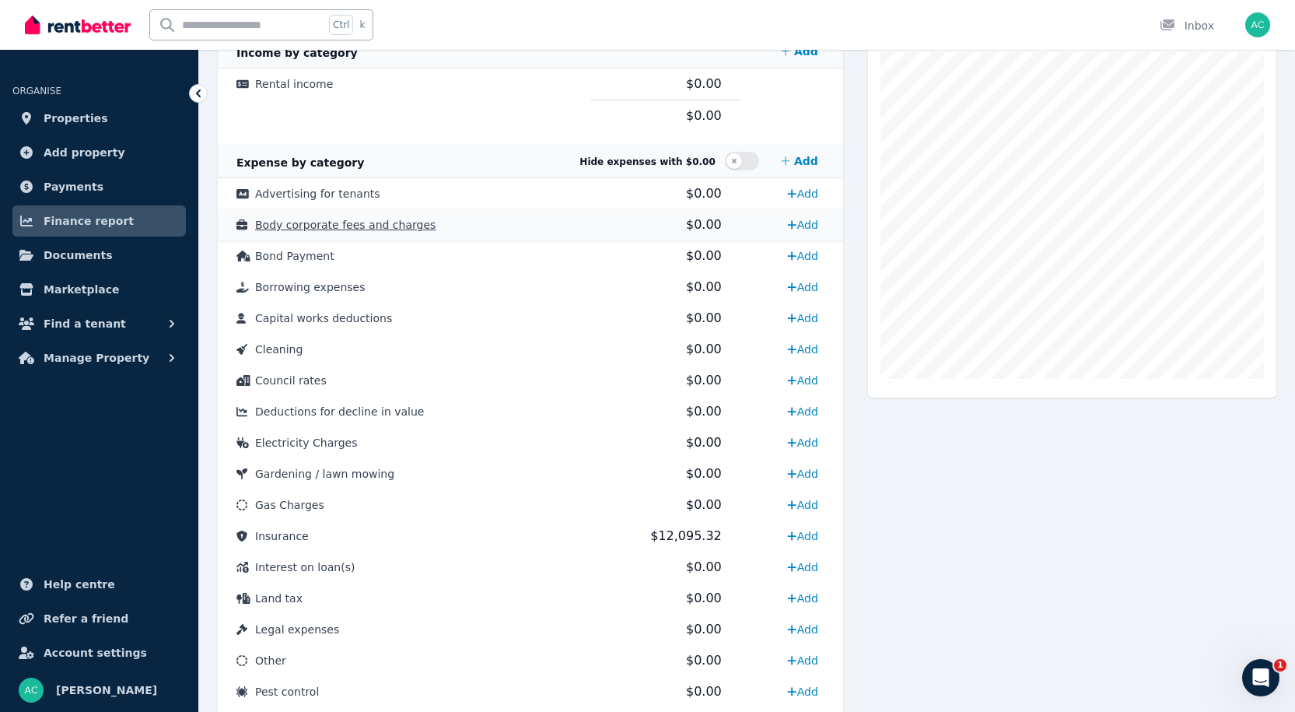
scroll to position [369, 0]
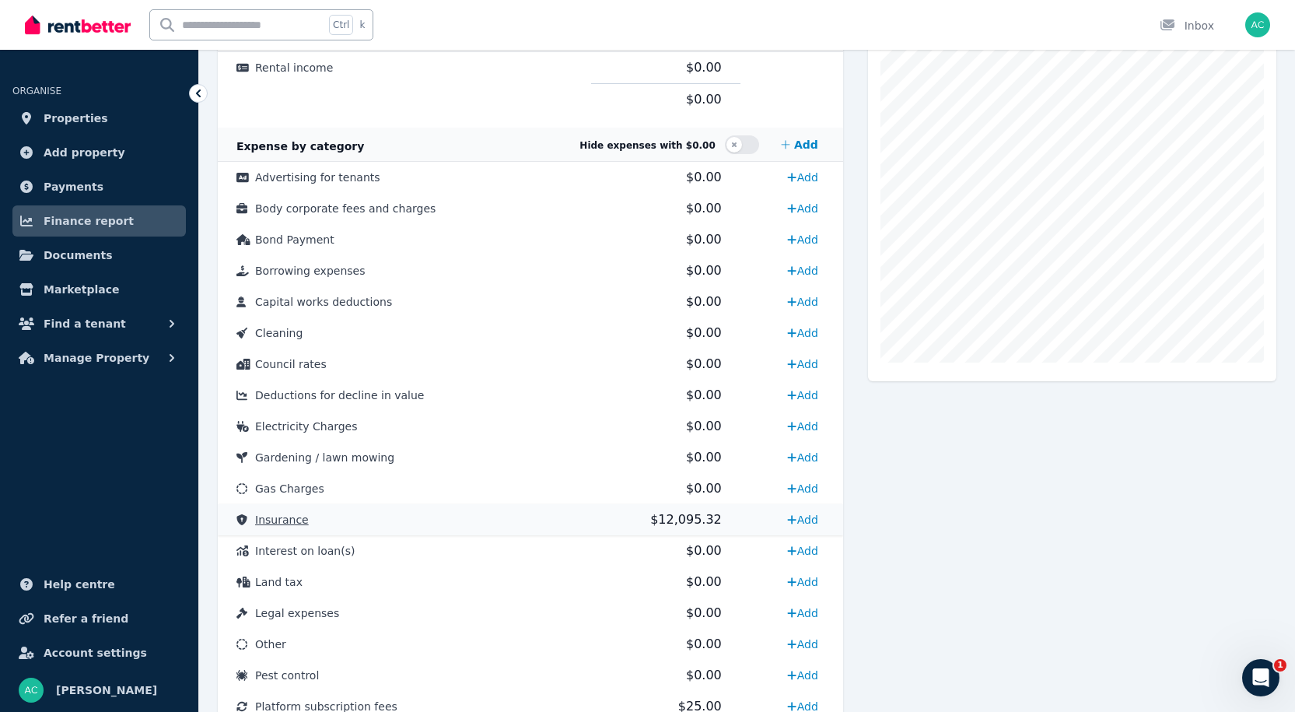
click at [274, 524] on span "Insurance" at bounding box center [282, 519] width 54 height 12
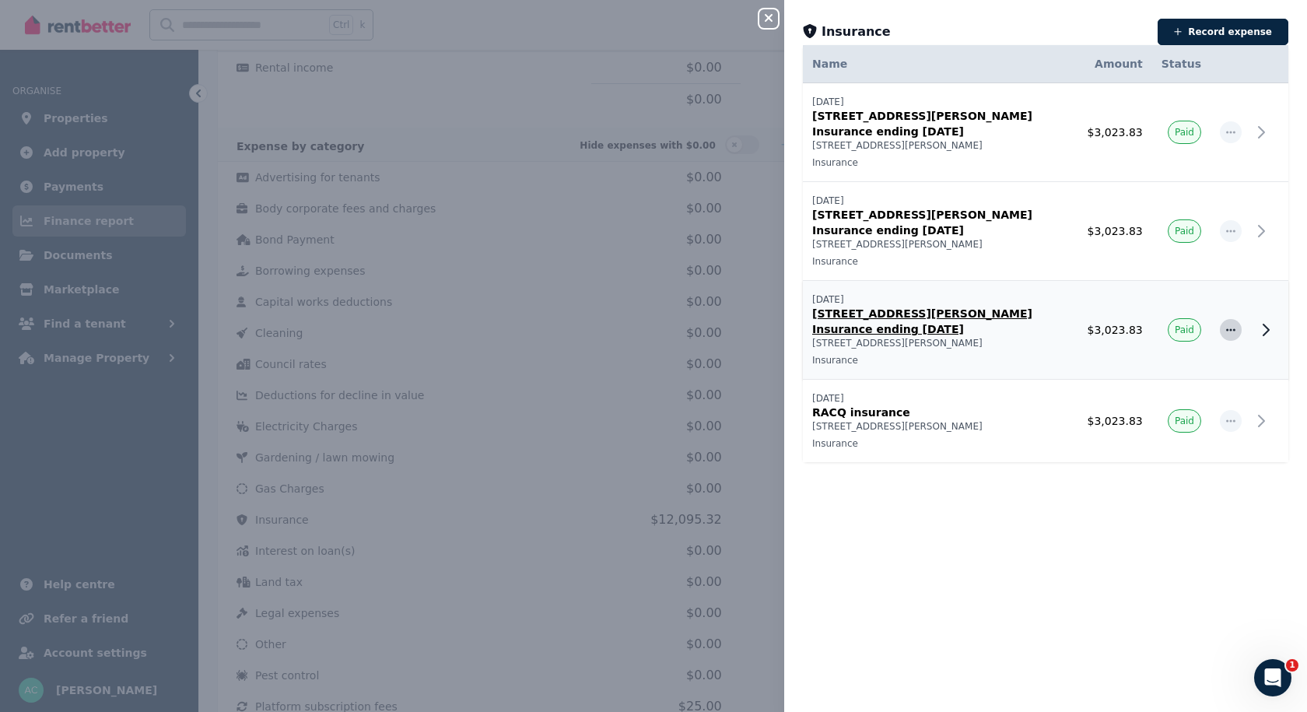
click at [1224, 324] on icon "button" at bounding box center [1230, 329] width 12 height 11
click at [1179, 394] on span "Delete expense" at bounding box center [1180, 403] width 100 height 19
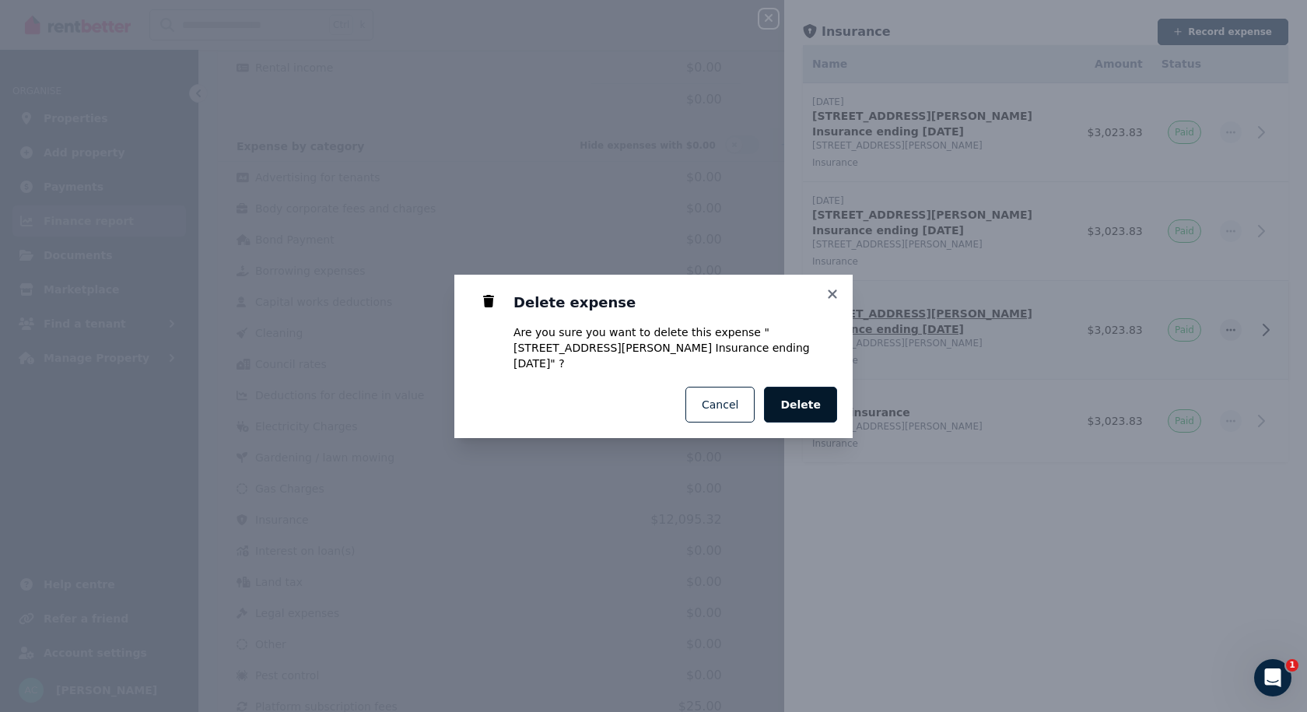
click at [815, 397] on span "Delete" at bounding box center [800, 405] width 40 height 16
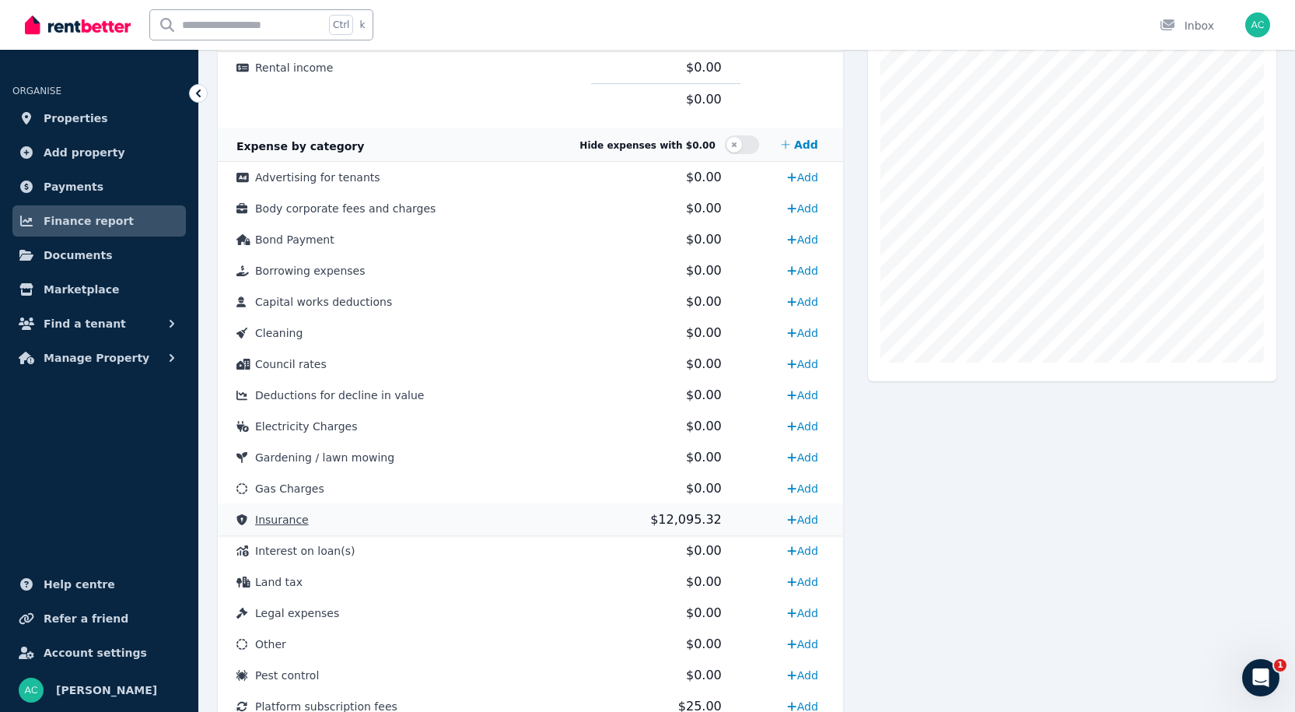
drag, startPoint x: 677, startPoint y: 519, endPoint x: 641, endPoint y: 517, distance: 35.8
click at [641, 517] on td "$12,095.32" at bounding box center [665, 519] width 149 height 31
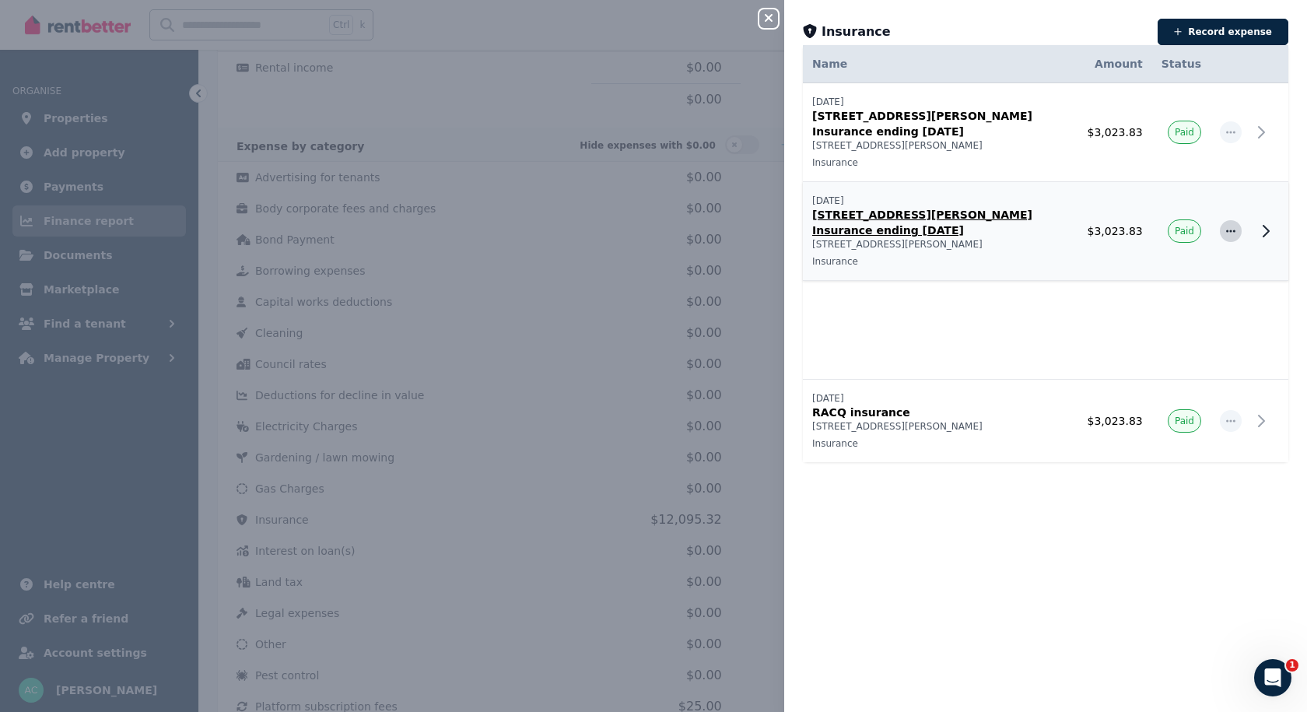
click at [1222, 220] on span "button" at bounding box center [1231, 231] width 22 height 22
click at [1154, 295] on span "Delete expense" at bounding box center [1180, 304] width 100 height 19
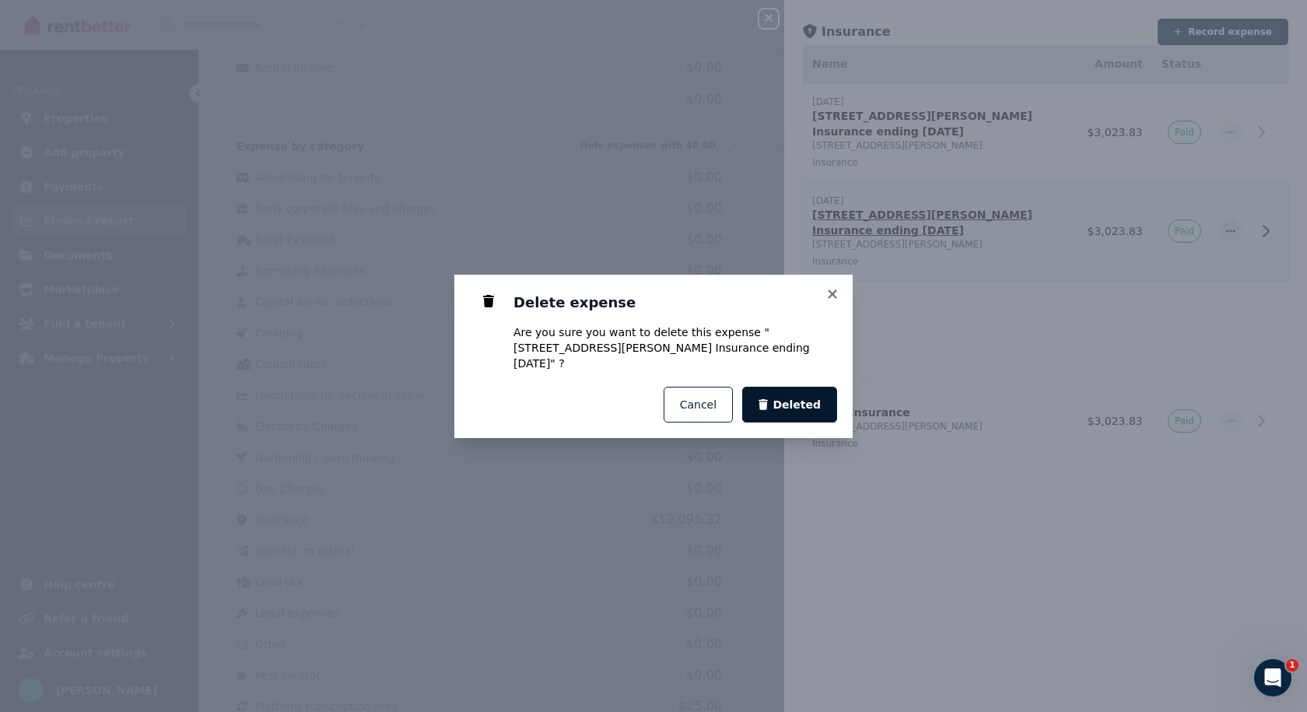
click at [818, 397] on span "Deleted" at bounding box center [796, 405] width 48 height 16
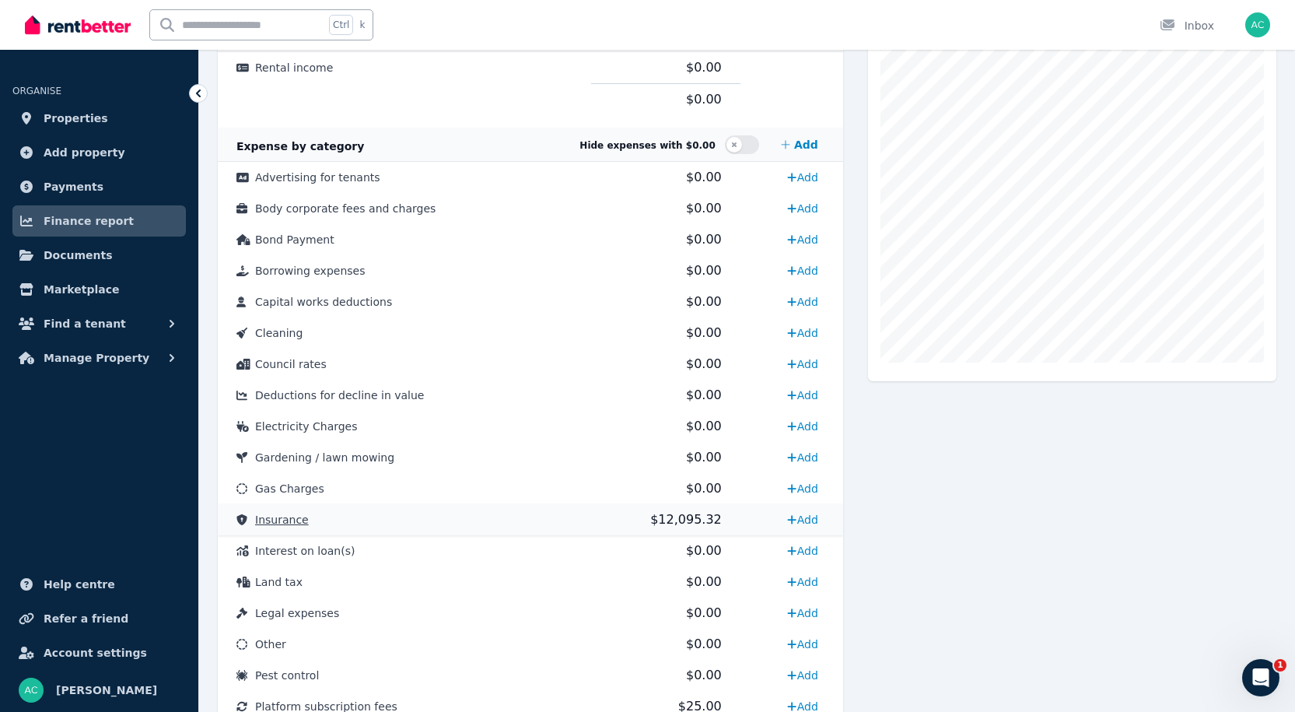
click at [665, 519] on span "$12,095.32" at bounding box center [686, 519] width 72 height 15
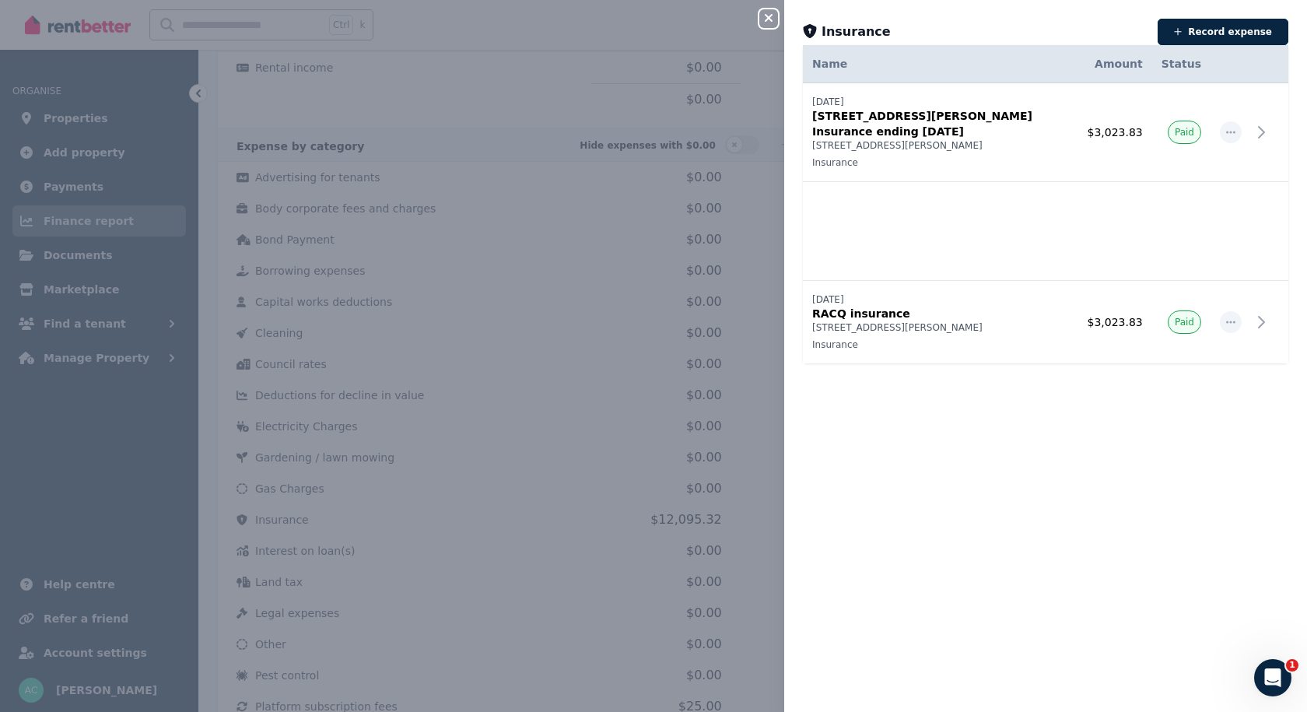
click at [986, 473] on div "Date Name Address Category Amount Status [DATE] [DATE] 39 [PERSON_NAME] st Insu…" at bounding box center [1045, 378] width 523 height 629
click at [1224, 317] on icon "button" at bounding box center [1230, 322] width 12 height 11
click at [1161, 355] on span "Edit expense" at bounding box center [1180, 364] width 100 height 19
select select "**********"
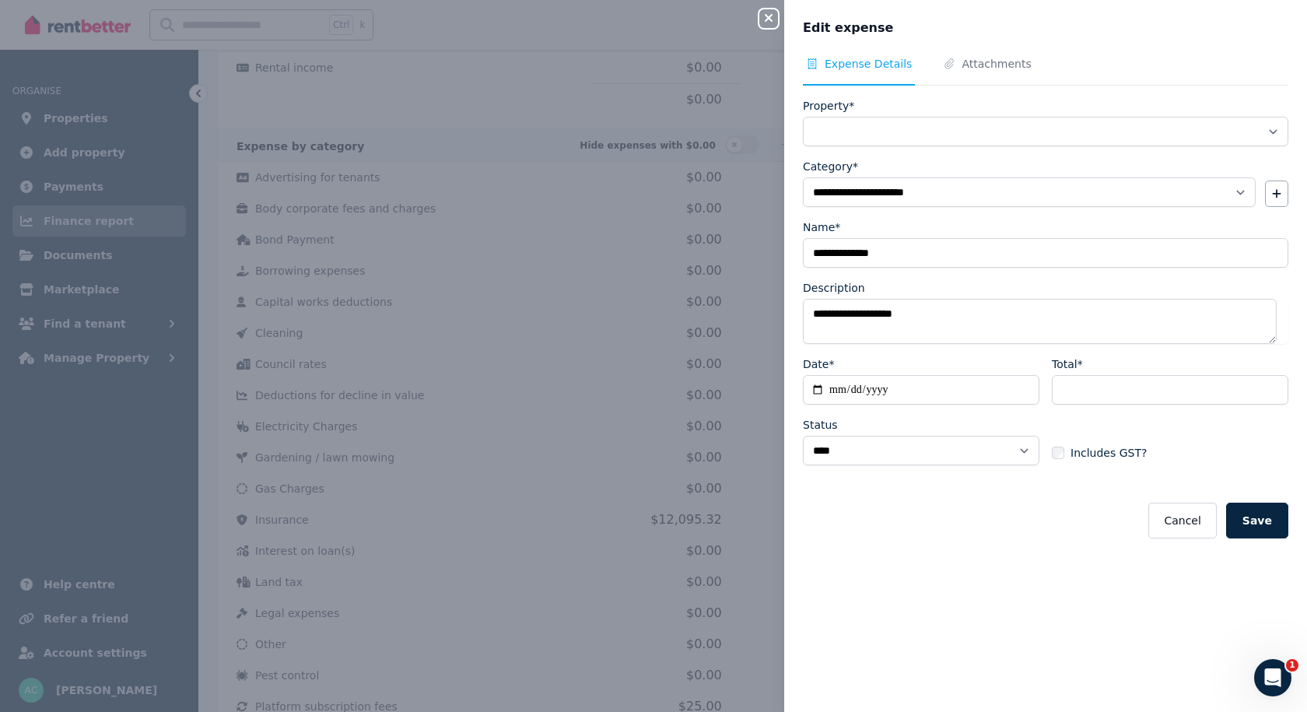
select select "**********"
click at [769, 19] on icon "button" at bounding box center [769, 18] width 8 height 8
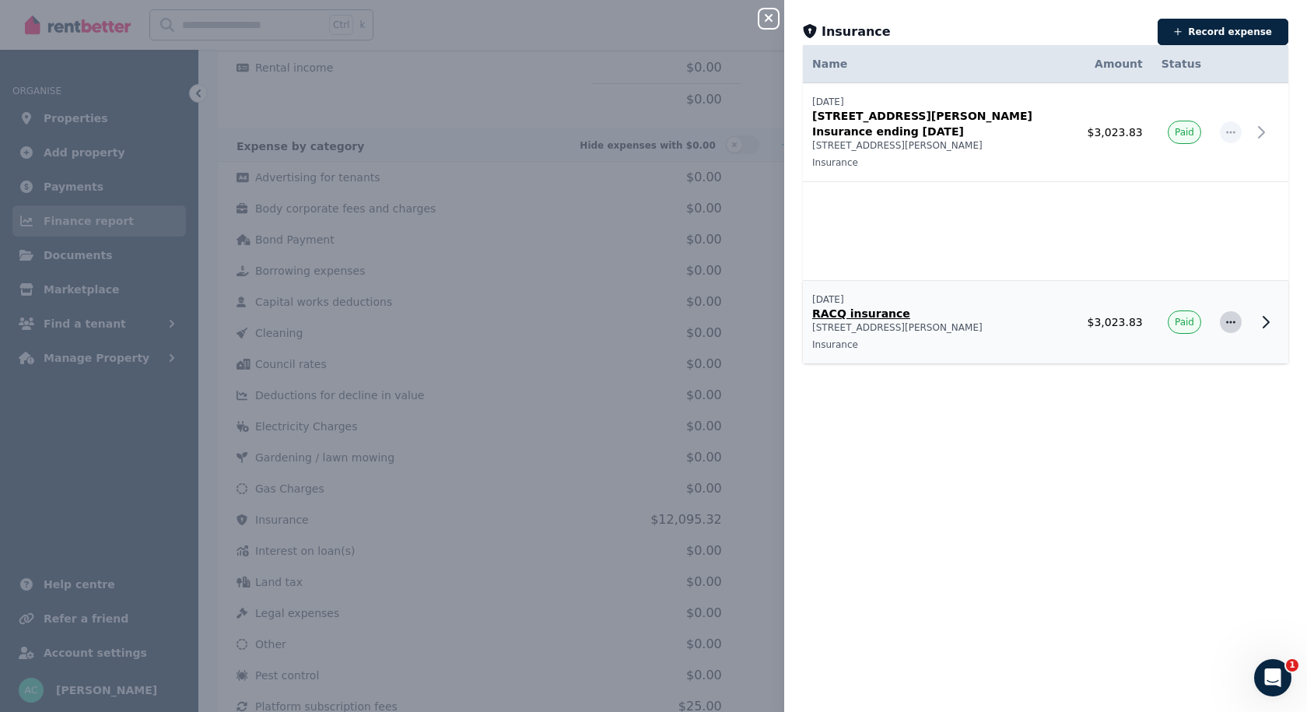
click at [1220, 311] on span "button" at bounding box center [1231, 322] width 22 height 22
click at [1152, 386] on span "Delete expense" at bounding box center [1180, 395] width 100 height 19
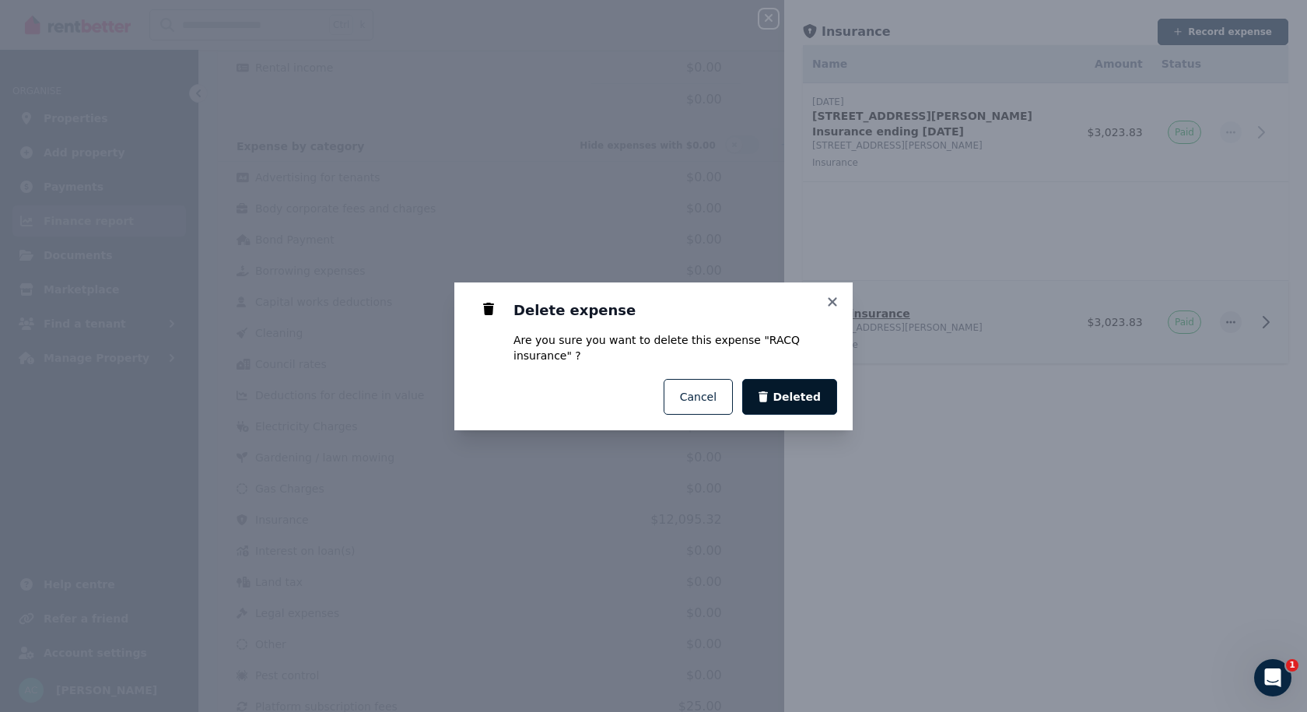
click at [810, 380] on button "Deleted" at bounding box center [789, 397] width 95 height 36
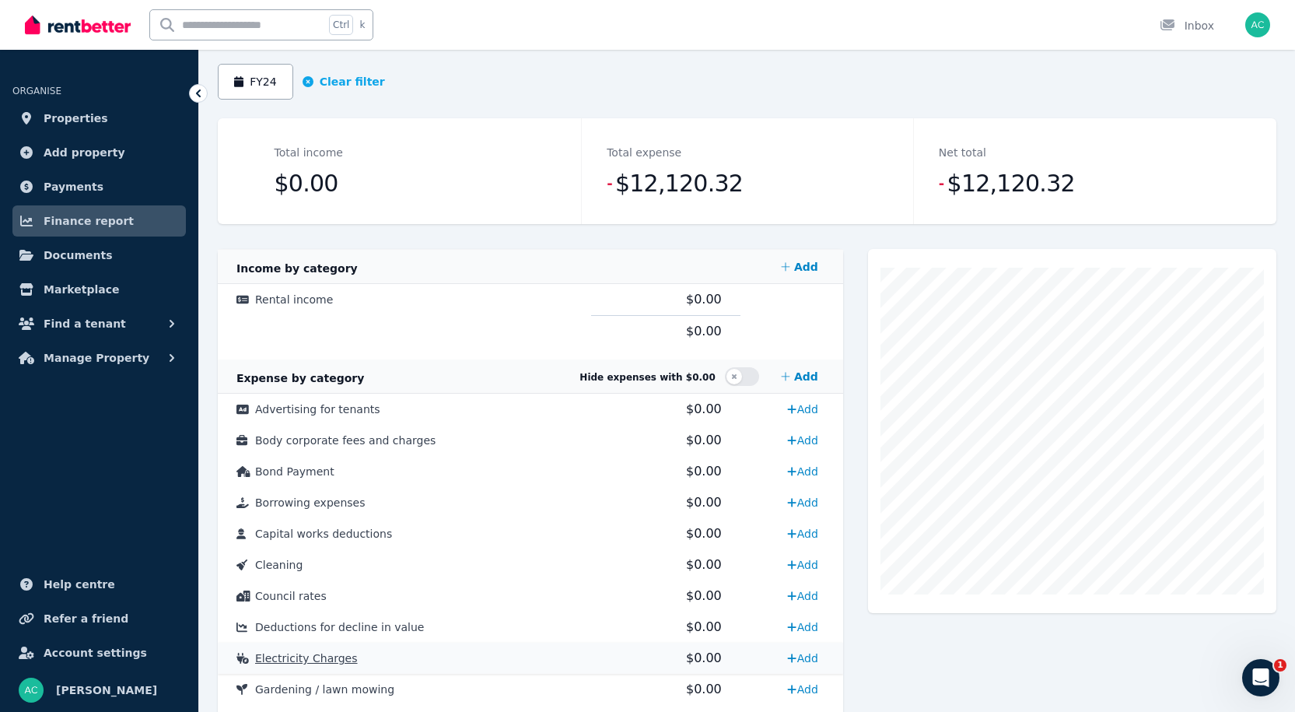
scroll to position [144, 0]
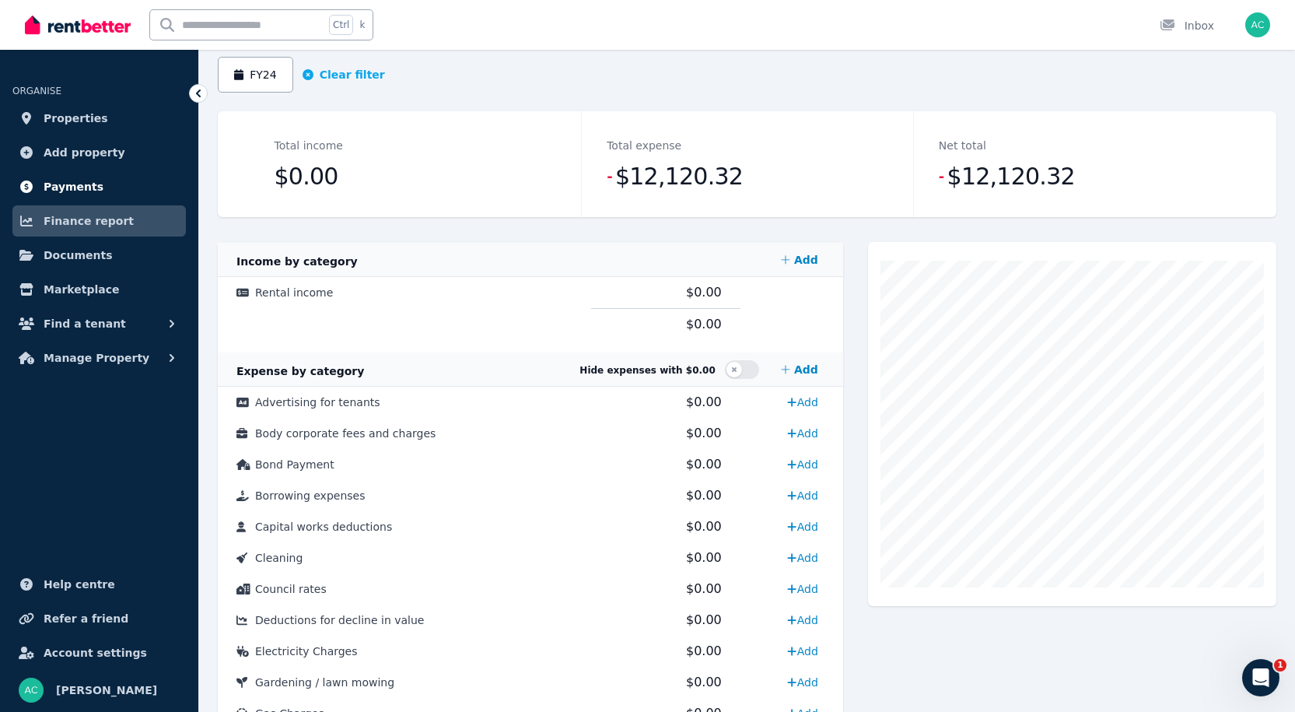
click at [75, 184] on span "Payments" at bounding box center [74, 186] width 60 height 19
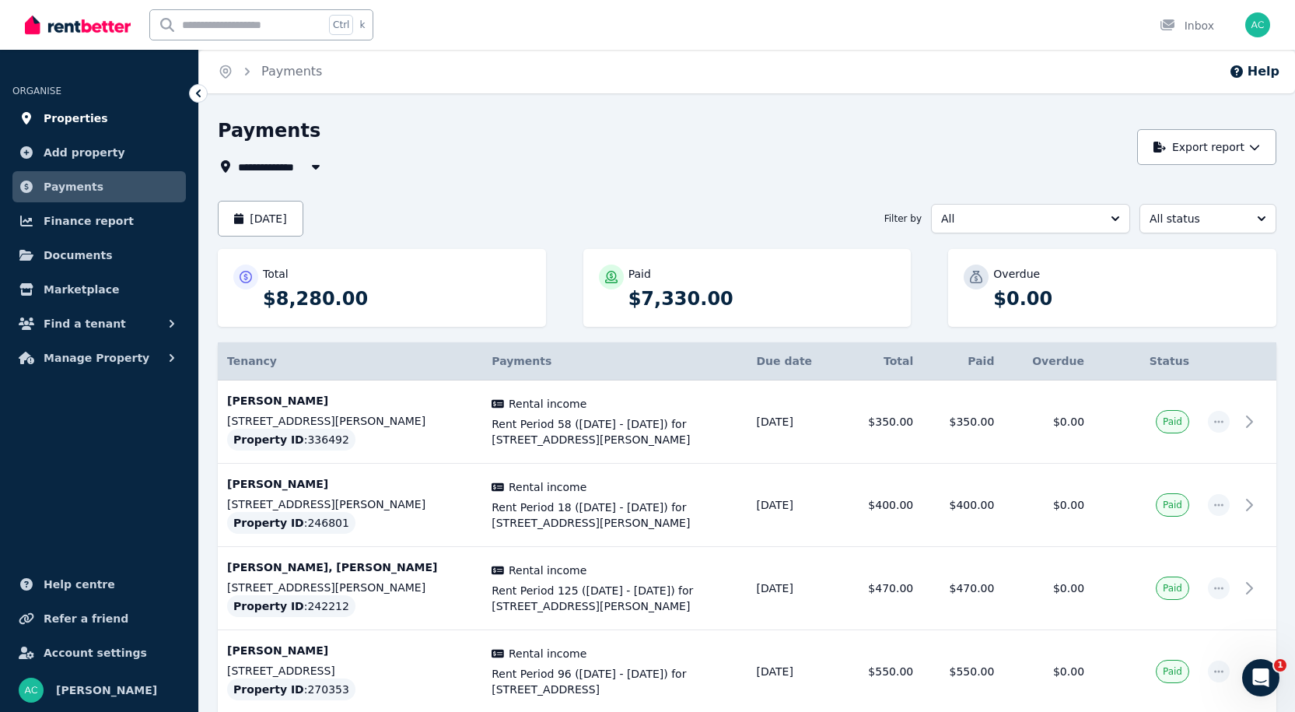
click at [75, 121] on span "Properties" at bounding box center [76, 118] width 65 height 19
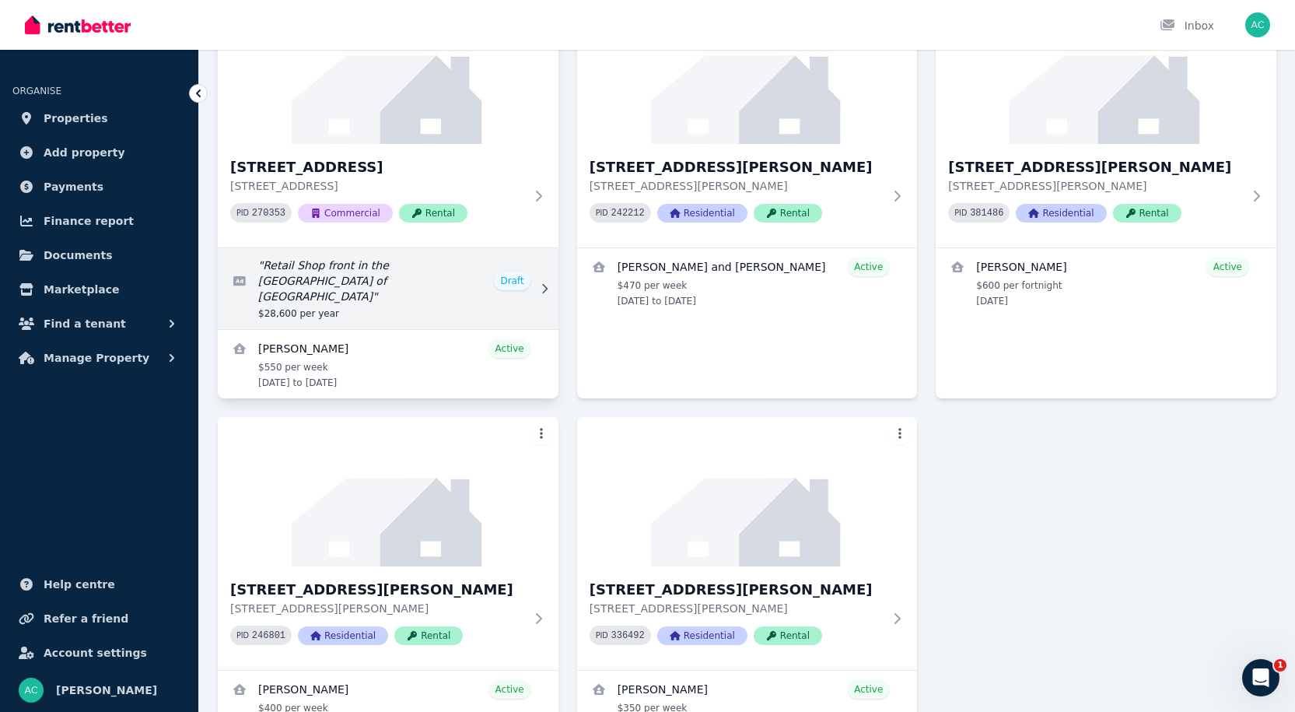
scroll to position [177, 0]
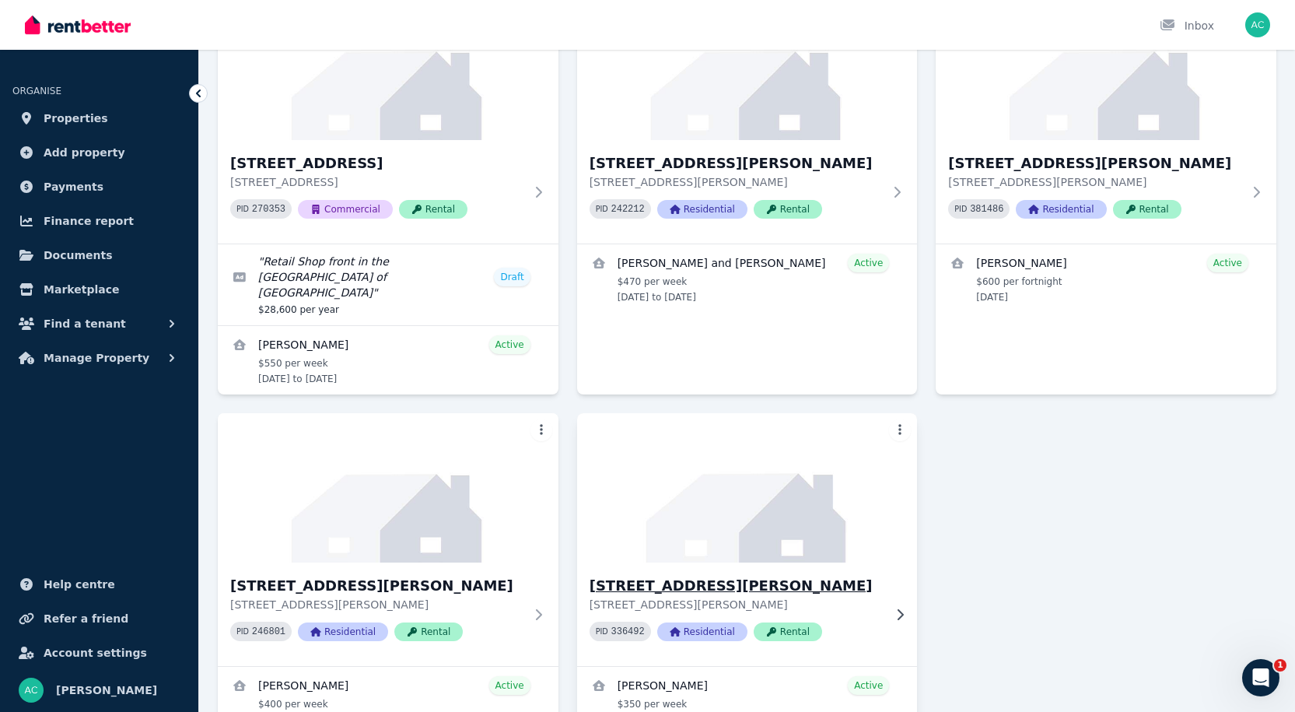
click at [619, 597] on p "[STREET_ADDRESS][PERSON_NAME]" at bounding box center [737, 605] width 294 height 16
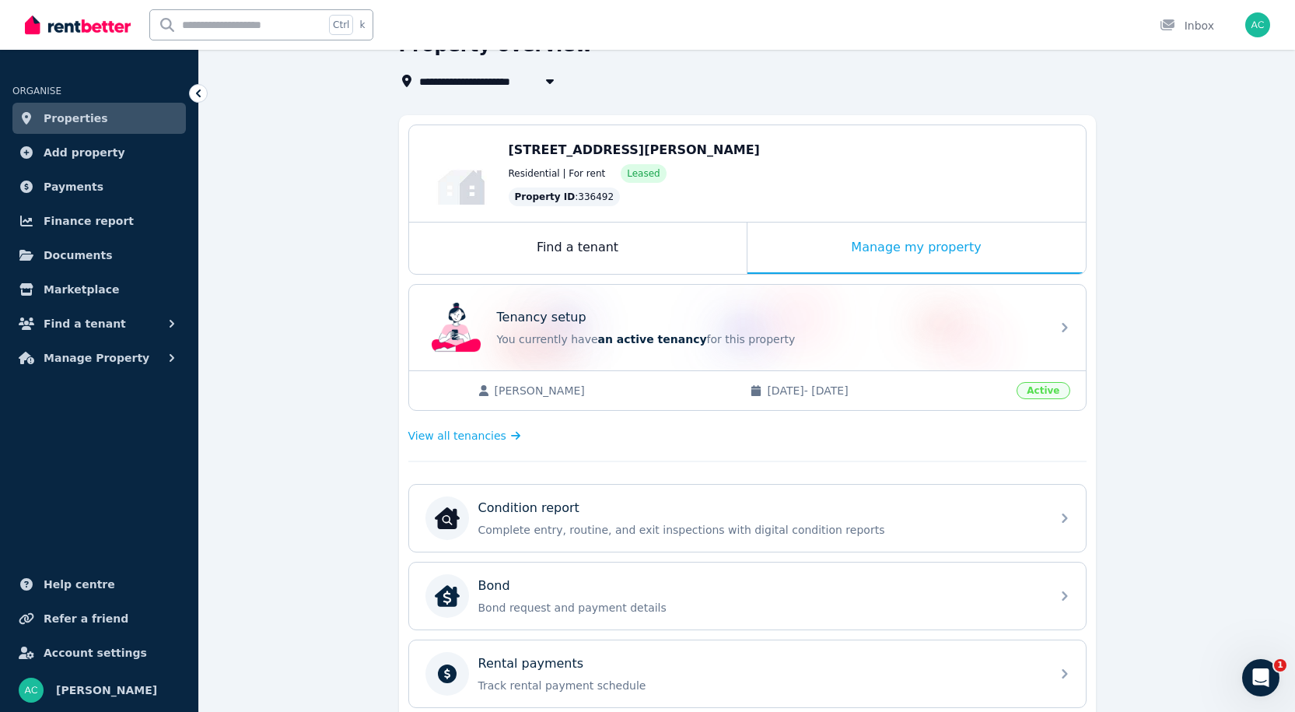
scroll to position [75, 0]
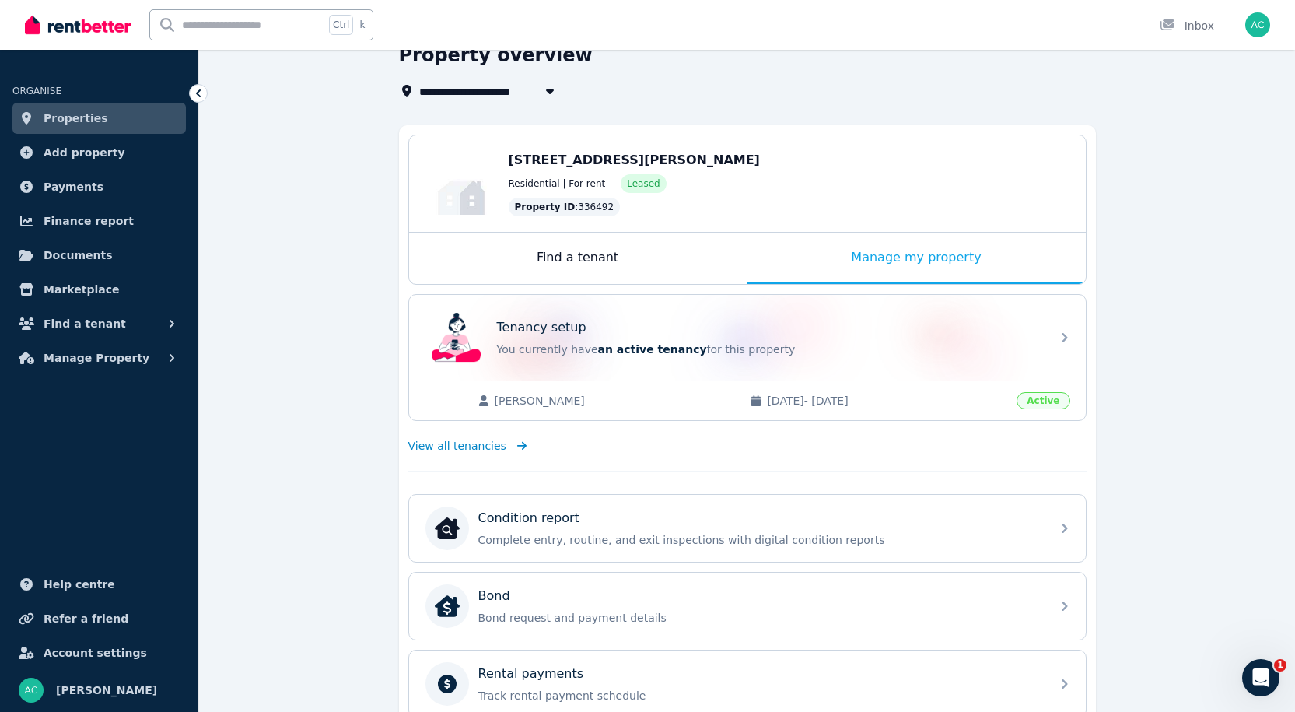
click at [470, 443] on span "View all tenancies" at bounding box center [457, 446] width 98 height 16
